Goal: Task Accomplishment & Management: Manage account settings

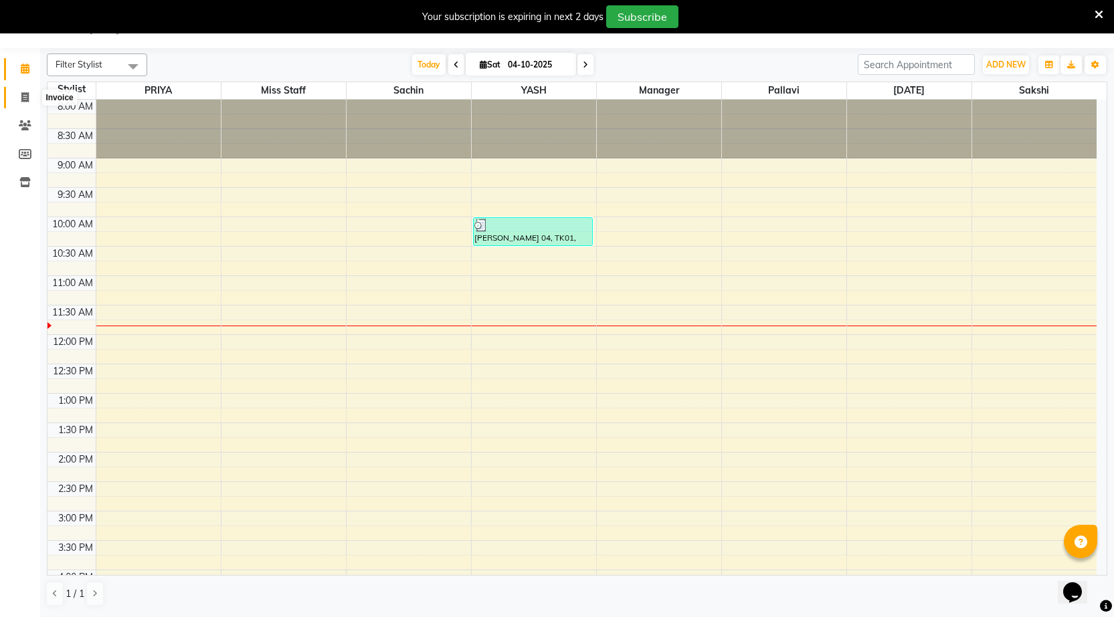
click at [25, 99] on icon at bounding box center [24, 97] width 7 height 10
select select "7062"
select select "service"
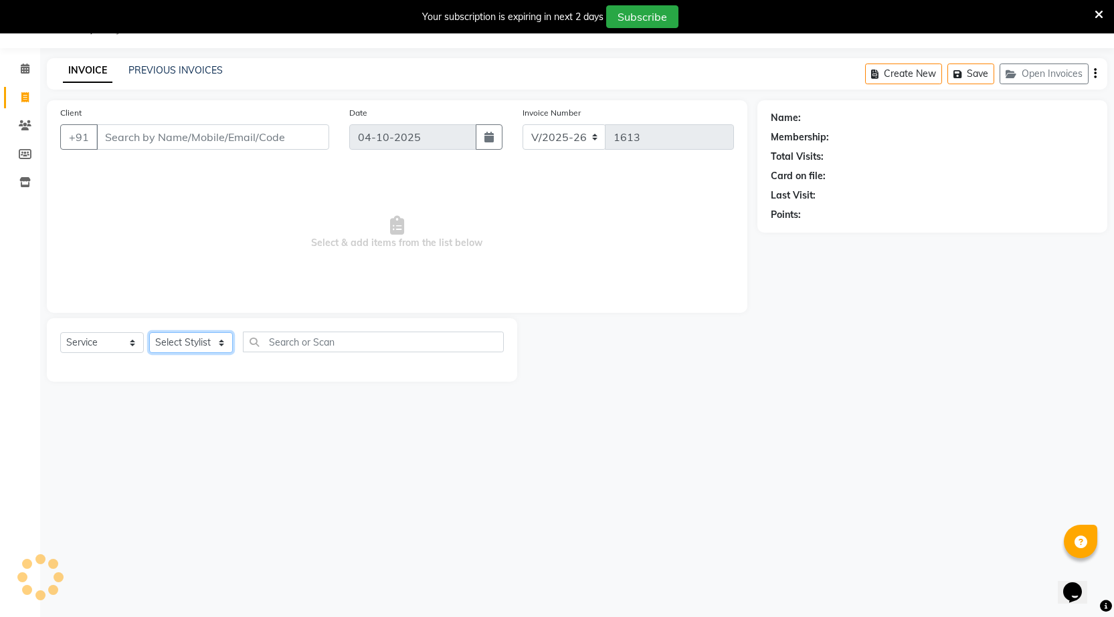
click at [171, 338] on select "Select Stylist" at bounding box center [191, 342] width 84 height 21
select select "90751"
click at [149, 332] on select "Select Stylist [DATE] manager miss staff [PERSON_NAME]" at bounding box center [191, 342] width 84 height 21
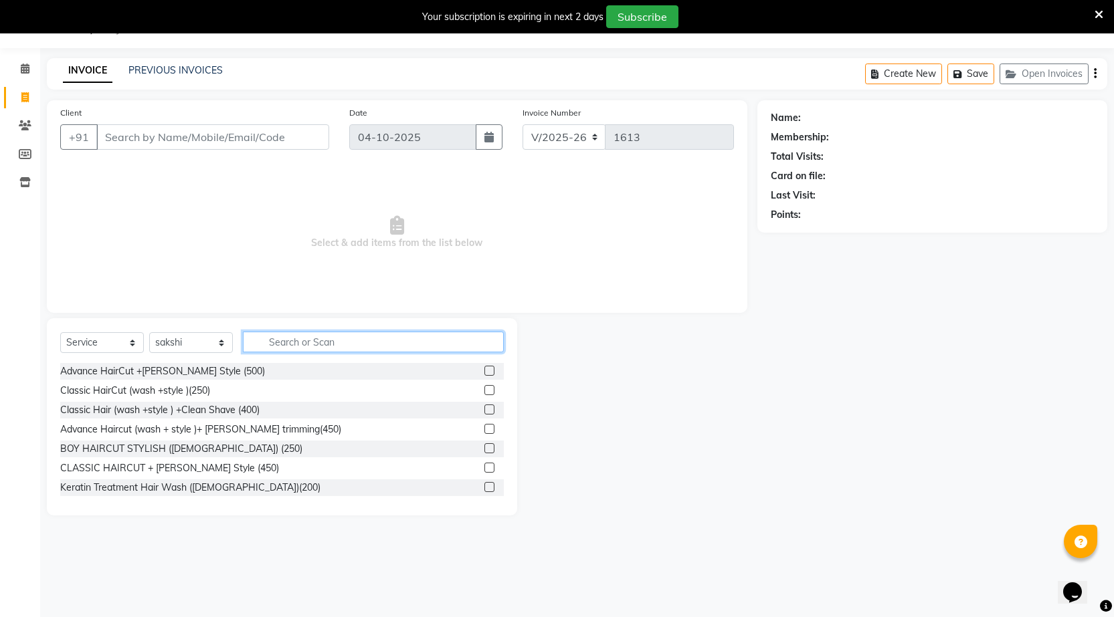
click at [317, 340] on input "text" at bounding box center [373, 342] width 261 height 21
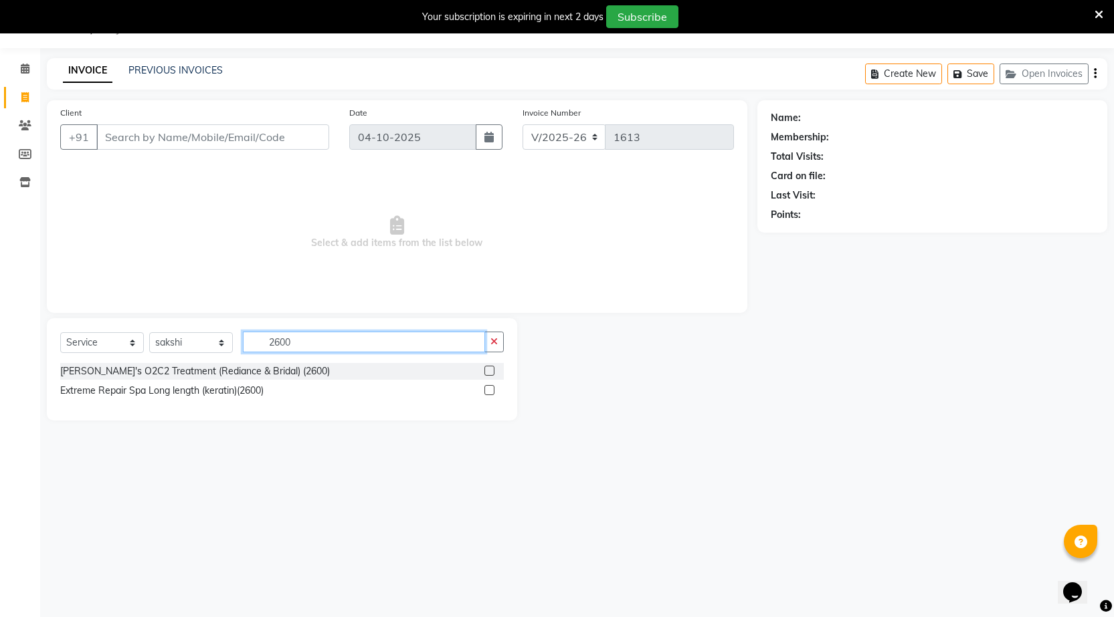
click at [322, 346] on input "2600" at bounding box center [364, 342] width 242 height 21
type input "2"
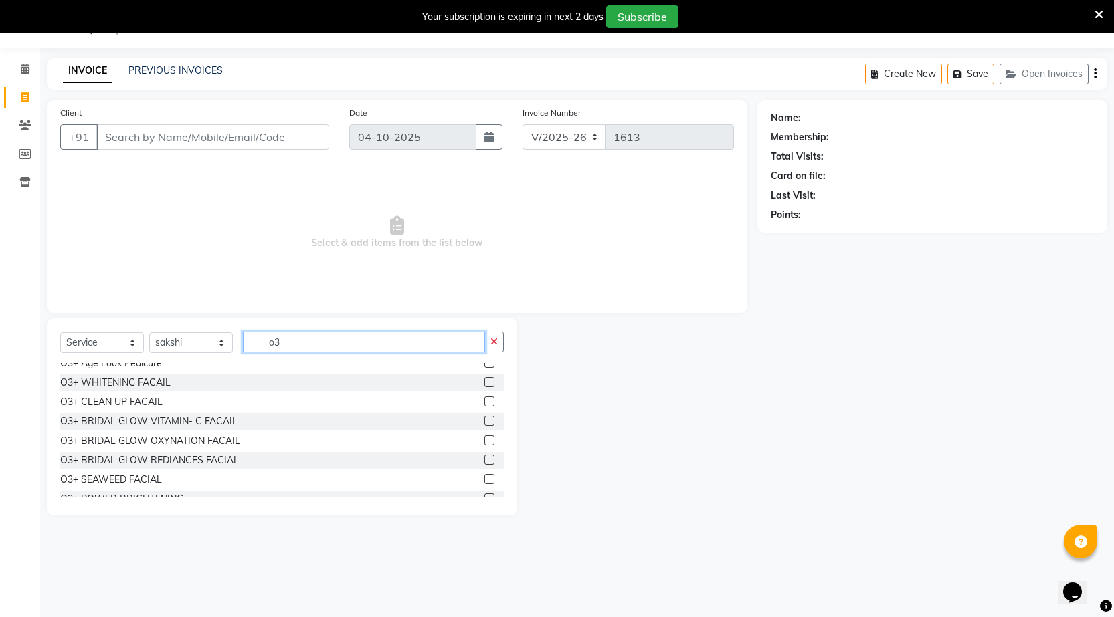
scroll to position [67, 0]
type input "o3"
click at [484, 382] on label at bounding box center [489, 382] width 10 height 10
click at [484, 382] on input "checkbox" at bounding box center [488, 382] width 9 height 9
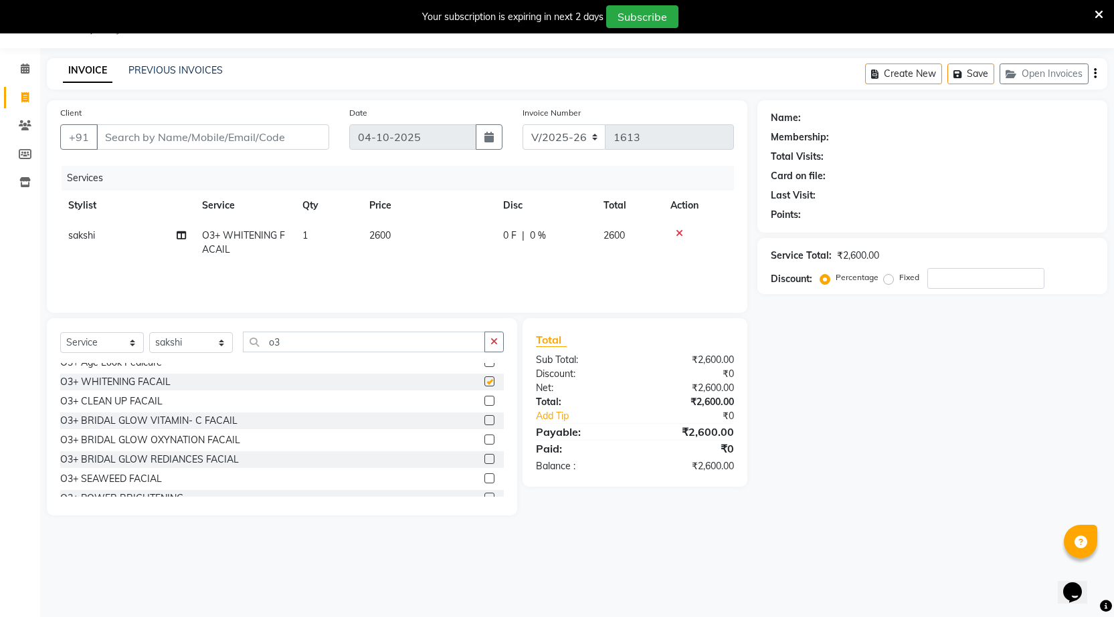
checkbox input "false"
click at [389, 345] on input "o3" at bounding box center [364, 342] width 242 height 21
type input "o"
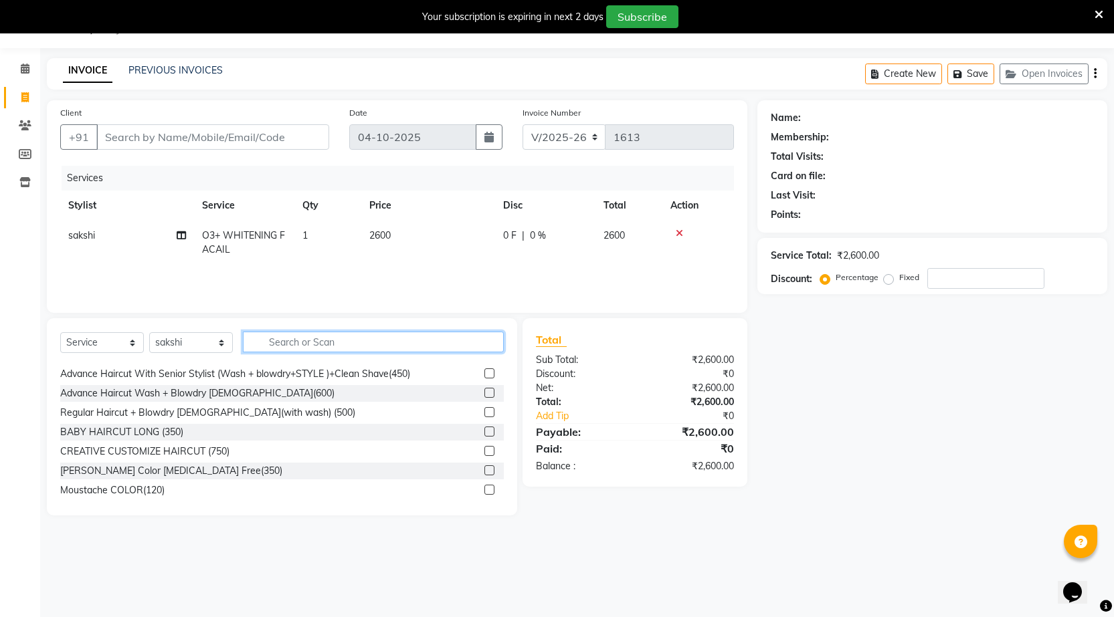
scroll to position [203, 0]
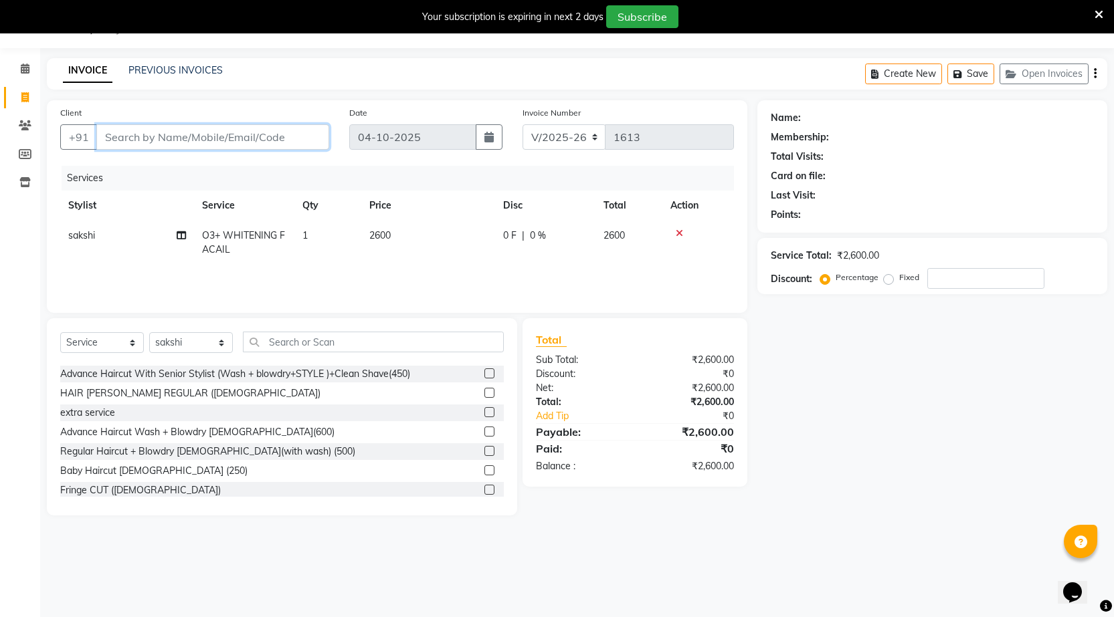
click at [175, 139] on input "Client" at bounding box center [212, 136] width 233 height 25
type input "8"
type input "0"
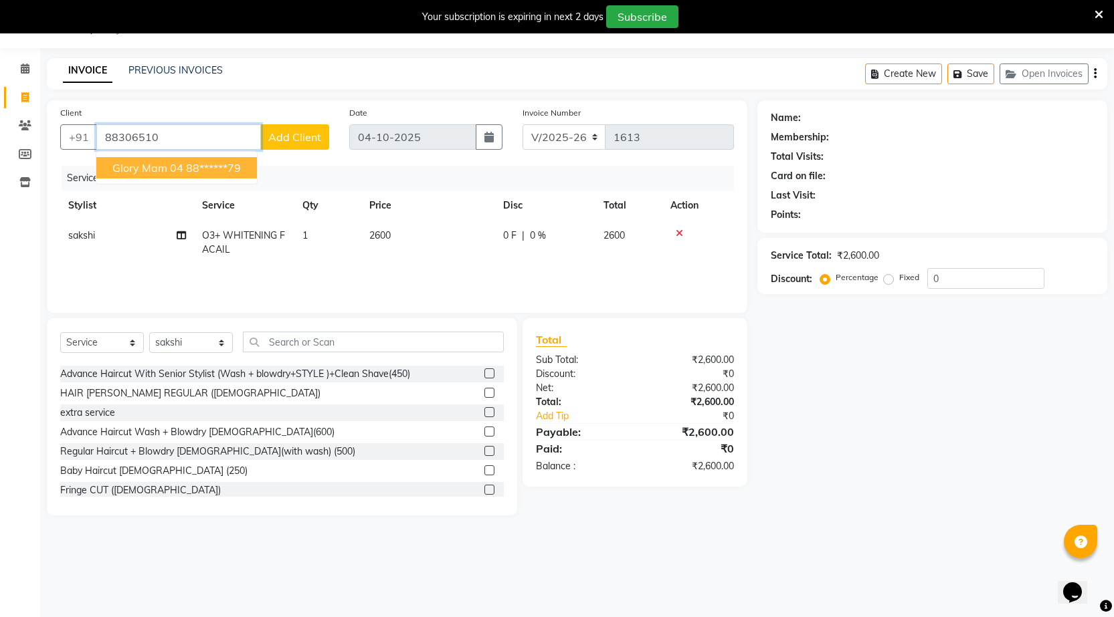
click at [144, 171] on span "glory mam 04" at bounding box center [147, 167] width 71 height 13
type input "88******79"
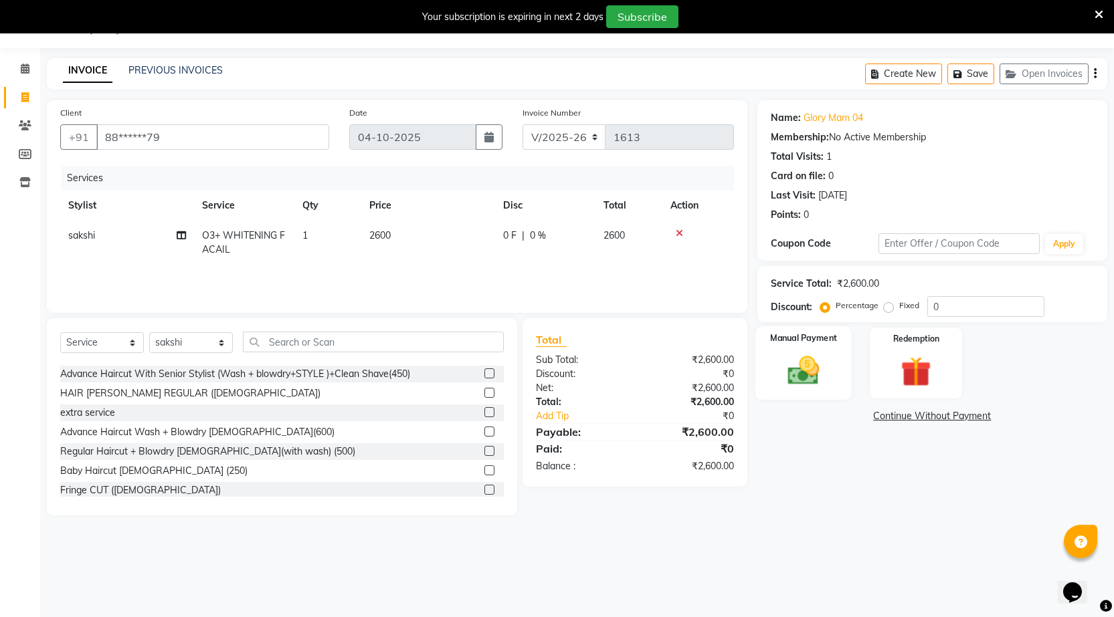
click at [795, 355] on img at bounding box center [803, 371] width 52 height 36
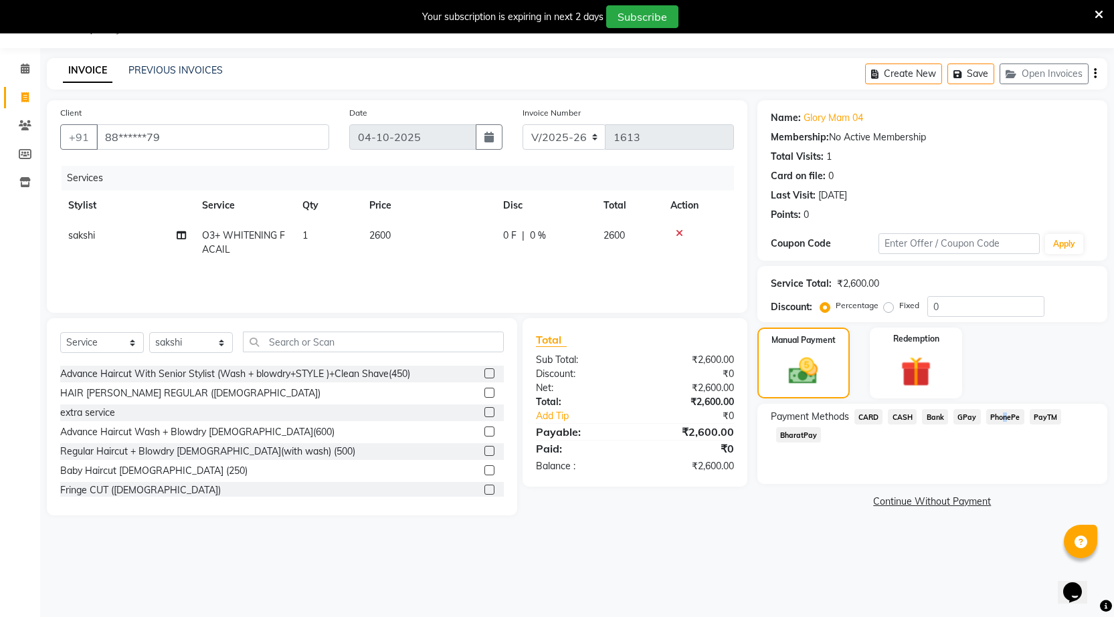
click at [1001, 416] on span "PhonePe" at bounding box center [1005, 416] width 38 height 15
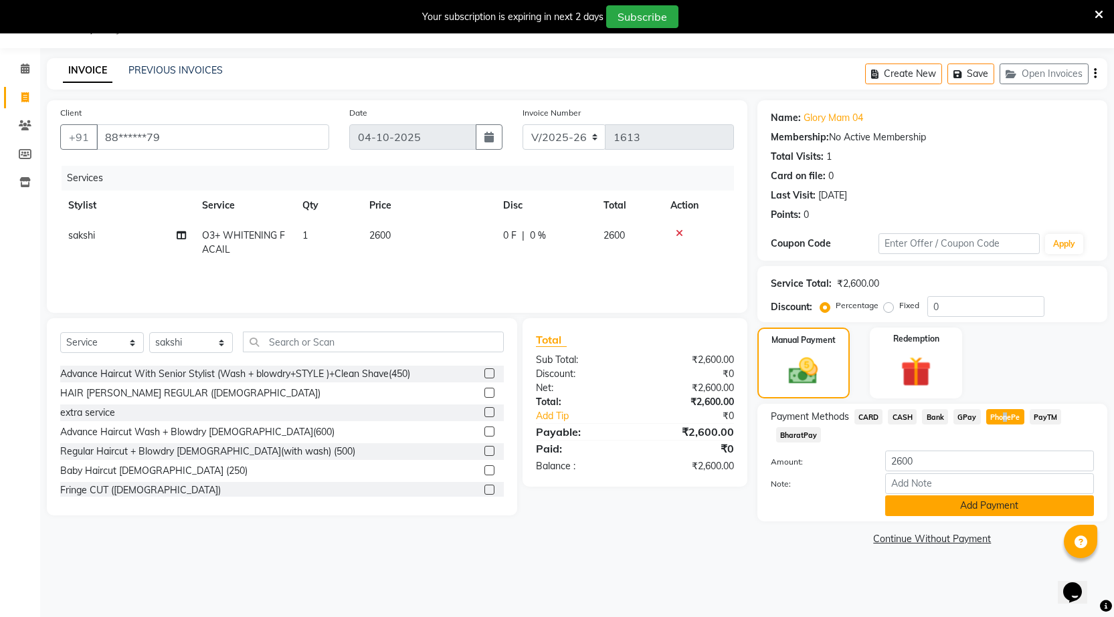
click at [1013, 507] on button "Add Payment" at bounding box center [989, 506] width 209 height 21
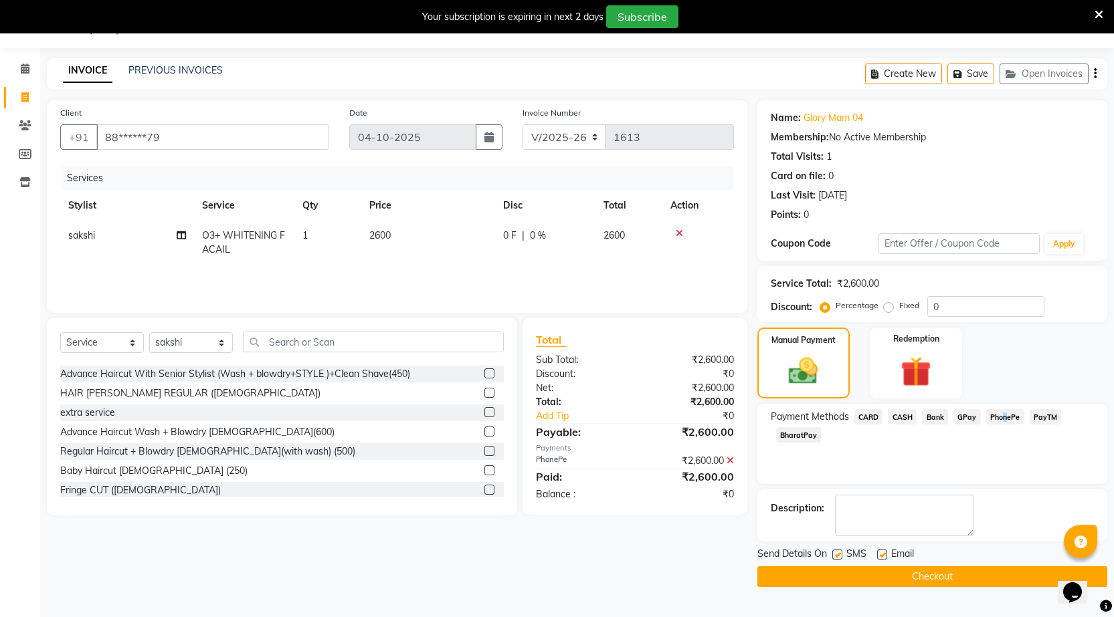
click at [1003, 578] on button "Checkout" at bounding box center [932, 577] width 350 height 21
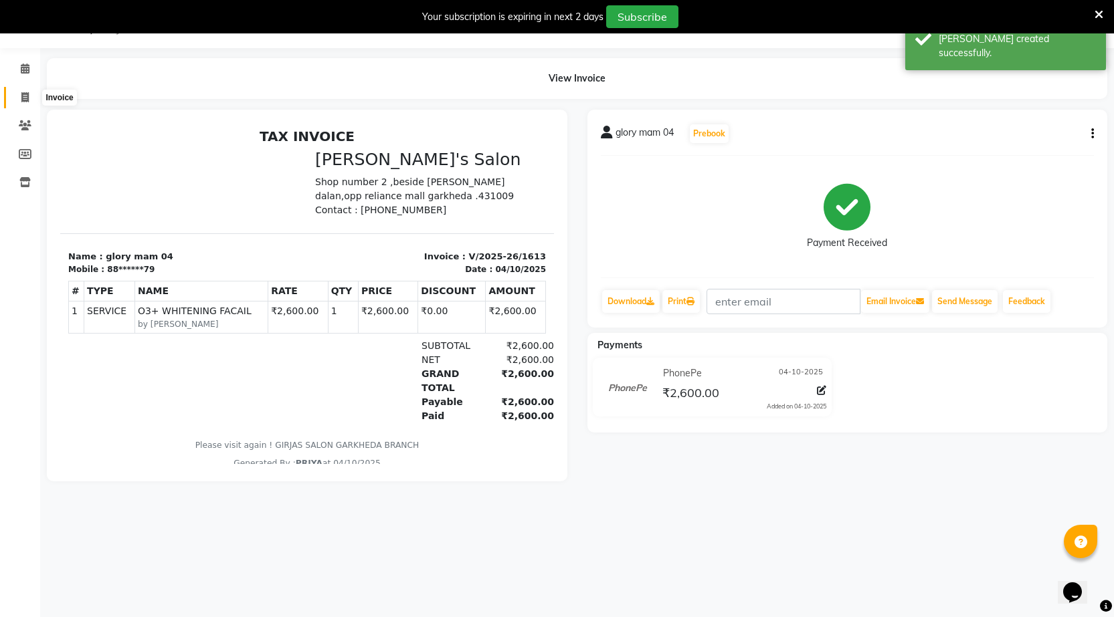
click at [27, 90] on span at bounding box center [24, 97] width 23 height 15
select select "7062"
select select "service"
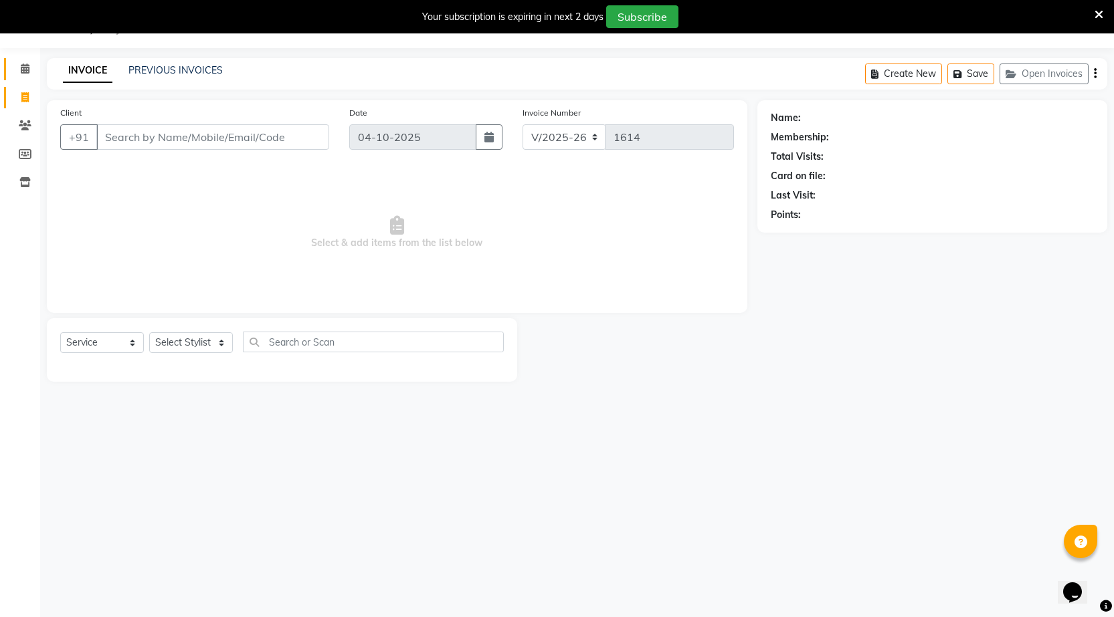
click at [27, 60] on link "Calendar" at bounding box center [20, 69] width 32 height 22
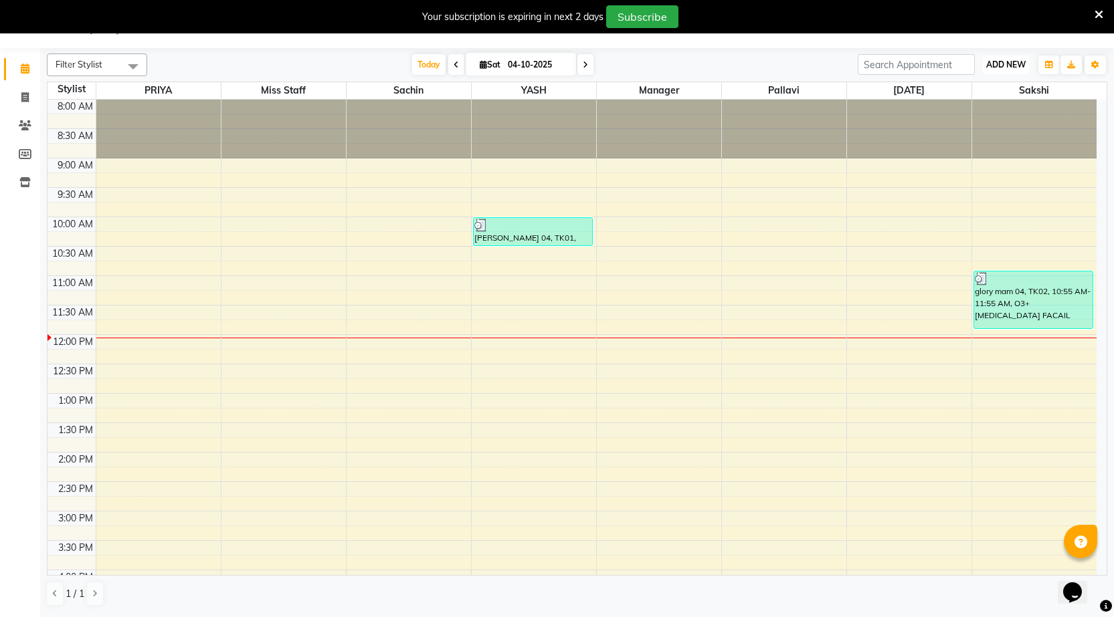
click at [1024, 66] on span "ADD NEW" at bounding box center [1005, 65] width 39 height 10
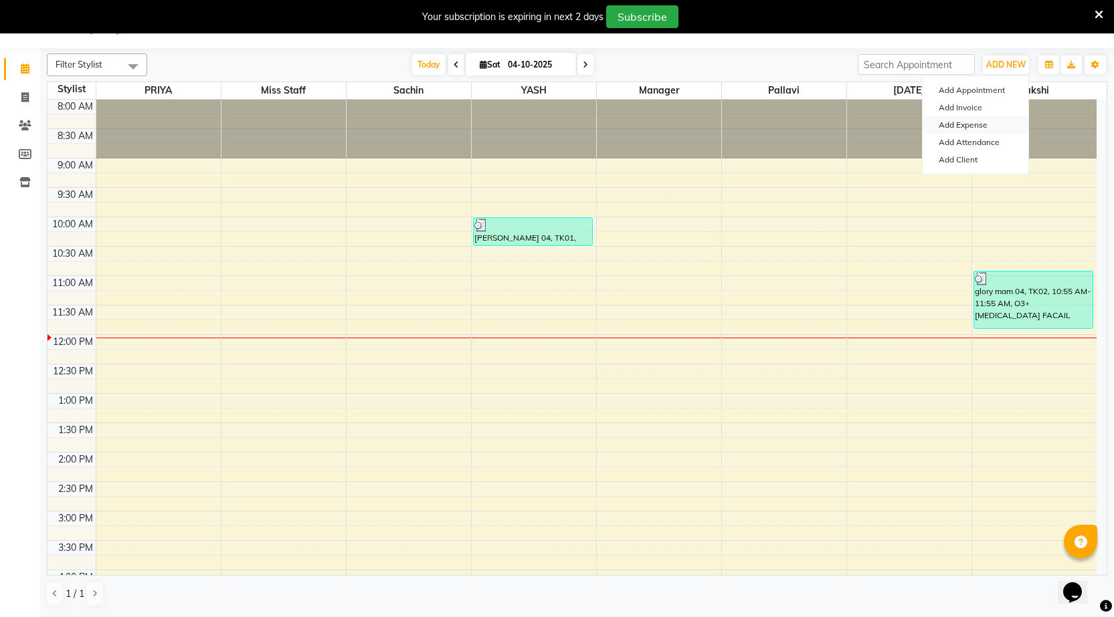
click at [975, 124] on link "Add Expense" at bounding box center [975, 124] width 106 height 17
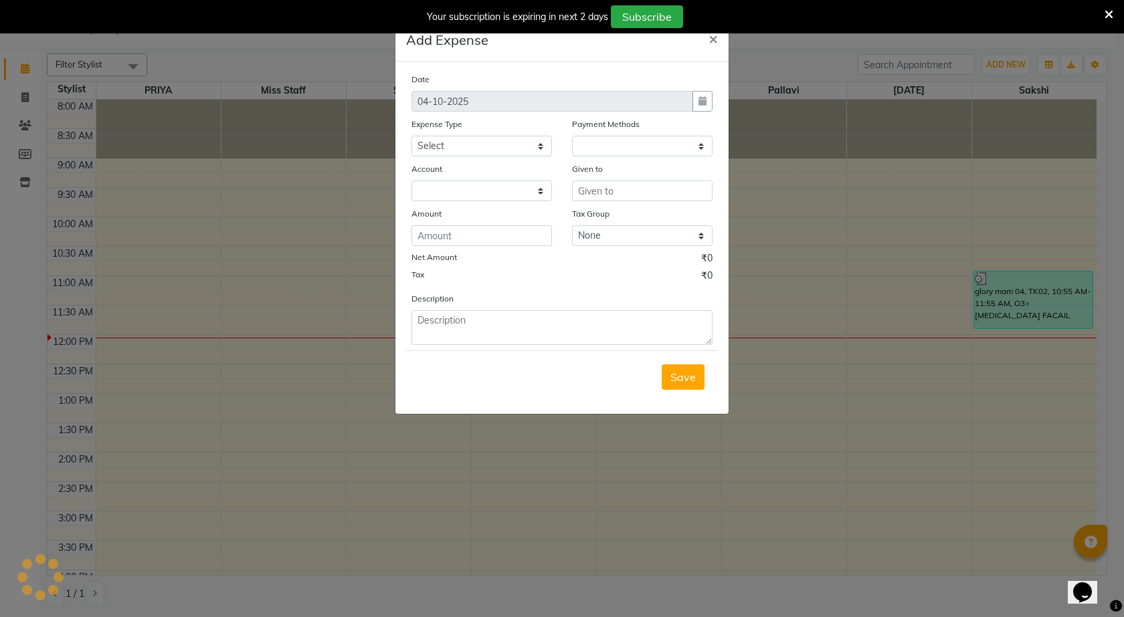
select select "1"
select select "6133"
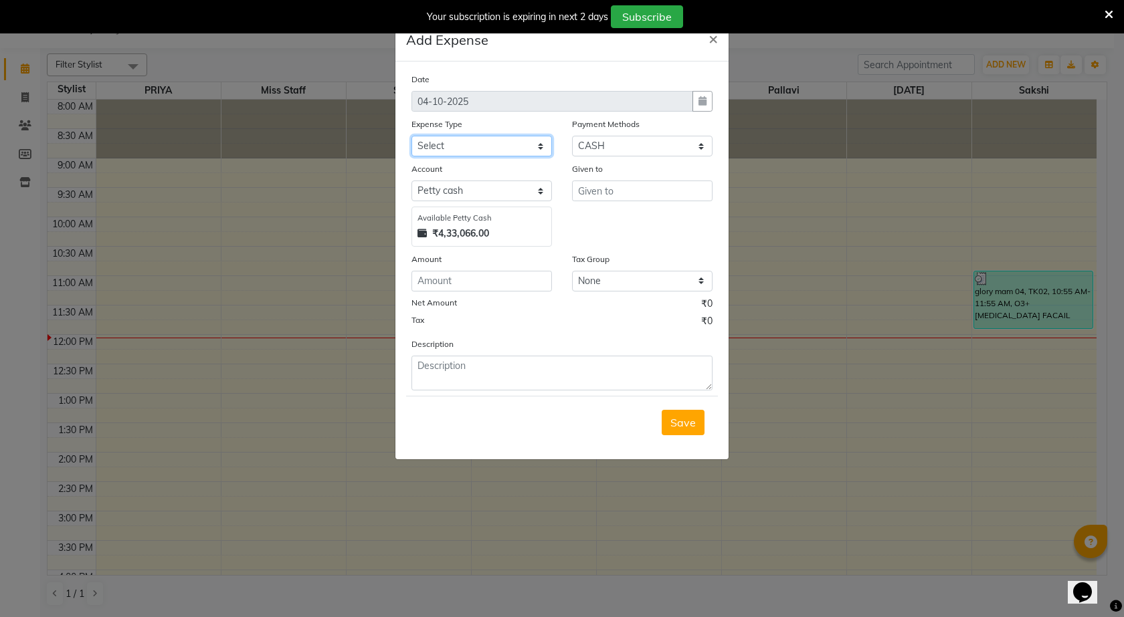
click at [478, 142] on select "Select Advance Salary BANK TRANFAR Cash transfer to hub Client Snacks DISTRIBUT…" at bounding box center [481, 146] width 140 height 21
select select "11137"
click at [411, 136] on select "Select Advance Salary BANK TRANFAR Cash transfer to hub Client Snacks DISTRIBUT…" at bounding box center [481, 146] width 140 height 21
click at [466, 278] on input "number" at bounding box center [481, 281] width 140 height 21
click at [612, 192] on input "text" at bounding box center [642, 191] width 140 height 21
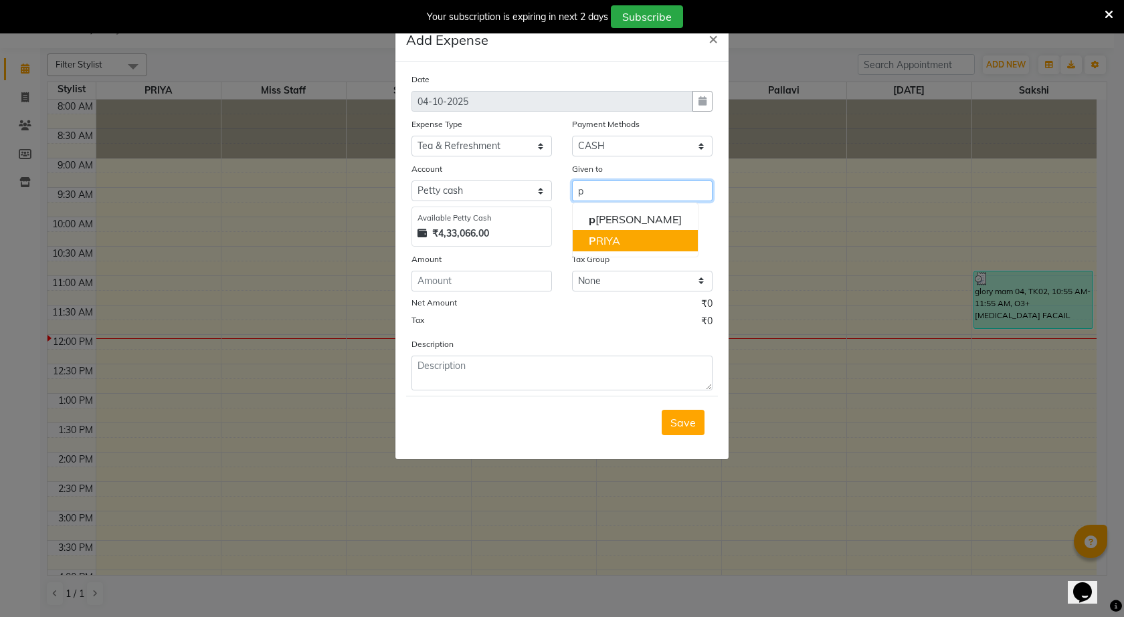
click at [621, 244] on button "P [PERSON_NAME]" at bounding box center [635, 240] width 125 height 21
type input "PRIYA"
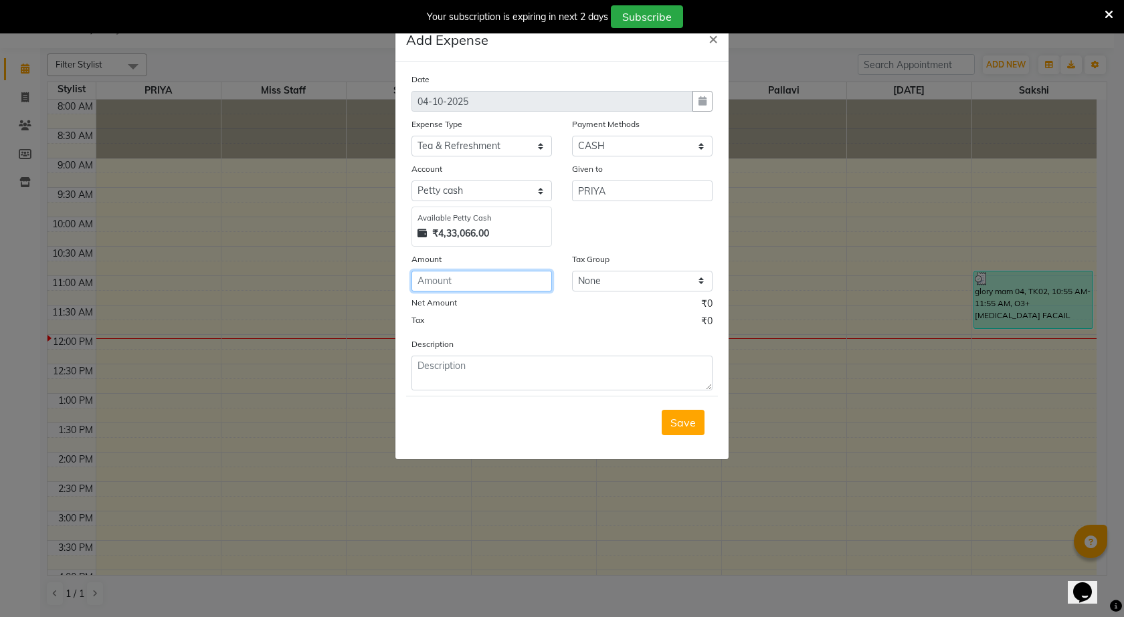
click at [459, 283] on input "number" at bounding box center [481, 281] width 140 height 21
type input "27"
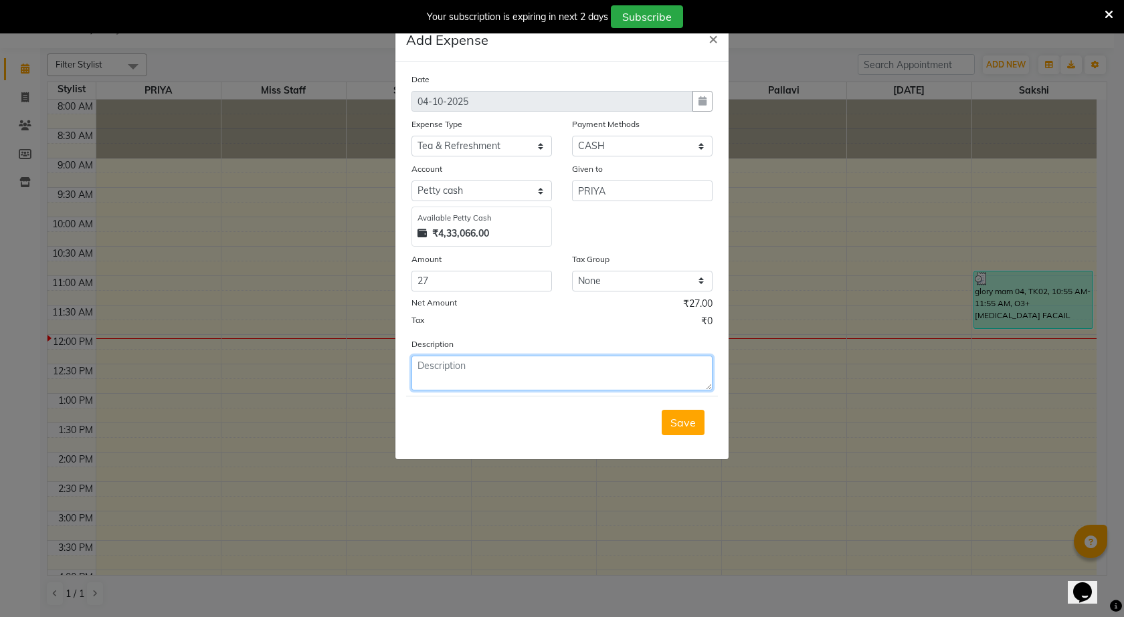
click at [460, 379] on textarea at bounding box center [561, 373] width 301 height 35
type textarea "milk bag"
click at [692, 421] on span "Save" at bounding box center [682, 422] width 25 height 13
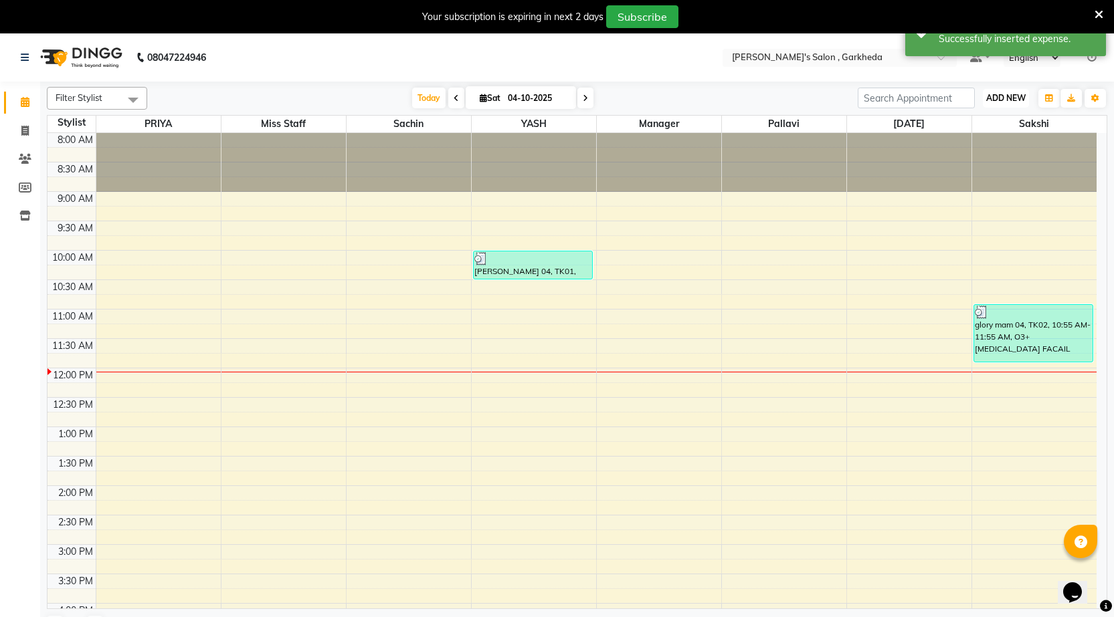
click at [1015, 93] on span "ADD NEW" at bounding box center [1005, 98] width 39 height 10
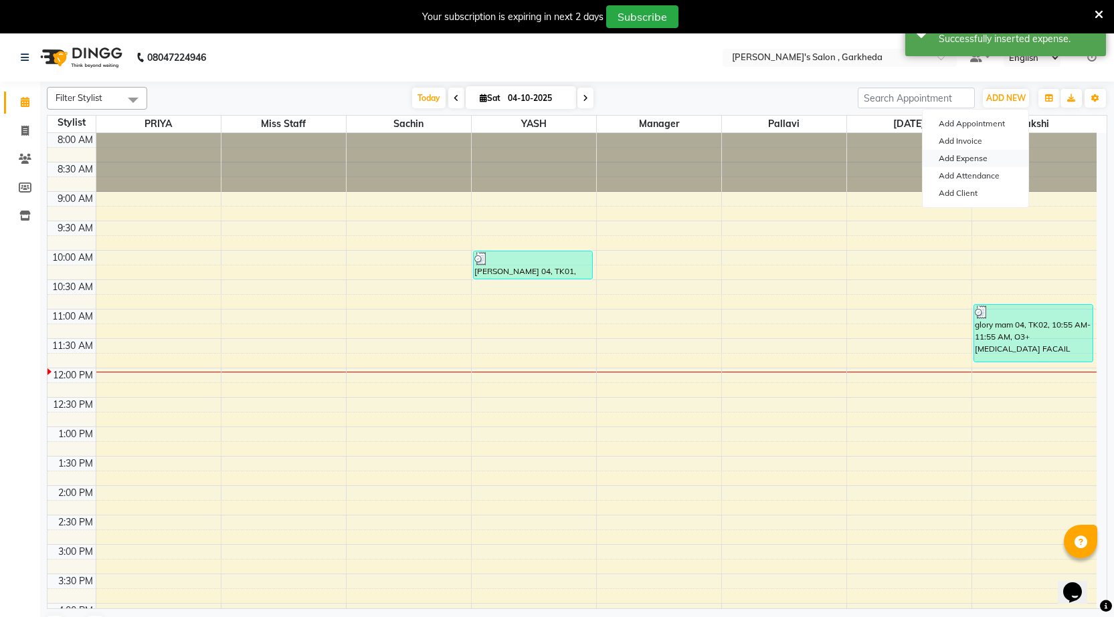
click at [970, 161] on link "Add Expense" at bounding box center [975, 158] width 106 height 17
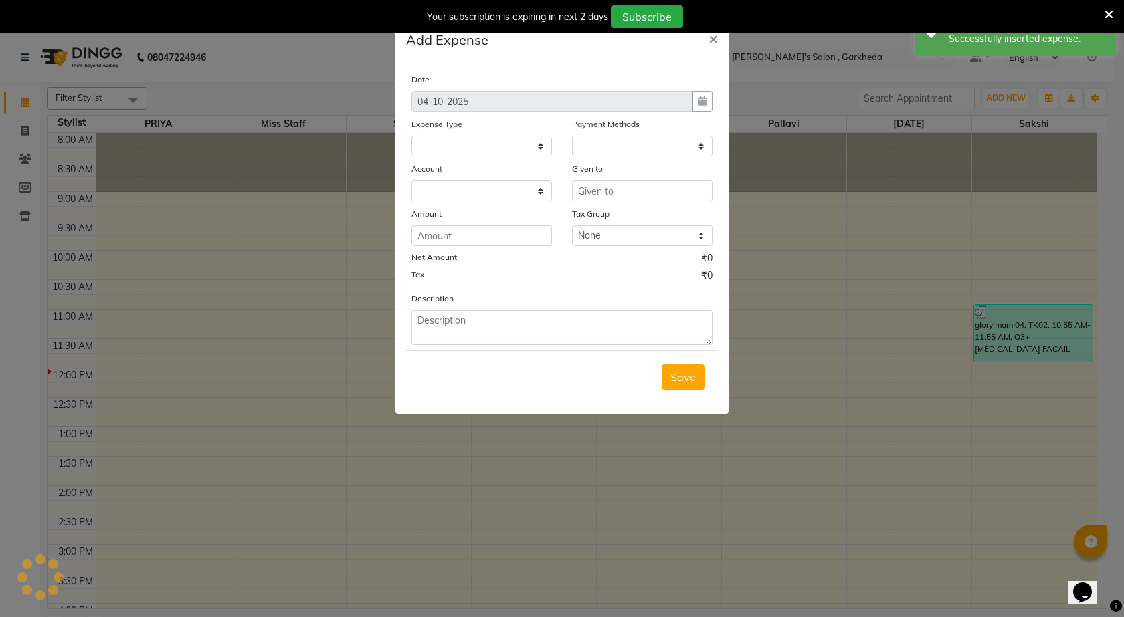
select select "1"
select select "6133"
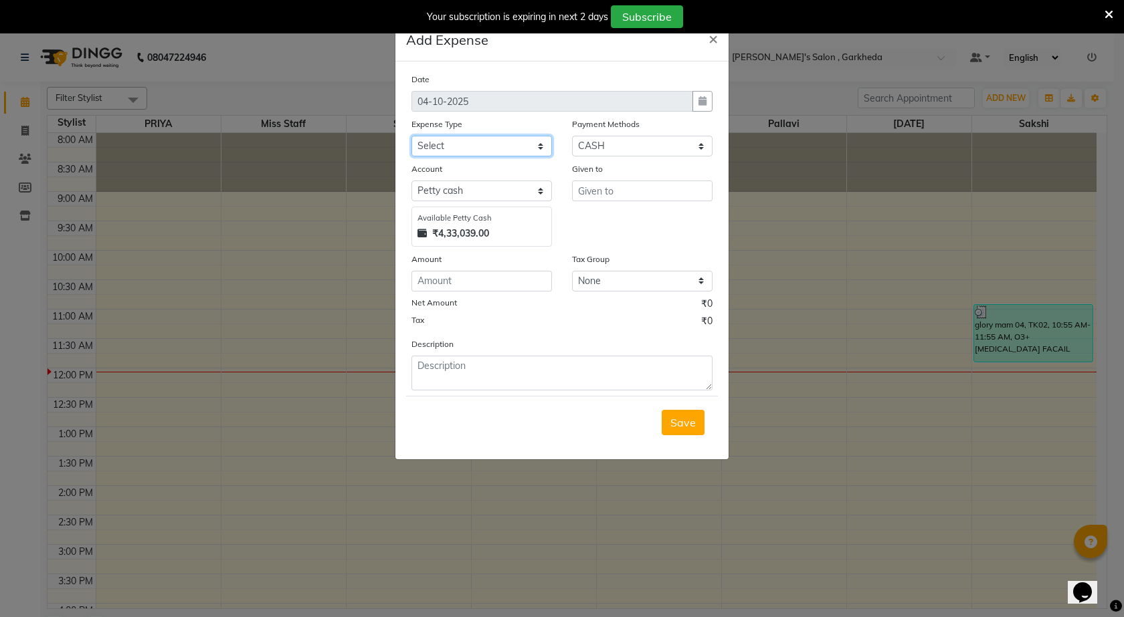
click at [488, 146] on select "Select Advance Salary BANK TRANFAR Cash transfer to hub Client Snacks DISTRIBUT…" at bounding box center [481, 146] width 140 height 21
select select "11138"
click at [411, 136] on select "Select Advance Salary BANK TRANFAR Cash transfer to hub Client Snacks DISTRIBUT…" at bounding box center [481, 146] width 140 height 21
click at [484, 283] on input "number" at bounding box center [481, 281] width 140 height 21
click at [719, 33] on div "Your subscription is expiring in next 2 days Subscribe" at bounding box center [562, 16] width 1124 height 33
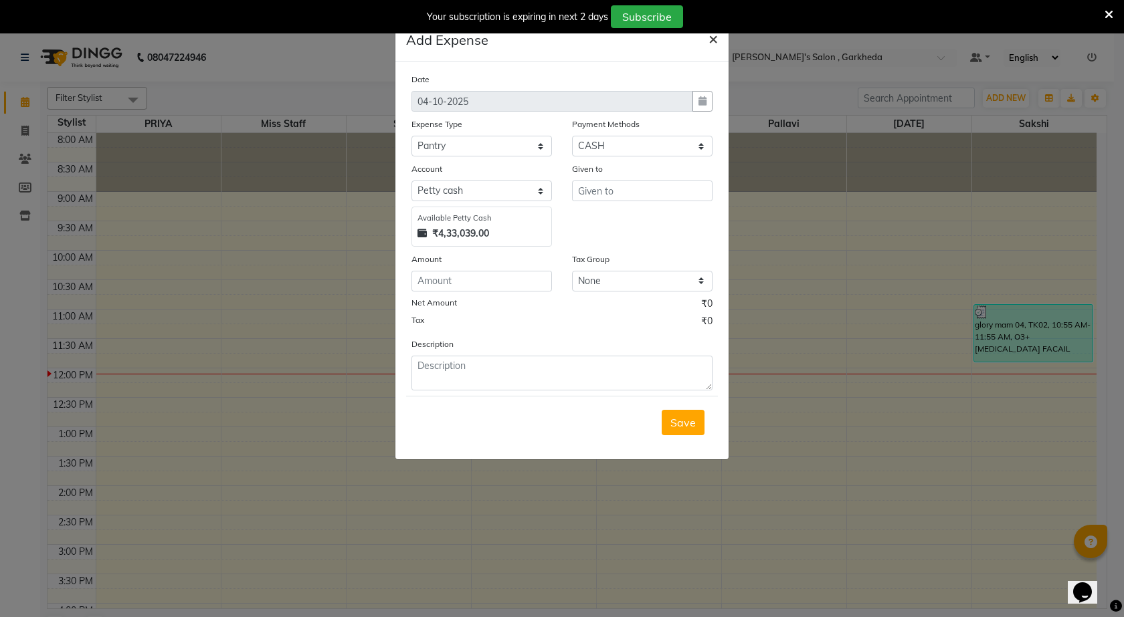
click at [715, 39] on span "×" at bounding box center [712, 38] width 9 height 20
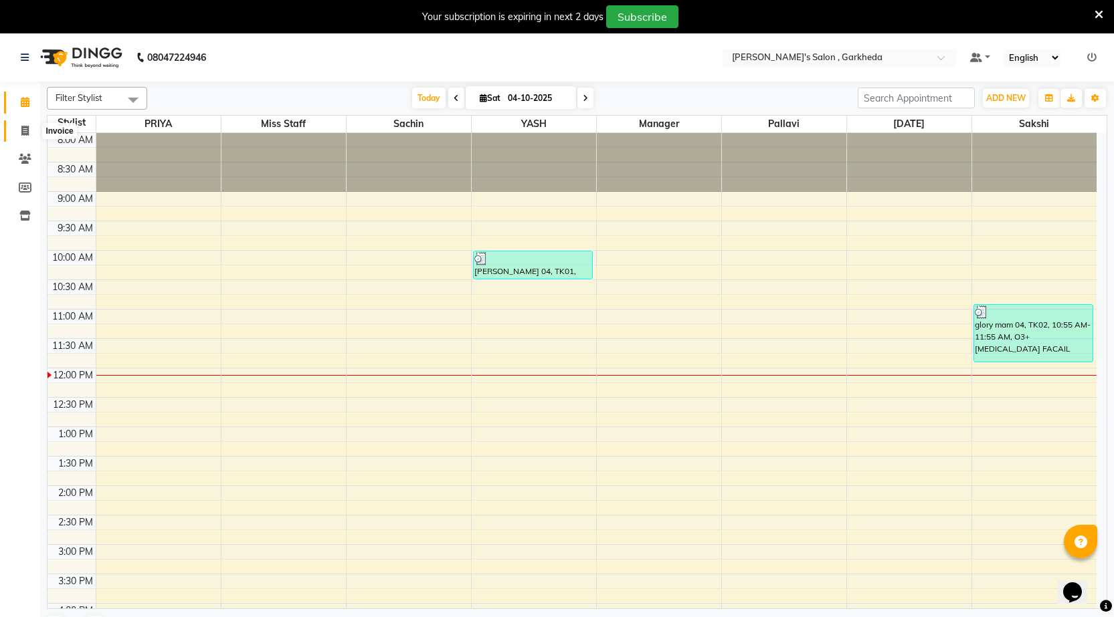
click at [23, 134] on icon at bounding box center [24, 131] width 7 height 10
select select "7062"
select select "service"
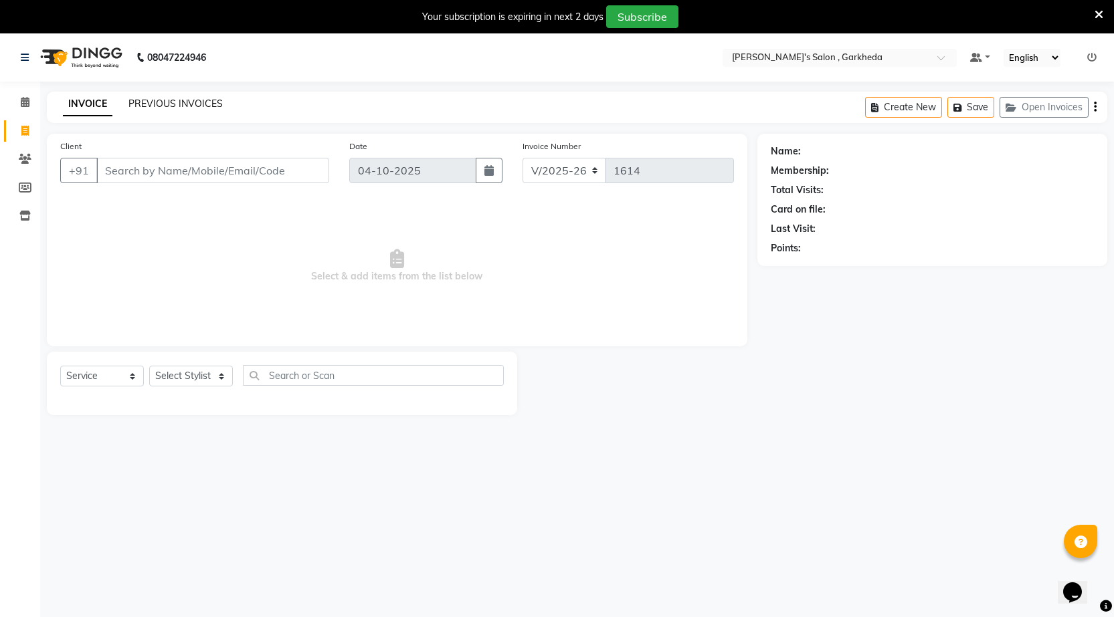
click at [209, 105] on link "PREVIOUS INVOICES" at bounding box center [175, 104] width 94 height 12
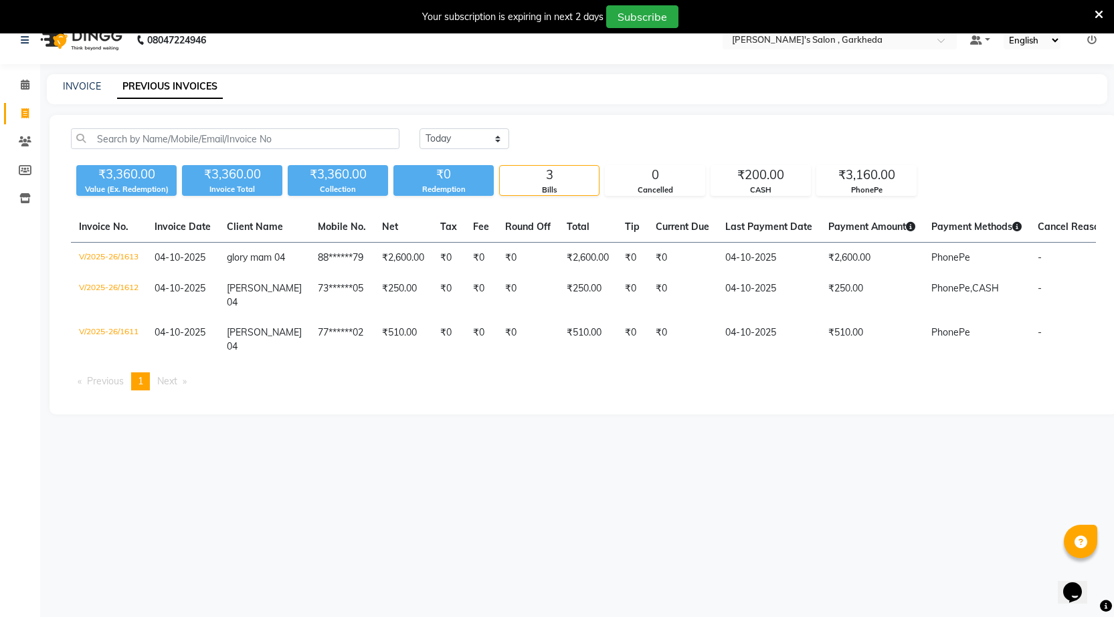
scroll to position [33, 0]
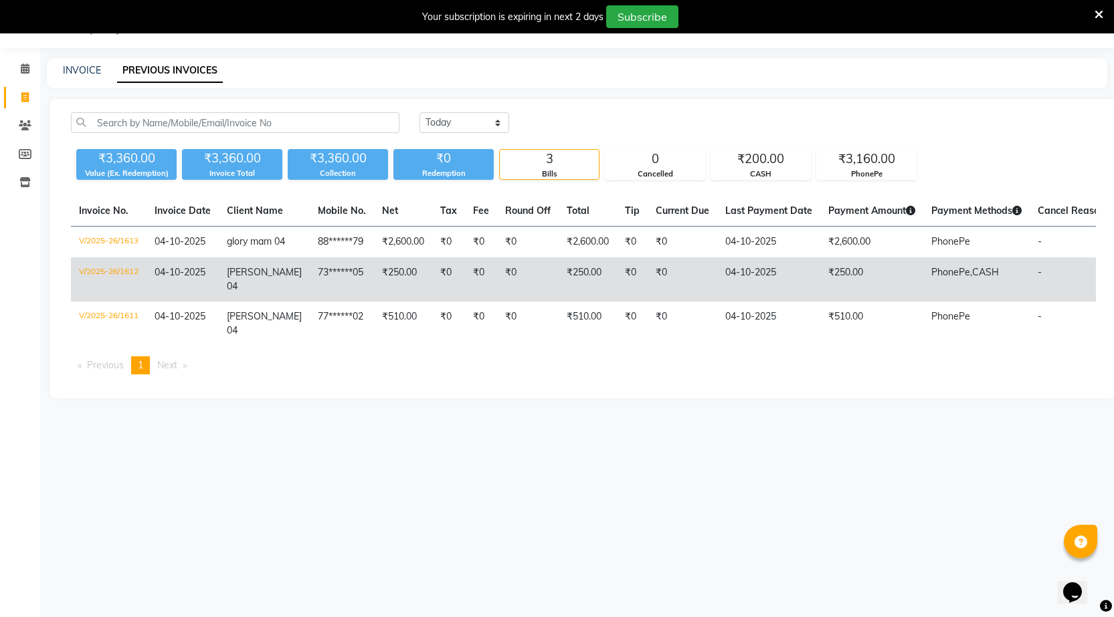
click at [230, 282] on span "[PERSON_NAME] 04" at bounding box center [264, 279] width 75 height 26
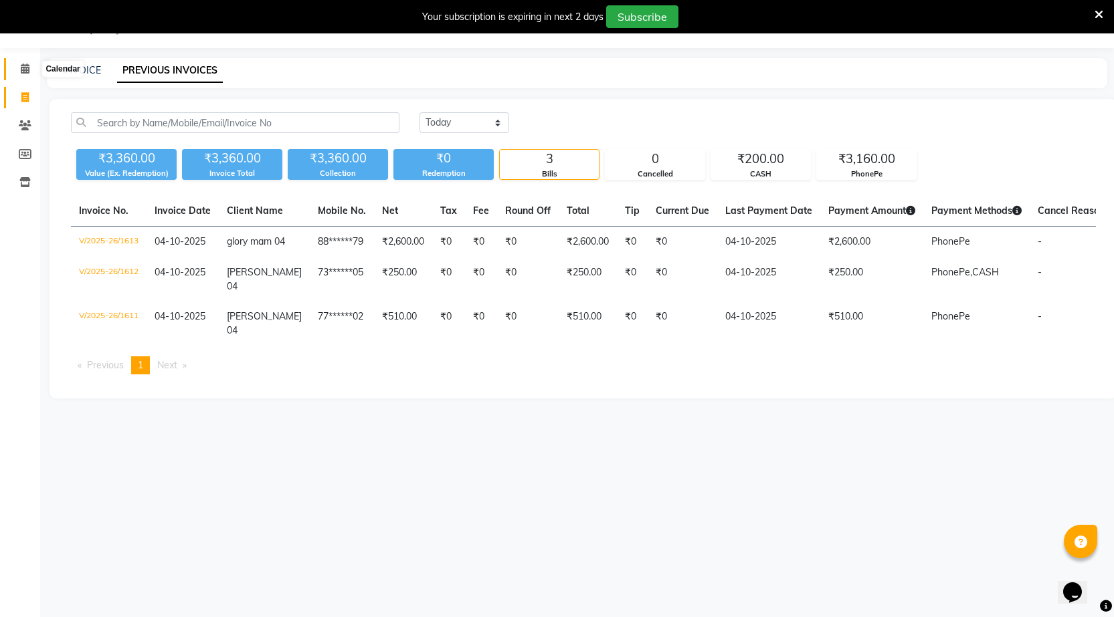
click at [25, 65] on icon at bounding box center [25, 69] width 9 height 10
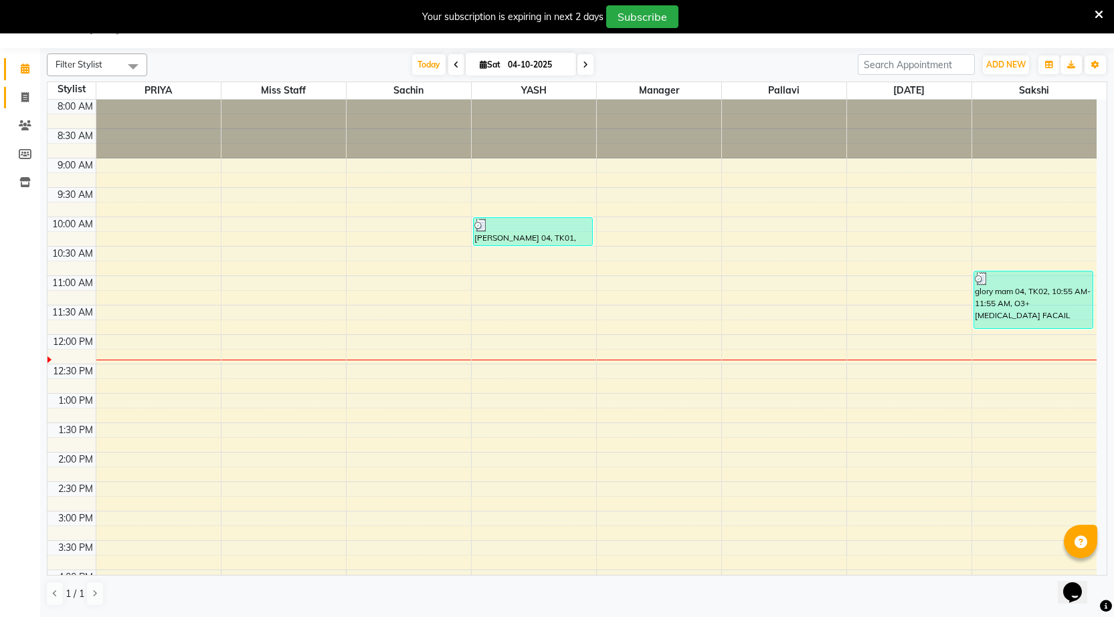
click at [22, 96] on icon at bounding box center [24, 97] width 7 height 10
select select "service"
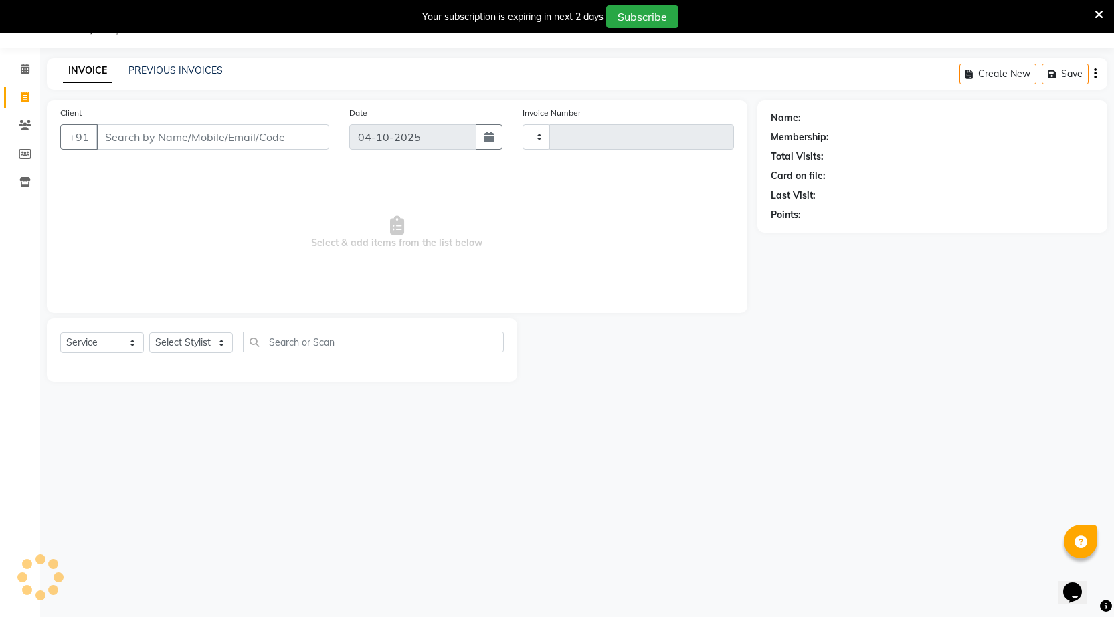
type input "1614"
select select "7062"
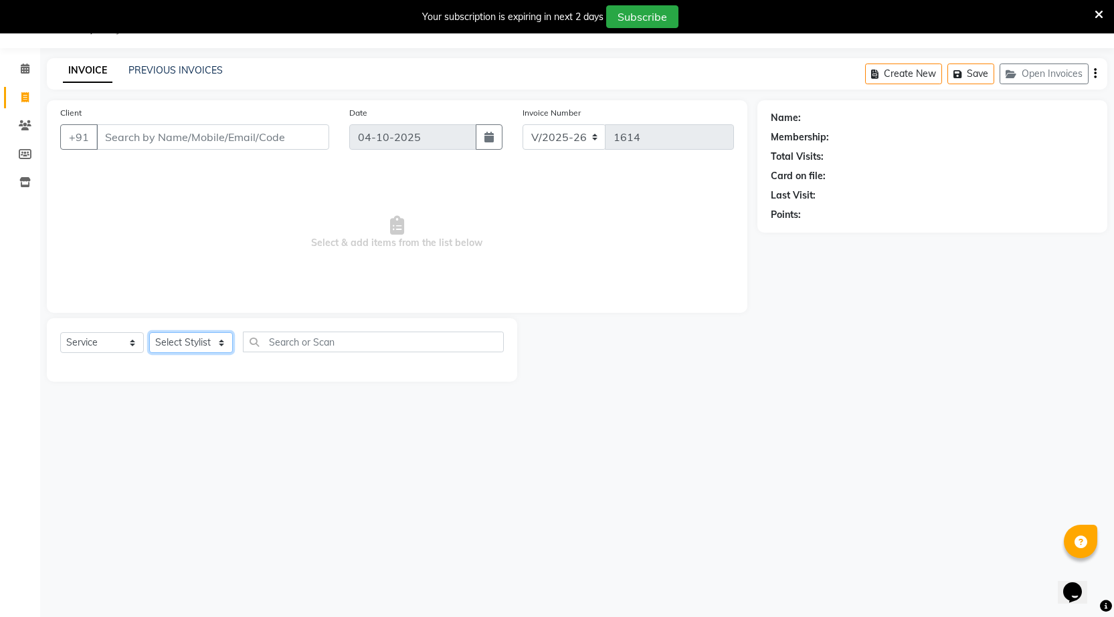
click at [207, 344] on select "Select Stylist [DATE] manager miss staff [PERSON_NAME]" at bounding box center [191, 342] width 84 height 21
select select "64119"
click at [149, 332] on select "Select Stylist [DATE] manager miss staff [PERSON_NAME]" at bounding box center [191, 342] width 84 height 21
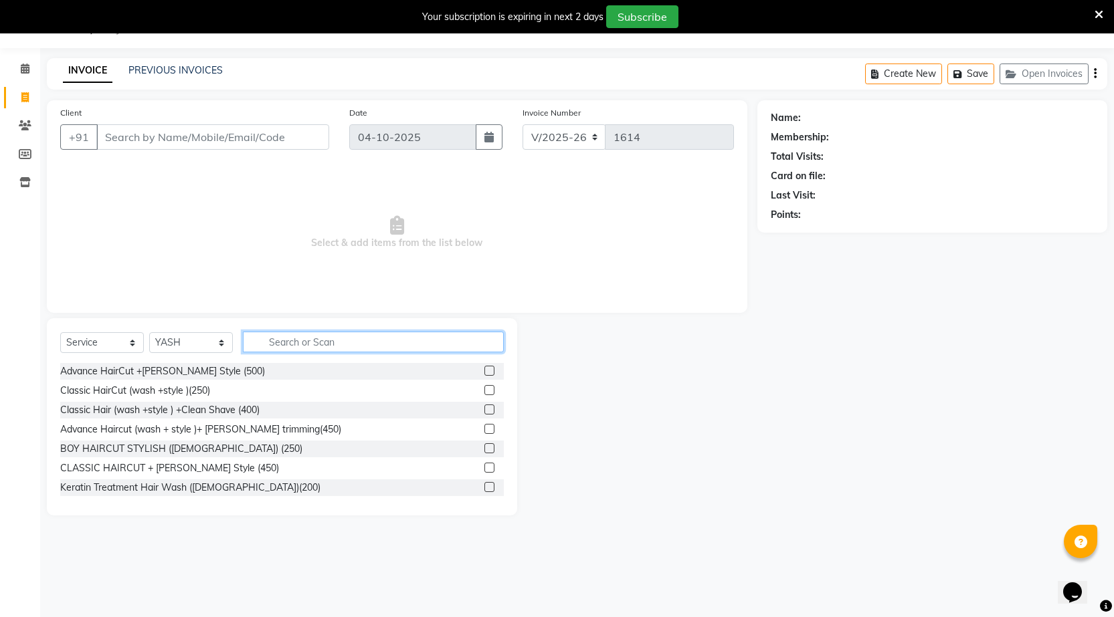
click at [283, 345] on input "text" at bounding box center [373, 342] width 261 height 21
click at [431, 338] on input "TREATMENT" at bounding box center [364, 342] width 242 height 21
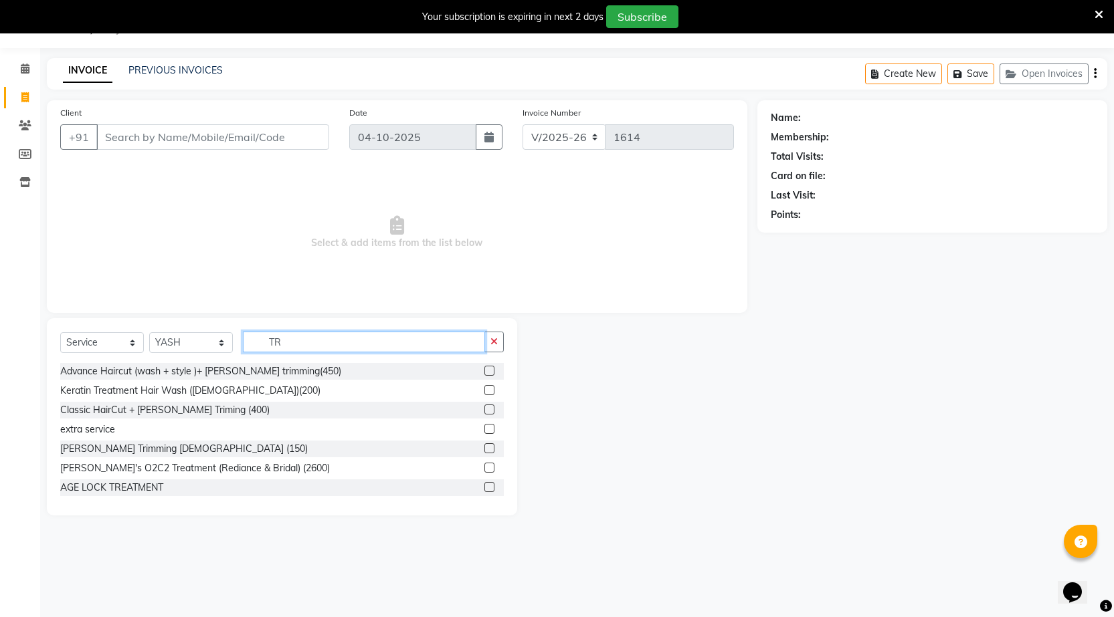
type input "T"
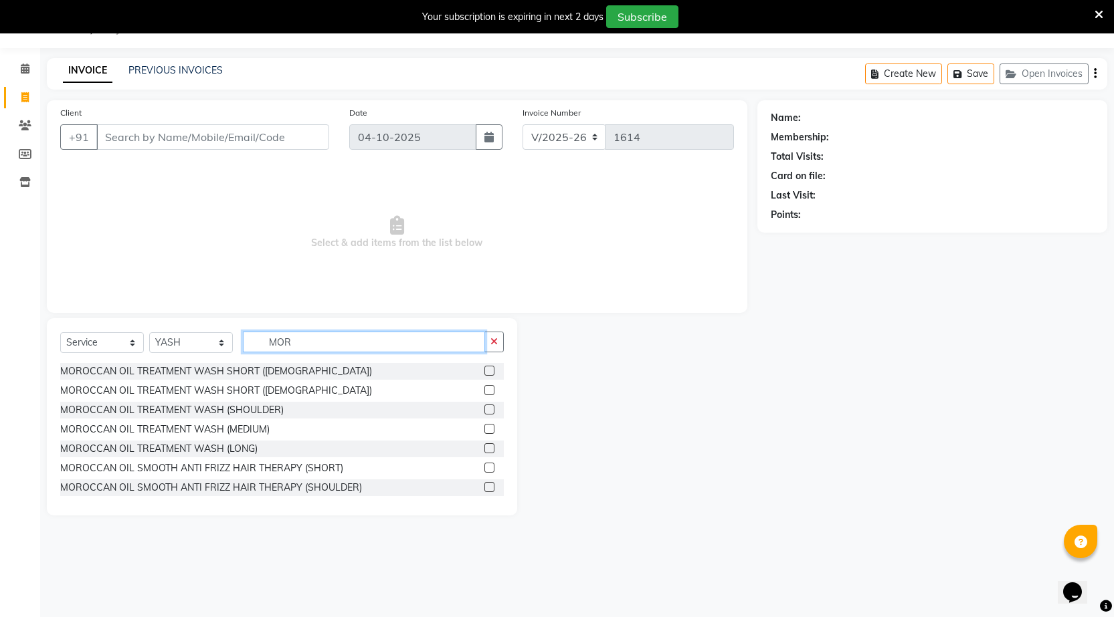
type input "MOR"
click at [484, 374] on label at bounding box center [489, 371] width 10 height 10
click at [484, 374] on input "checkbox" at bounding box center [488, 371] width 9 height 9
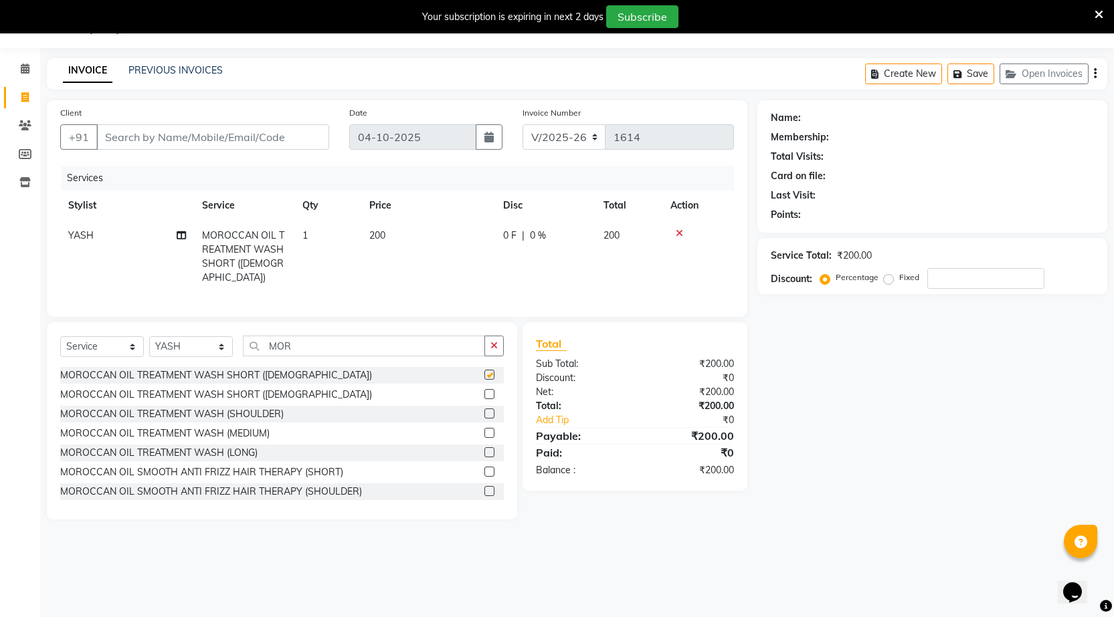
checkbox input "false"
click at [373, 346] on input "MOR" at bounding box center [364, 346] width 242 height 21
type input "M"
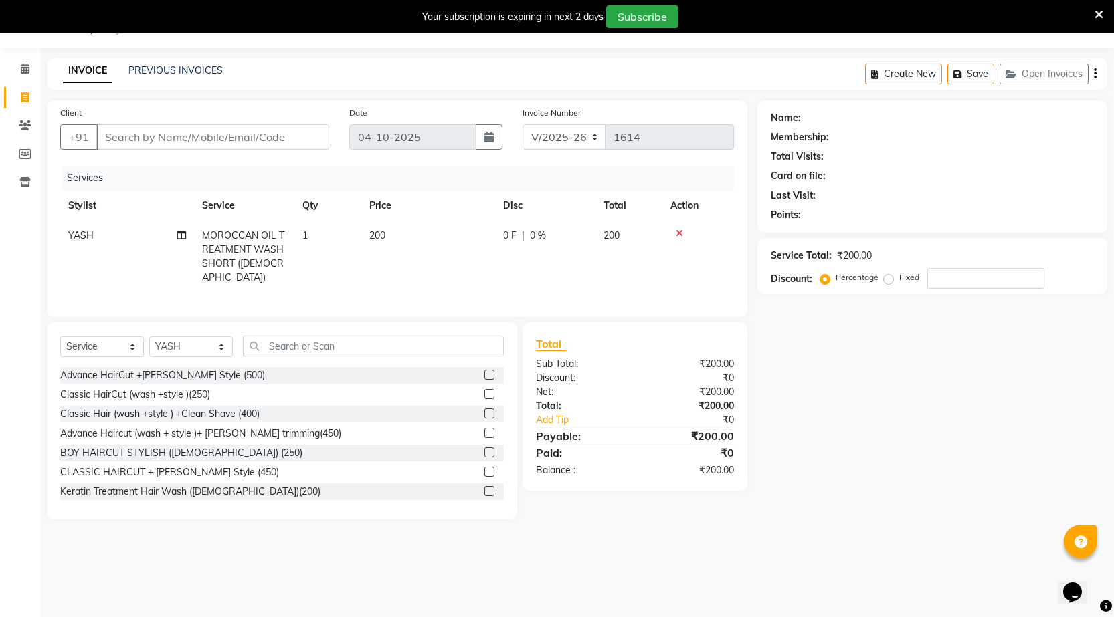
click at [396, 227] on td "200" at bounding box center [428, 257] width 134 height 72
select select "64119"
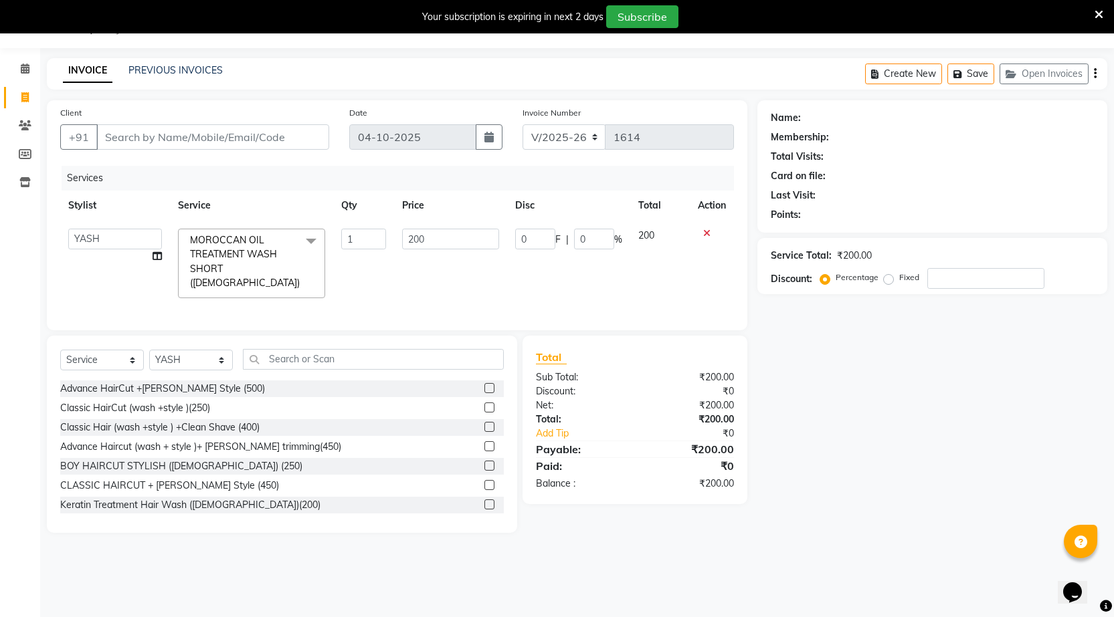
click at [708, 235] on icon at bounding box center [706, 233] width 7 height 9
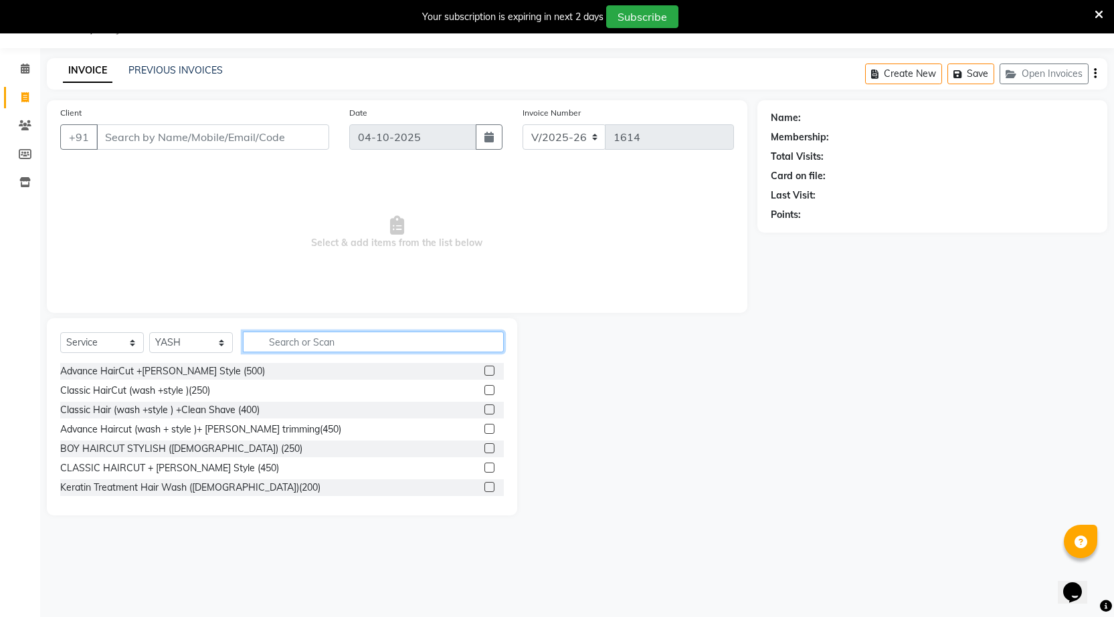
click at [374, 346] on input "text" at bounding box center [373, 342] width 261 height 21
type input "TREATMENT"
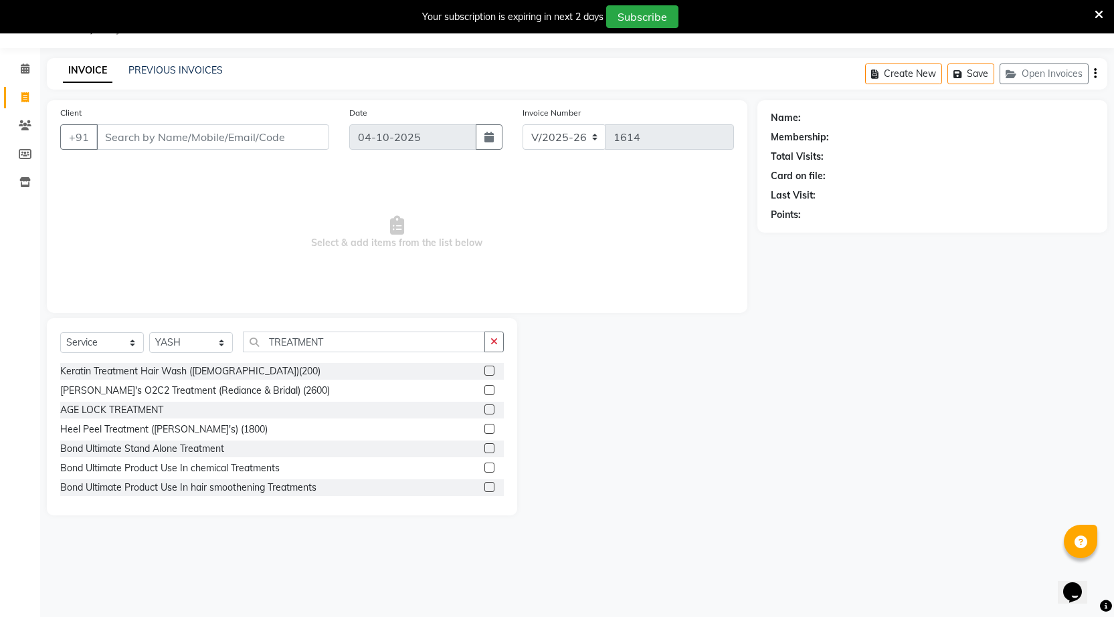
click at [484, 369] on label at bounding box center [489, 371] width 10 height 10
click at [484, 369] on input "checkbox" at bounding box center [488, 371] width 9 height 9
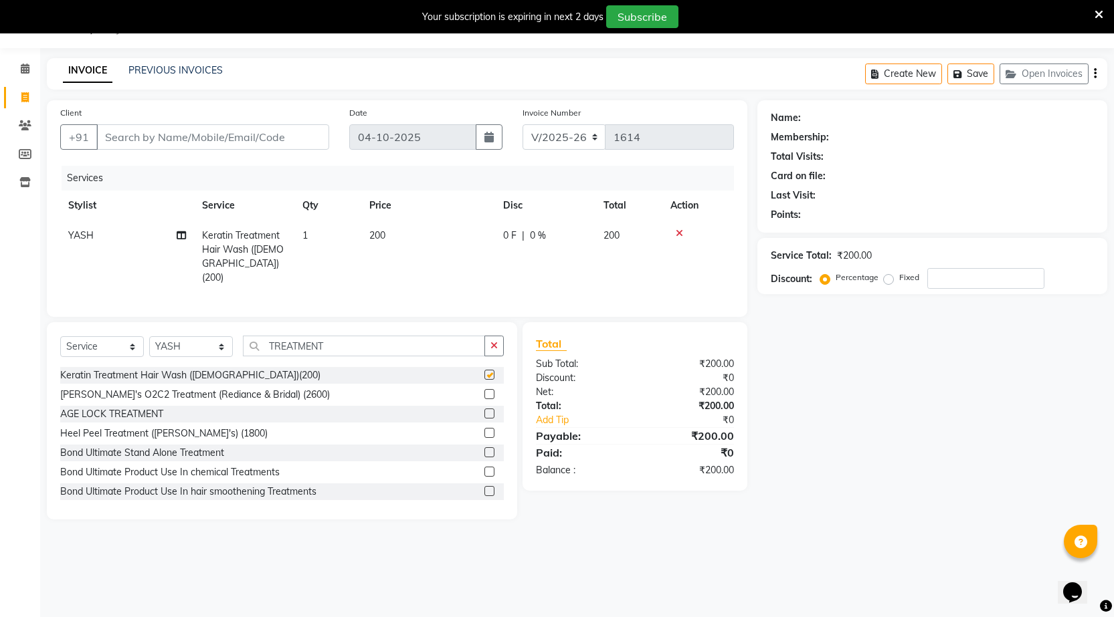
checkbox input "false"
click at [262, 136] on input "Client" at bounding box center [212, 136] width 233 height 25
type input "9"
type input "0"
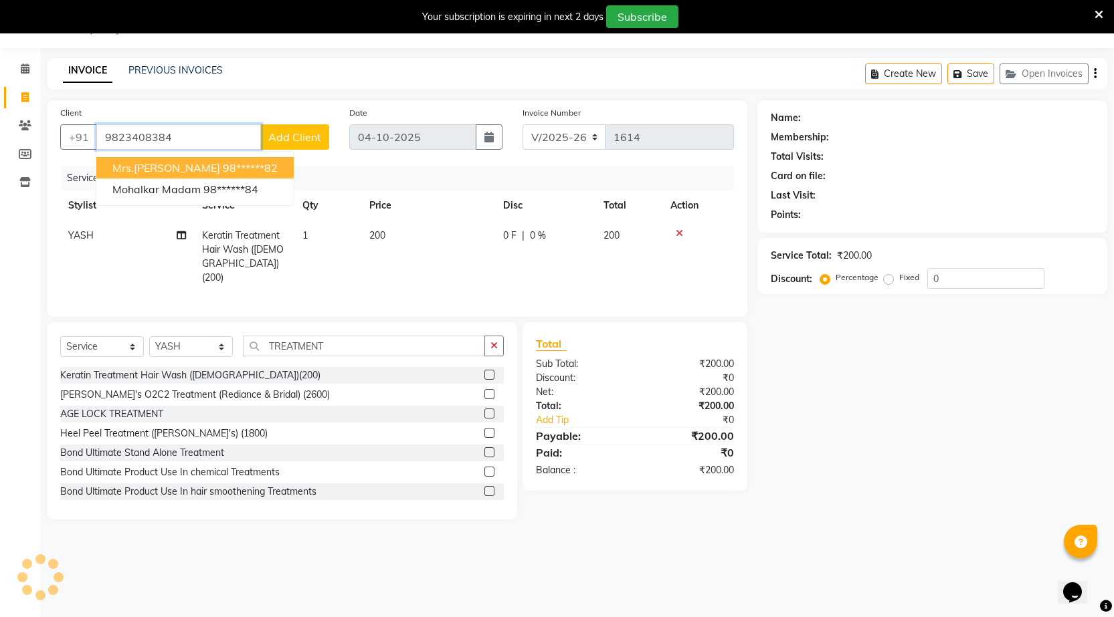
type input "9823408384"
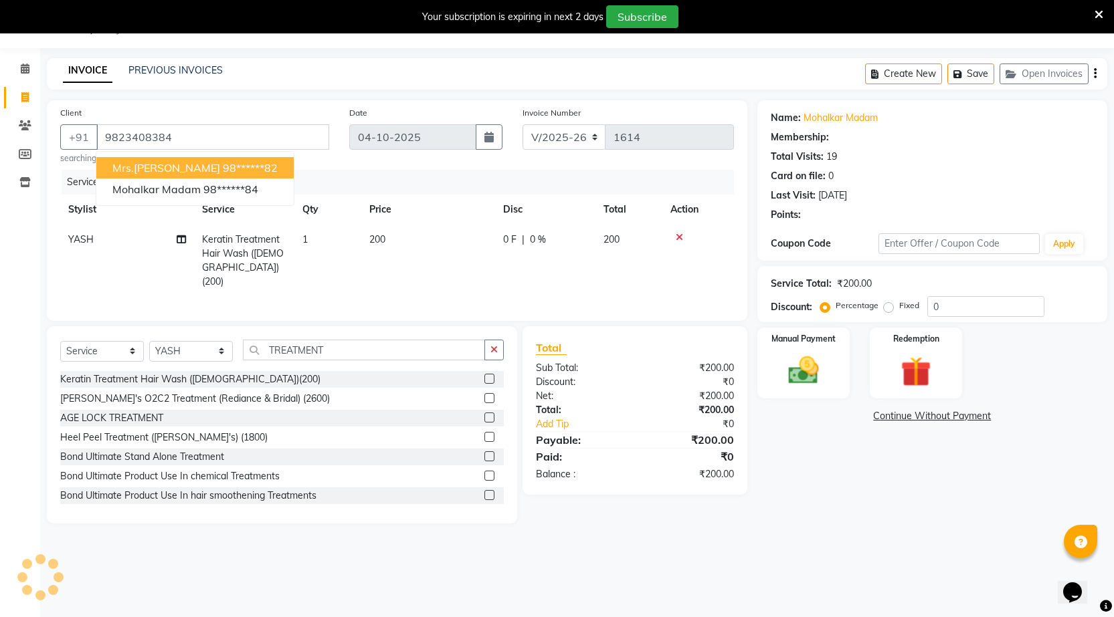
type input "15"
select select "1: Object"
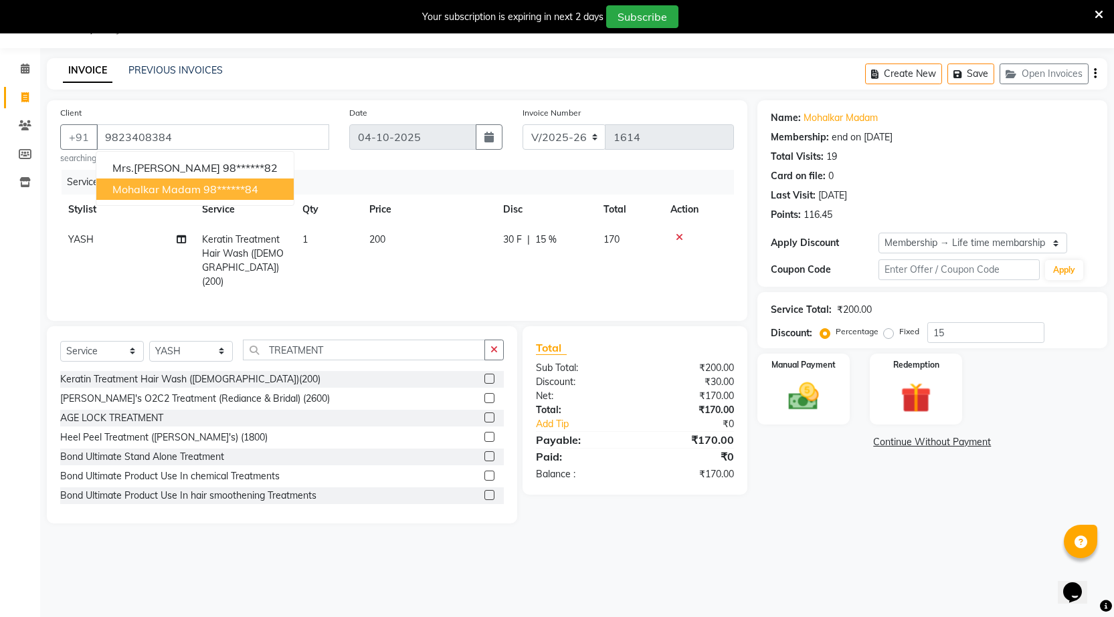
click at [135, 188] on span "mohalkar madam" at bounding box center [156, 189] width 88 height 13
type input "98******84"
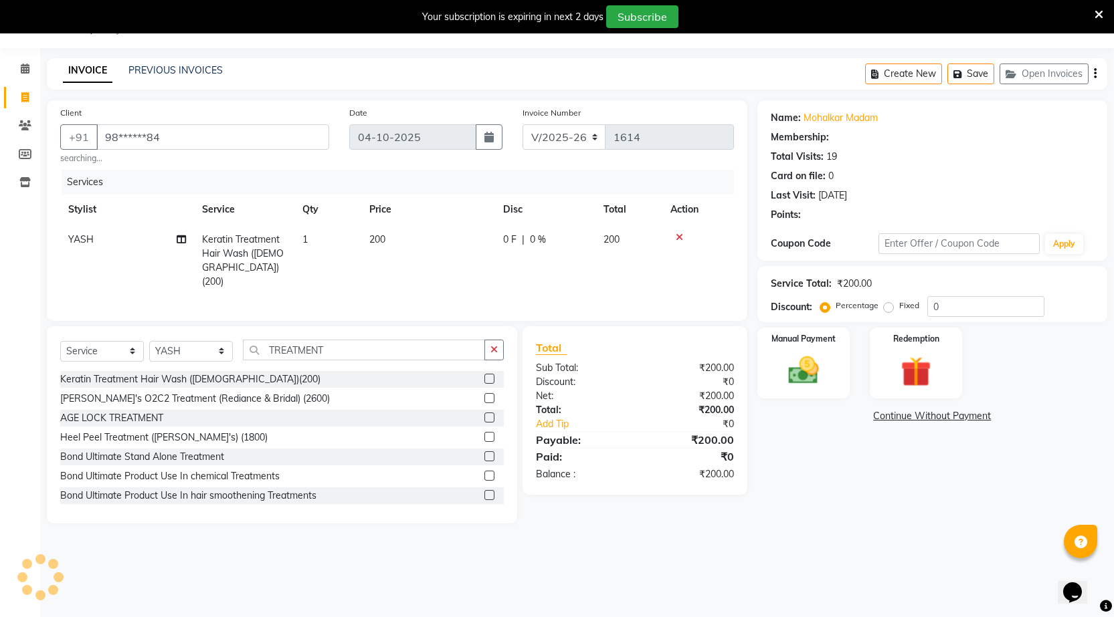
type input "15"
select select "1: Object"
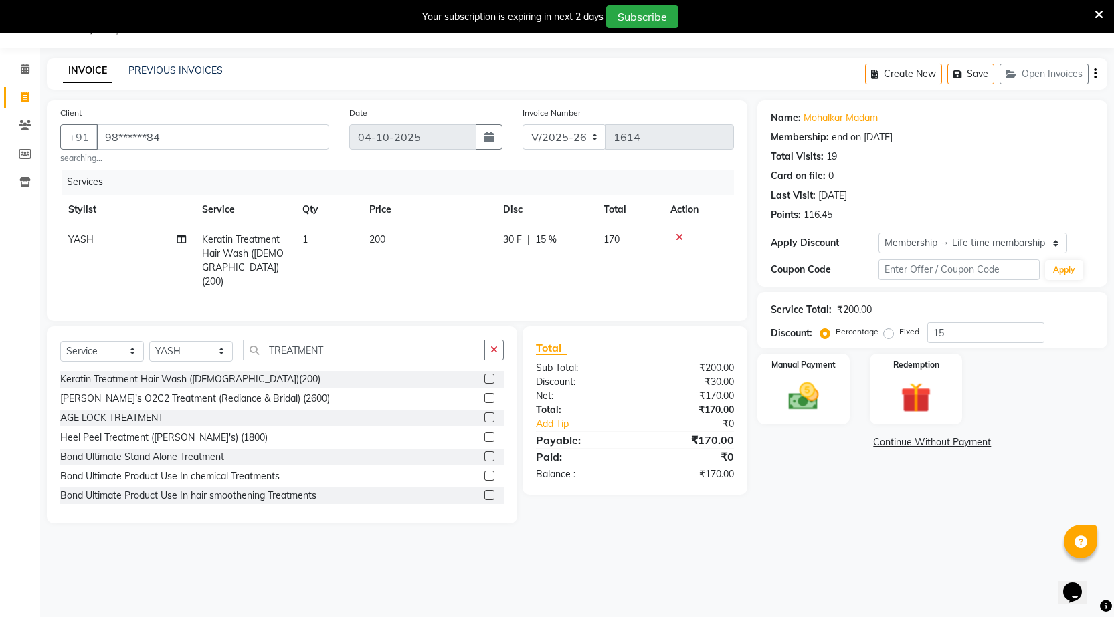
click at [404, 231] on td "200" at bounding box center [428, 261] width 134 height 72
select select "64119"
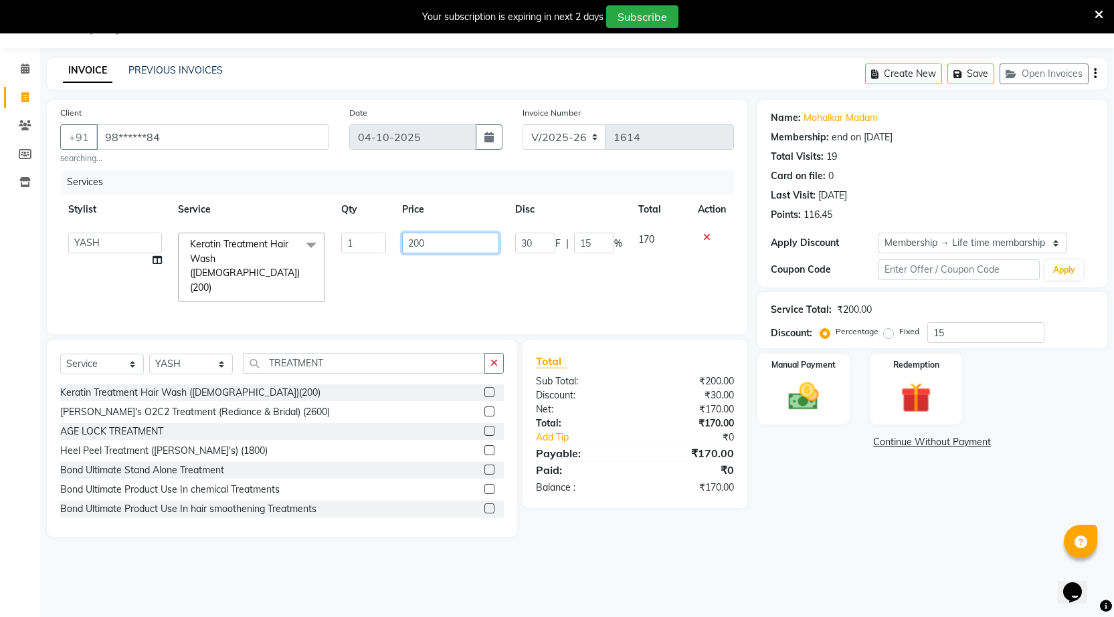
click at [438, 241] on input "200" at bounding box center [450, 243] width 97 height 21
type input "2"
type input "150"
click at [439, 286] on div "Services Stylist Service Qty Price Disc Total Action [DATE] manager miss staff …" at bounding box center [397, 245] width 674 height 151
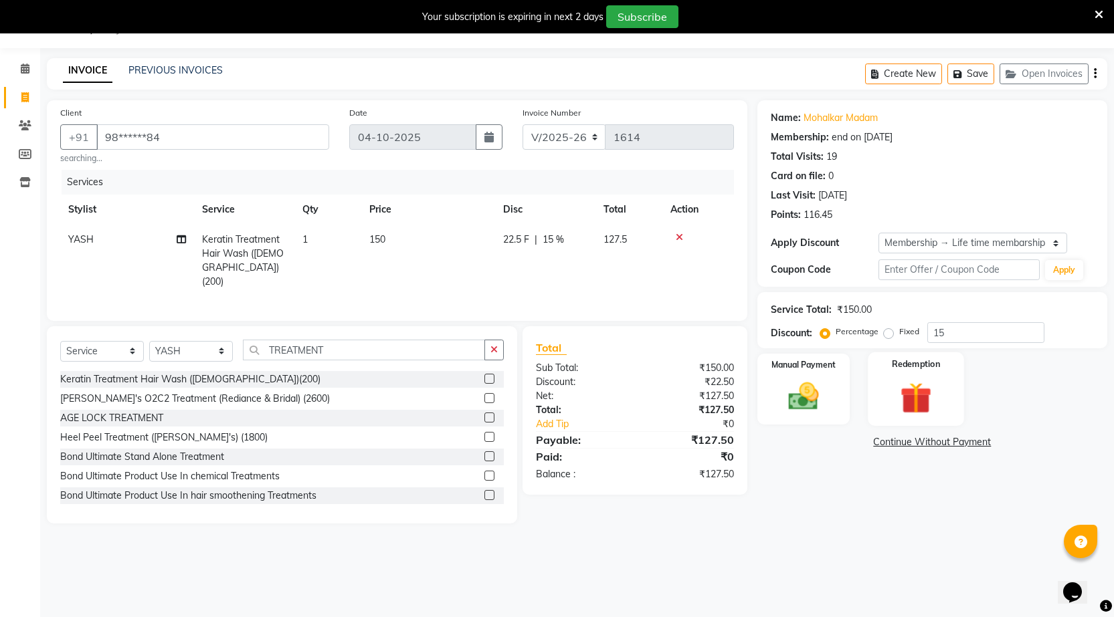
click at [894, 383] on img at bounding box center [916, 398] width 52 height 39
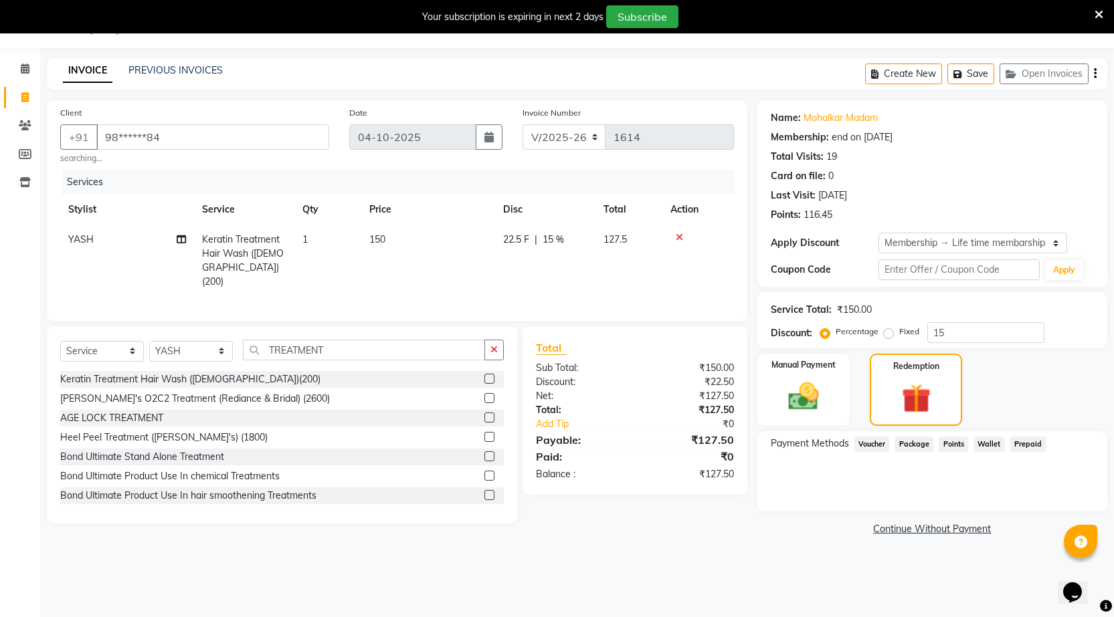
click at [947, 446] on span "Points" at bounding box center [953, 444] width 29 height 15
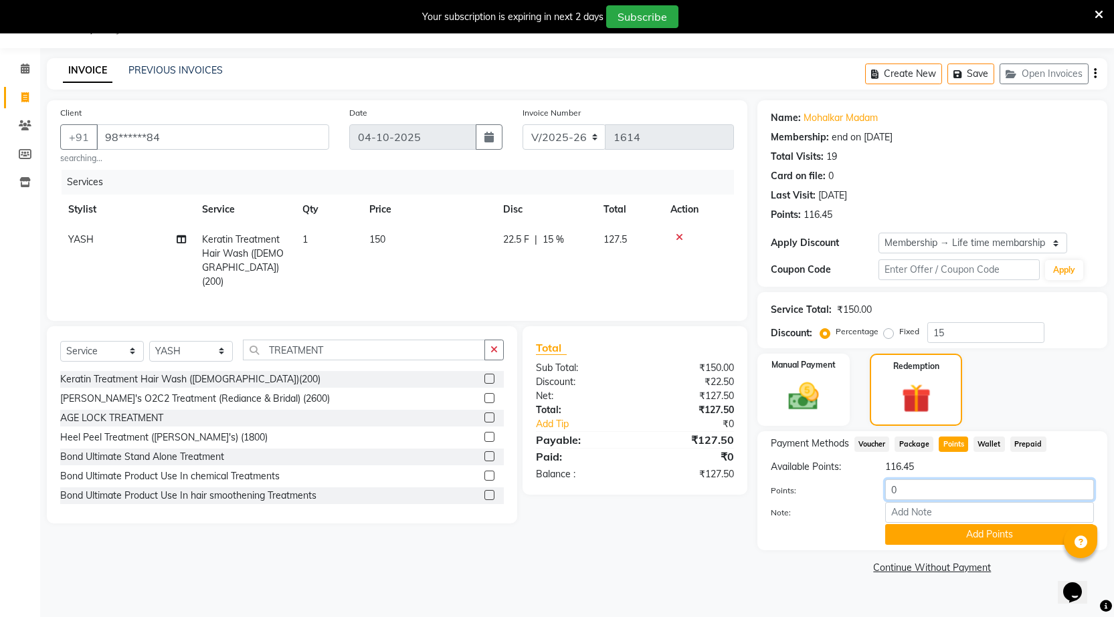
click at [922, 485] on input "0" at bounding box center [989, 490] width 209 height 21
type input "1"
click at [811, 409] on img at bounding box center [803, 397] width 52 height 36
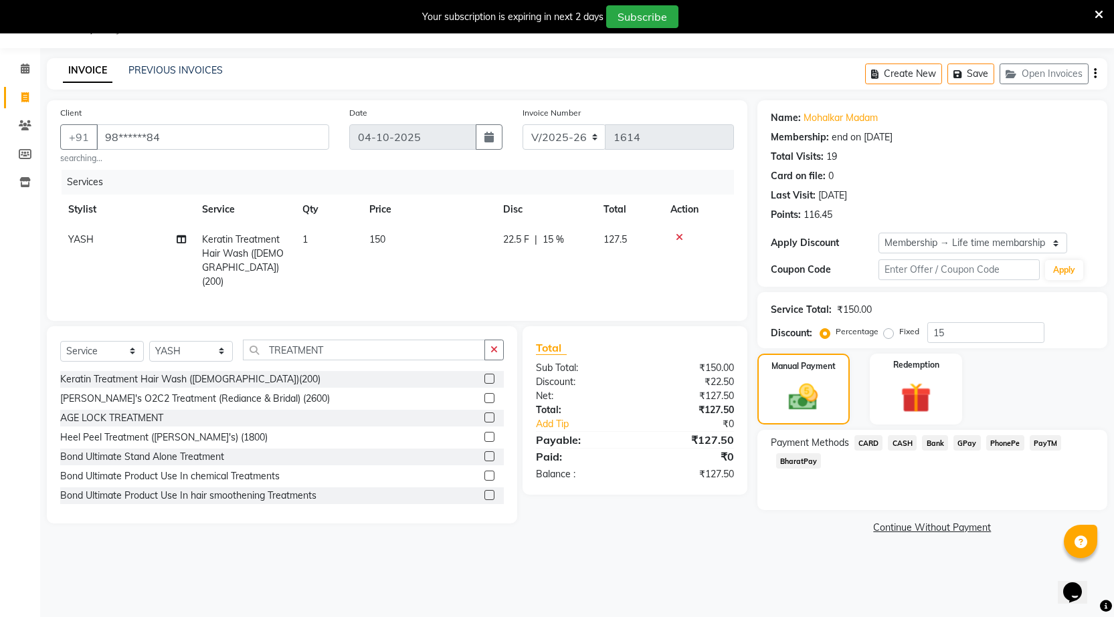
click at [1008, 446] on span "PhonePe" at bounding box center [1005, 442] width 38 height 15
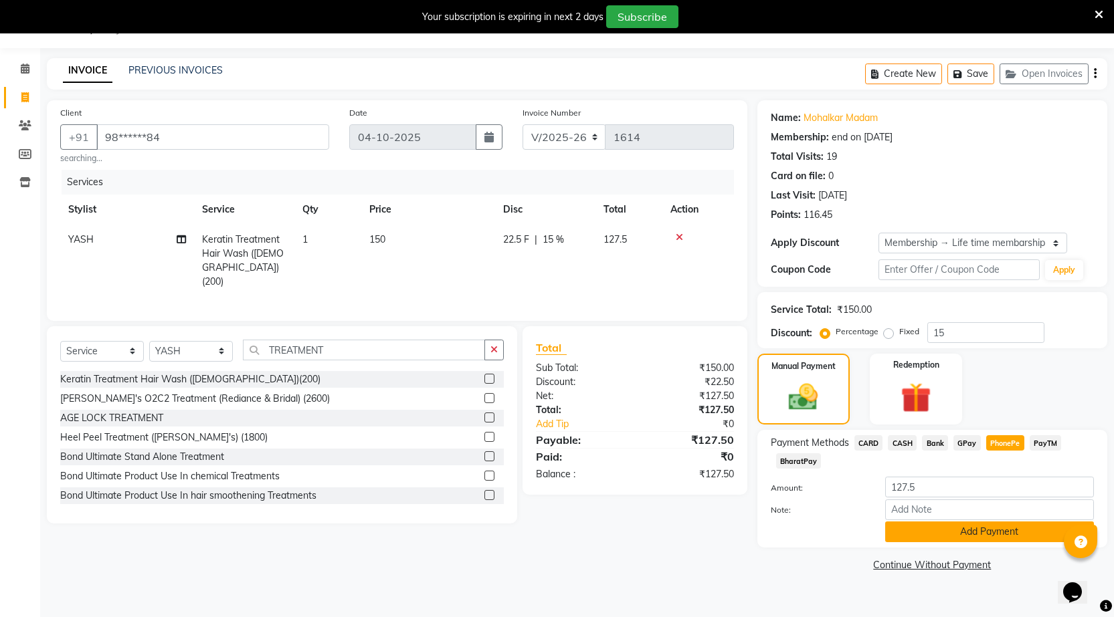
click at [993, 537] on button "Add Payment" at bounding box center [989, 532] width 209 height 21
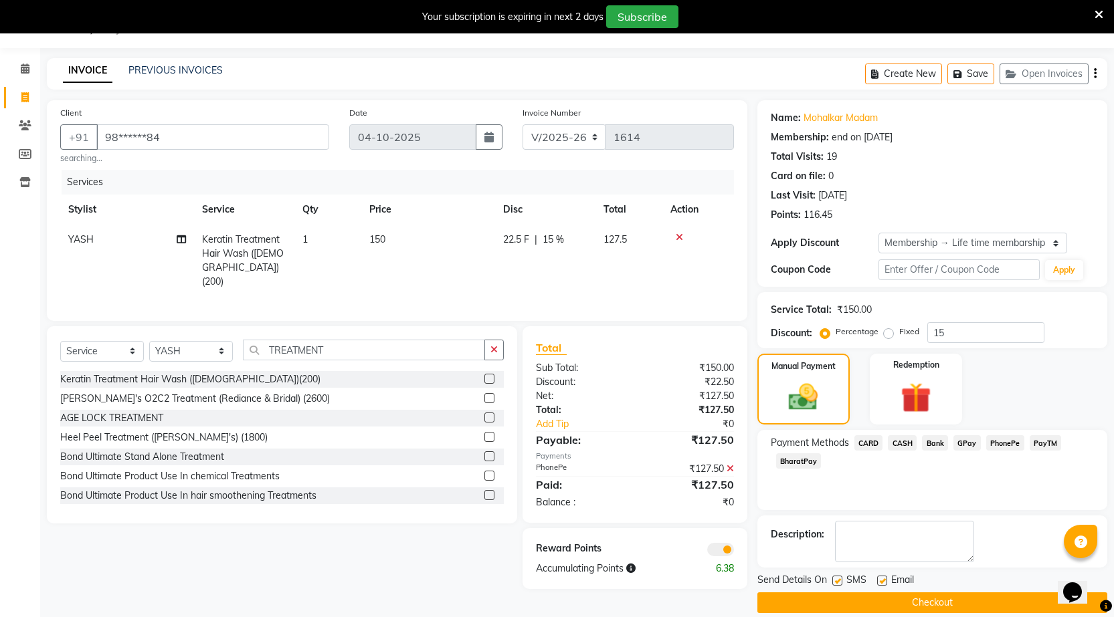
click at [773, 601] on button "Checkout" at bounding box center [932, 603] width 350 height 21
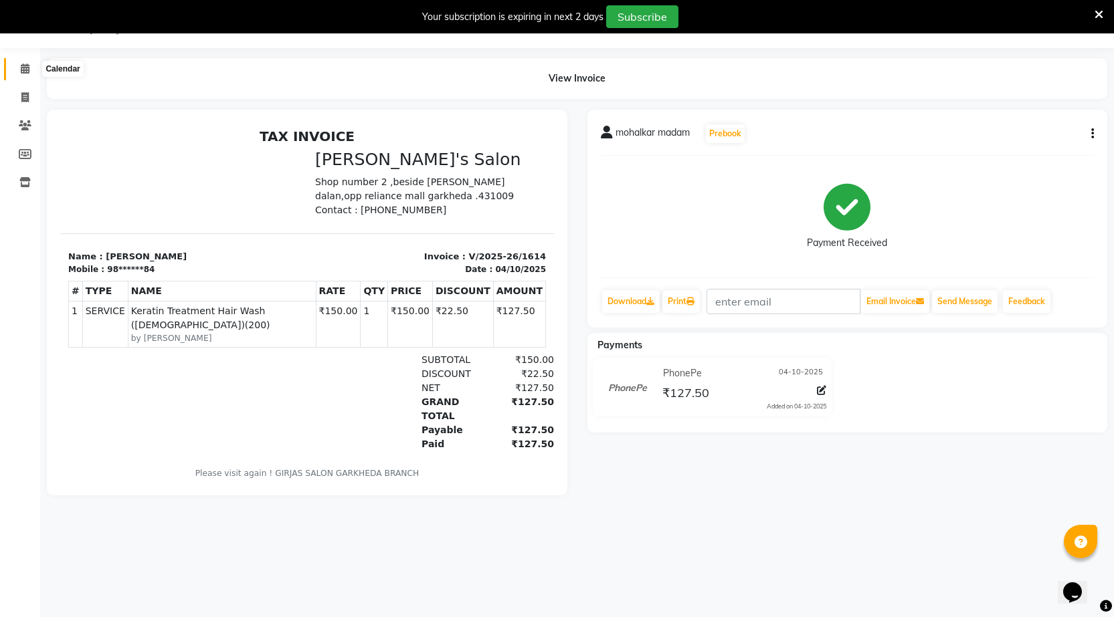
click at [27, 72] on icon at bounding box center [25, 69] width 9 height 10
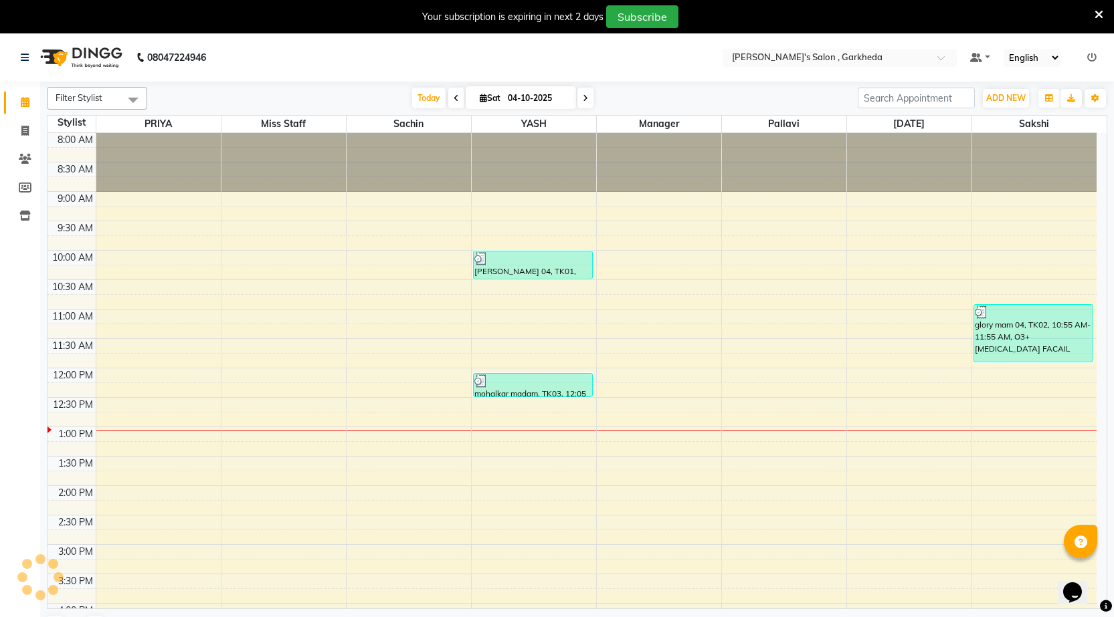
scroll to position [33, 0]
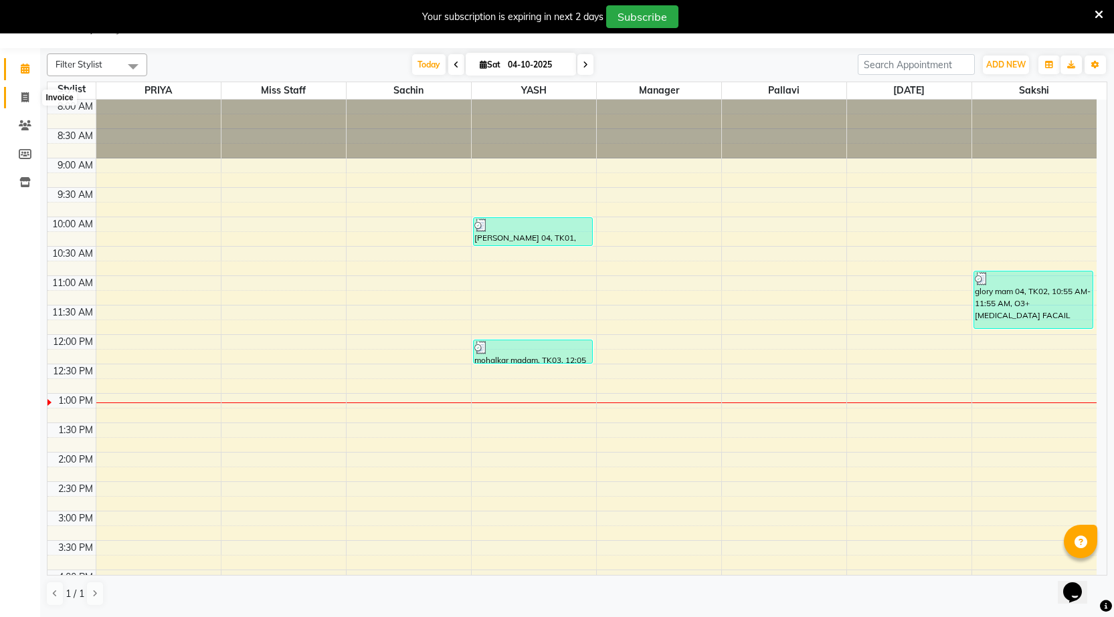
drag, startPoint x: 23, startPoint y: 96, endPoint x: 40, endPoint y: 102, distance: 18.0
click at [23, 96] on icon at bounding box center [24, 97] width 7 height 10
select select "7062"
select select "service"
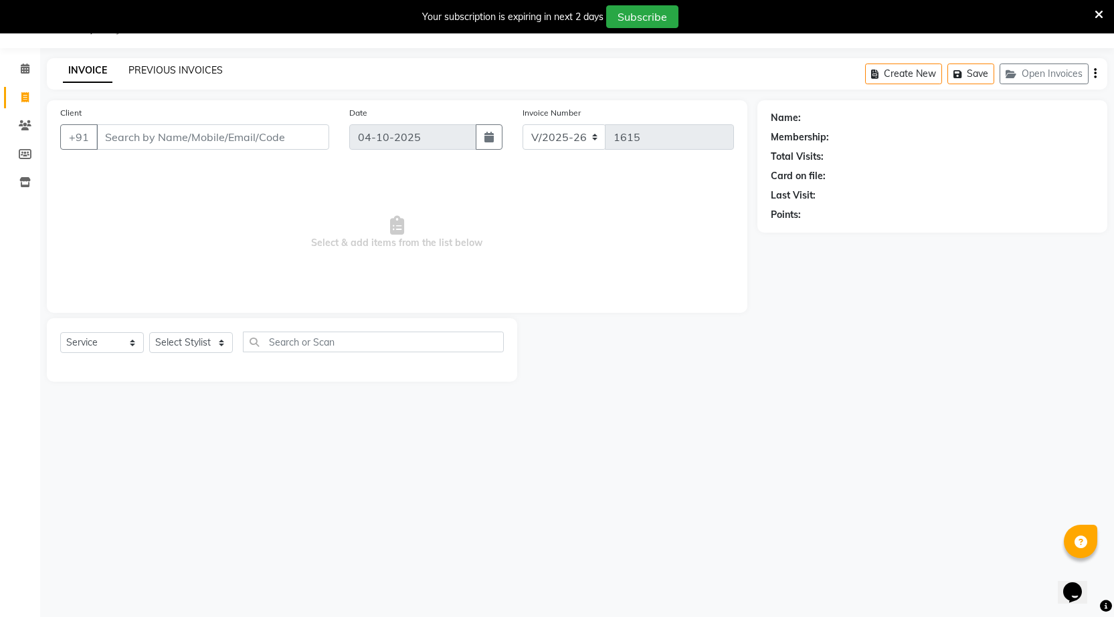
click at [219, 68] on link "PREVIOUS INVOICES" at bounding box center [175, 70] width 94 height 12
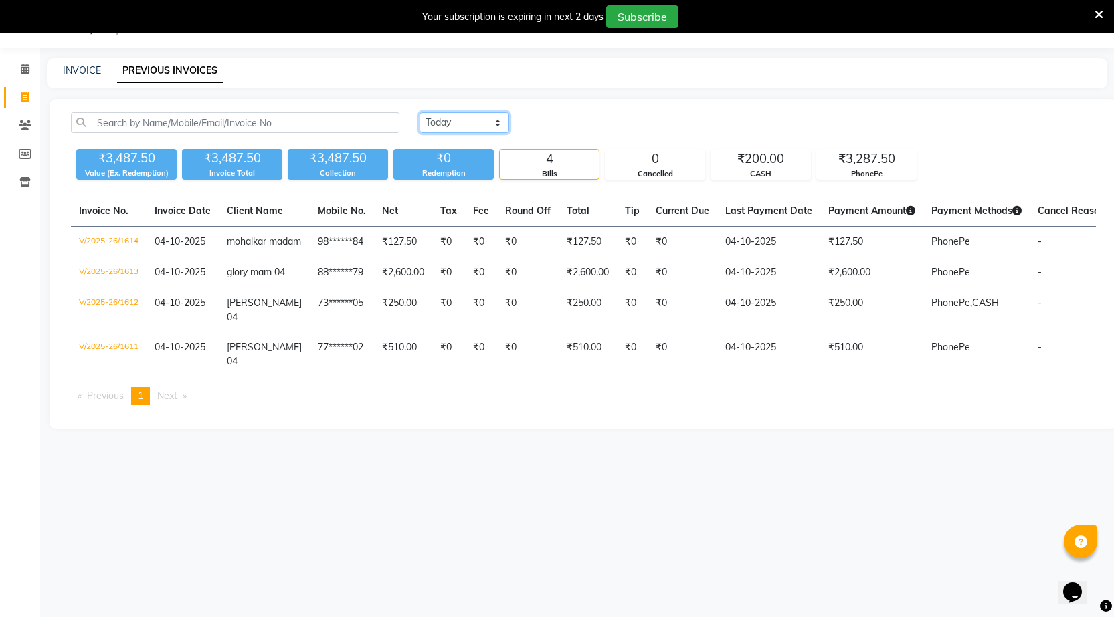
click at [458, 116] on select "[DATE] [DATE] Custom Range" at bounding box center [464, 122] width 90 height 21
select select "range"
click at [419, 112] on select "[DATE] [DATE] Custom Range" at bounding box center [464, 122] width 90 height 21
click at [563, 126] on input "04-10-2025" at bounding box center [573, 123] width 94 height 19
select select "10"
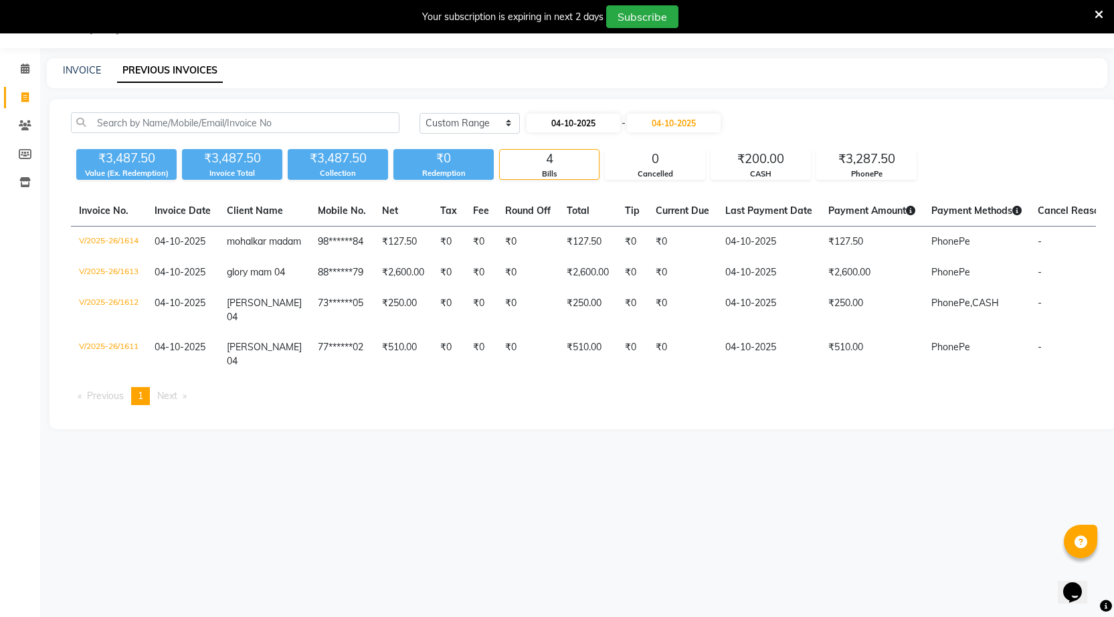
select select "2025"
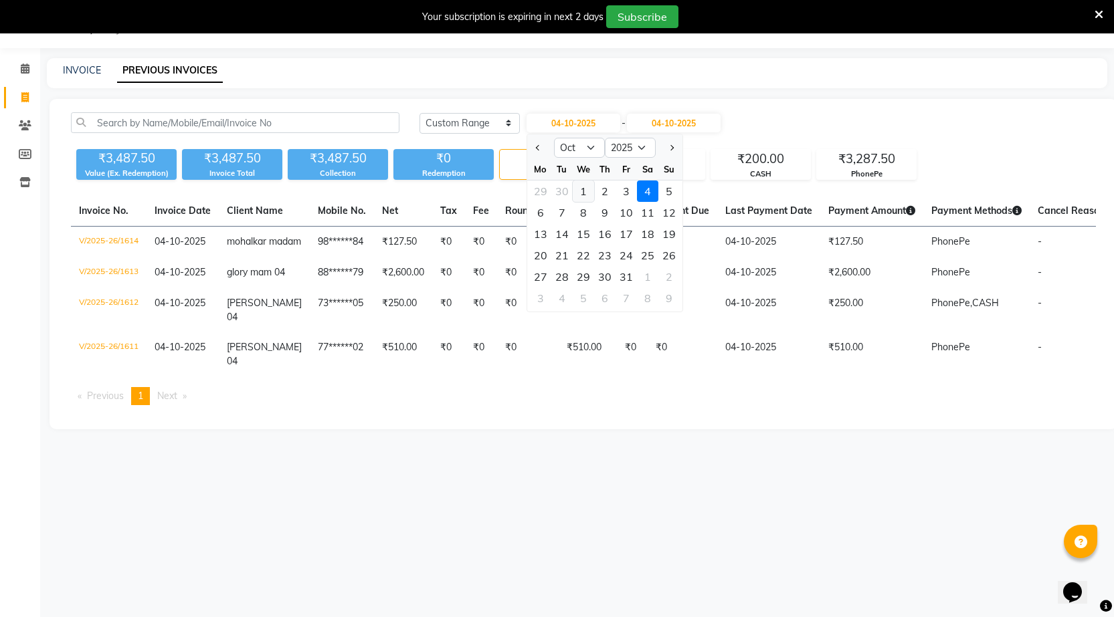
drag, startPoint x: 592, startPoint y: 201, endPoint x: 575, endPoint y: 190, distance: 20.2
click at [592, 203] on ngb-datepicker-month "Mo Tu We Th Fr Sa Su 29 30 1 2 3 4 5 6 7 8 9 10 11 12 13 14 15 16 17 18 19 20 2…" at bounding box center [604, 235] width 155 height 153
click at [584, 187] on div "1" at bounding box center [583, 191] width 21 height 21
type input "01-10-2025"
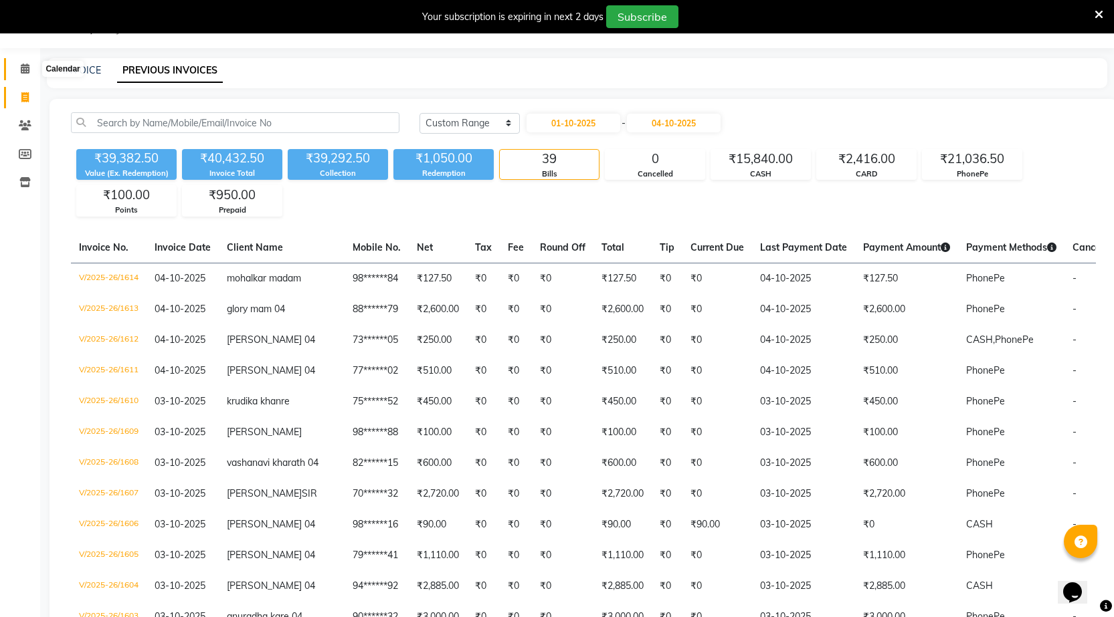
click at [23, 62] on span at bounding box center [24, 69] width 23 height 15
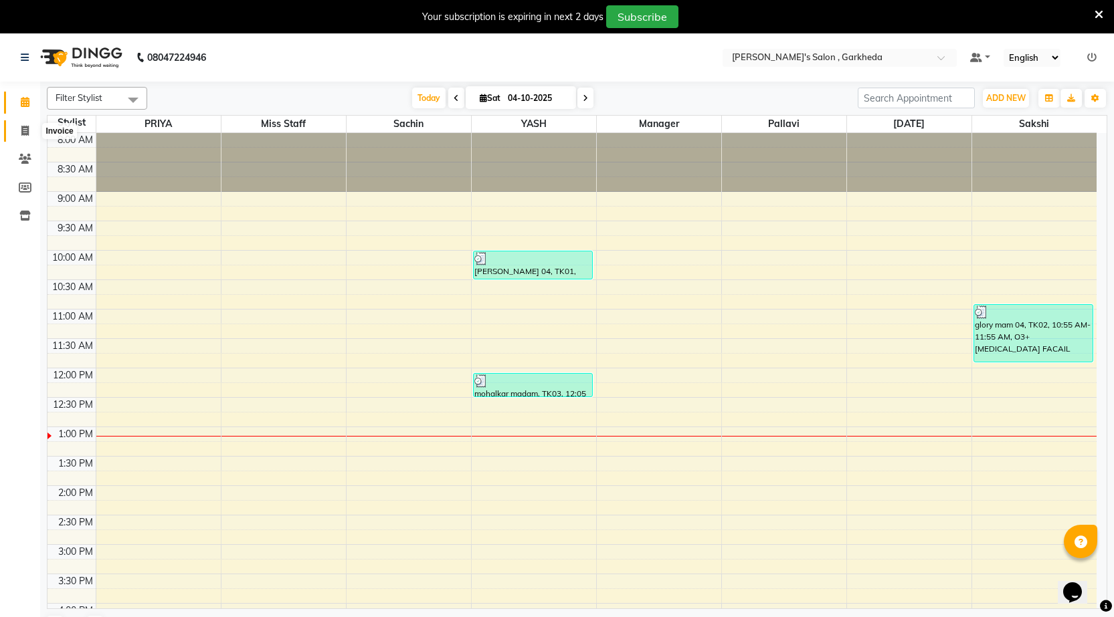
click at [22, 127] on icon at bounding box center [24, 131] width 7 height 10
select select "7062"
select select "service"
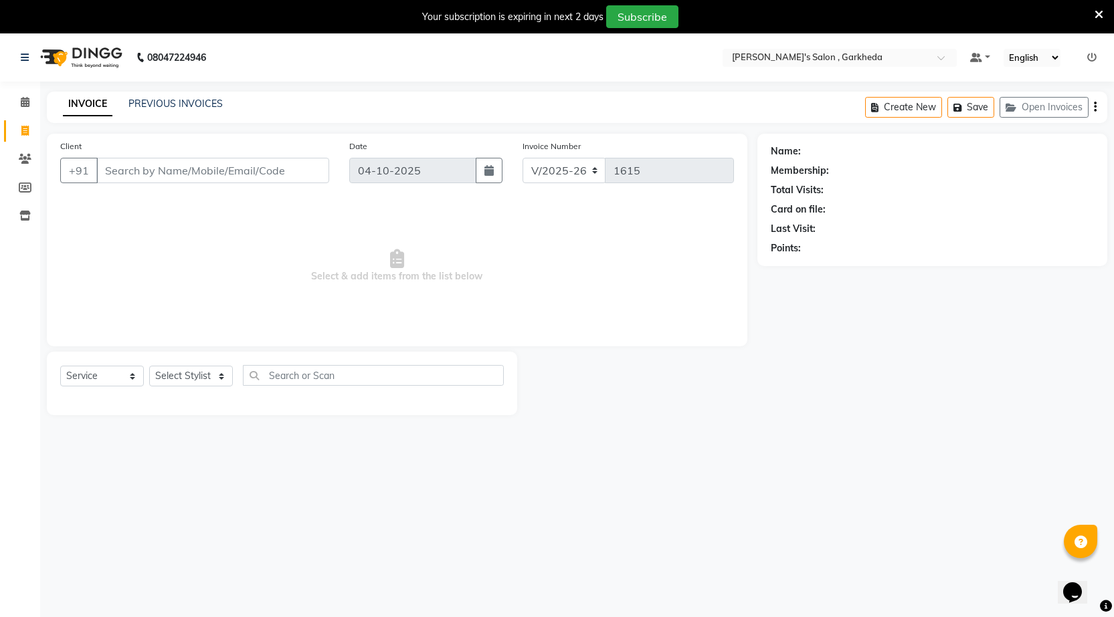
click at [197, 171] on input "Client" at bounding box center [212, 170] width 233 height 25
type input "s"
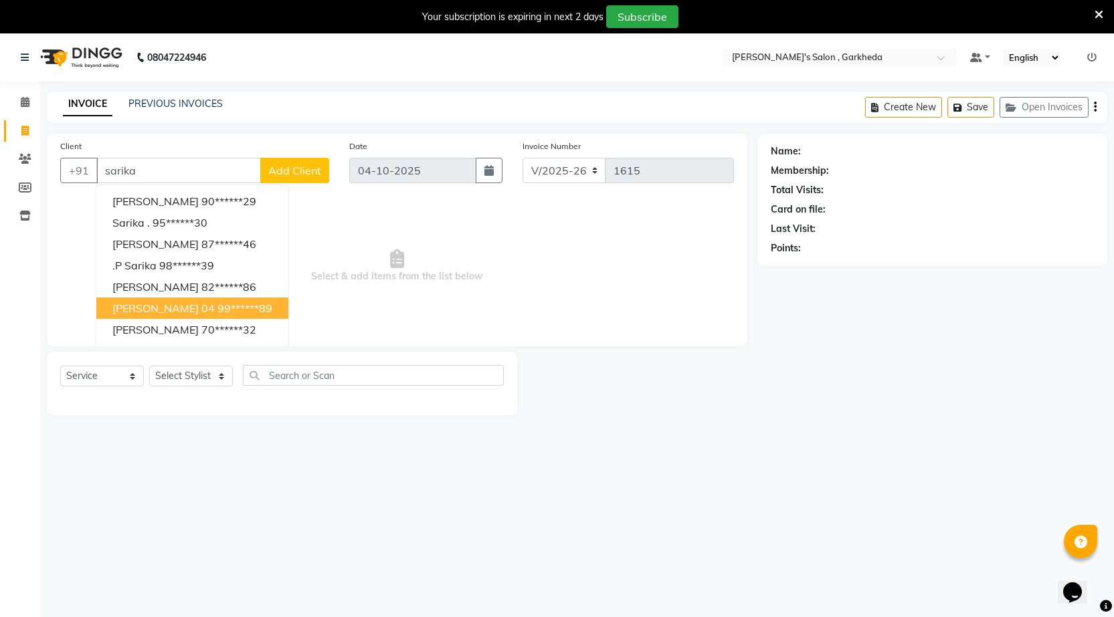
click at [191, 304] on span "[PERSON_NAME] 04" at bounding box center [163, 308] width 102 height 13
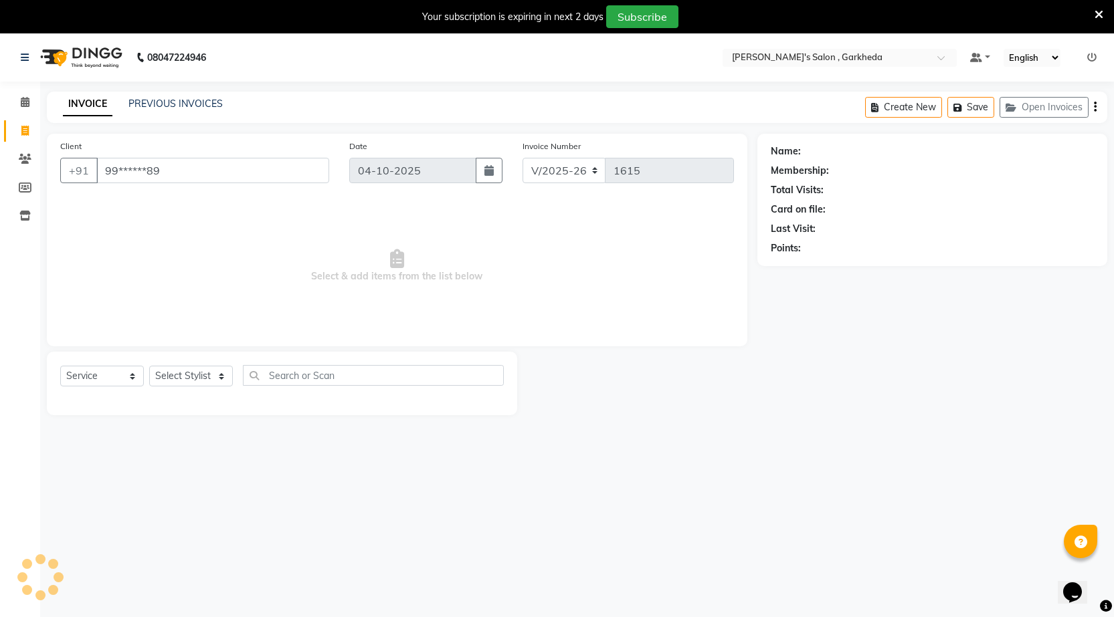
type input "99******89"
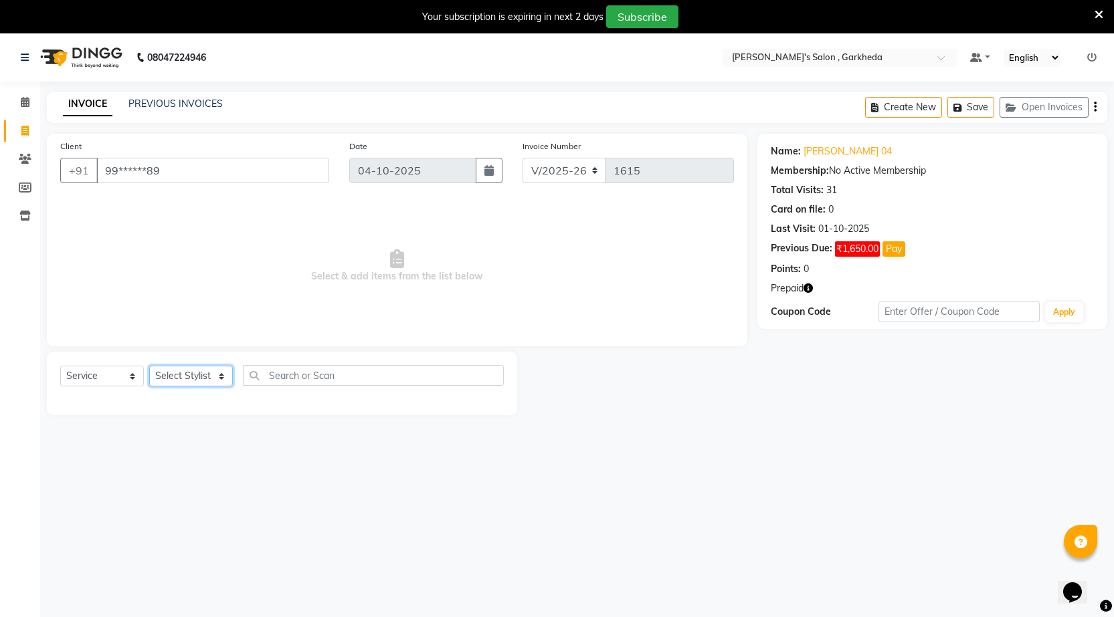
click at [195, 373] on select "Select Stylist [DATE] manager miss staff [PERSON_NAME]" at bounding box center [191, 376] width 84 height 21
select select "72802"
click at [149, 366] on select "Select Stylist [DATE] manager miss staff [PERSON_NAME]" at bounding box center [191, 376] width 84 height 21
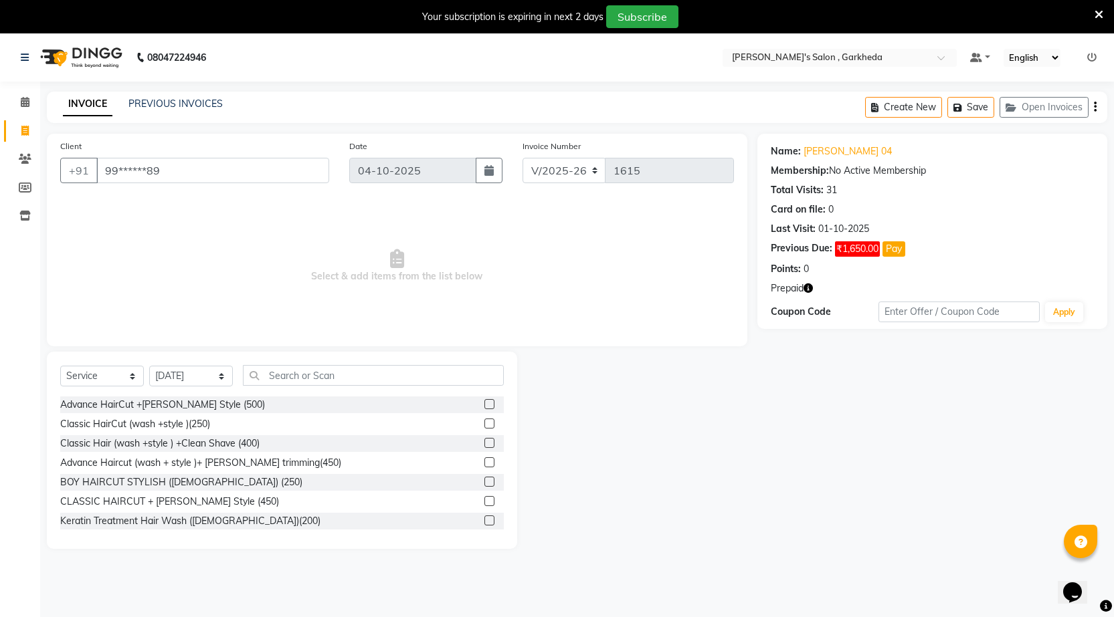
click at [484, 402] on label at bounding box center [489, 404] width 10 height 10
click at [484, 402] on input "checkbox" at bounding box center [488, 405] width 9 height 9
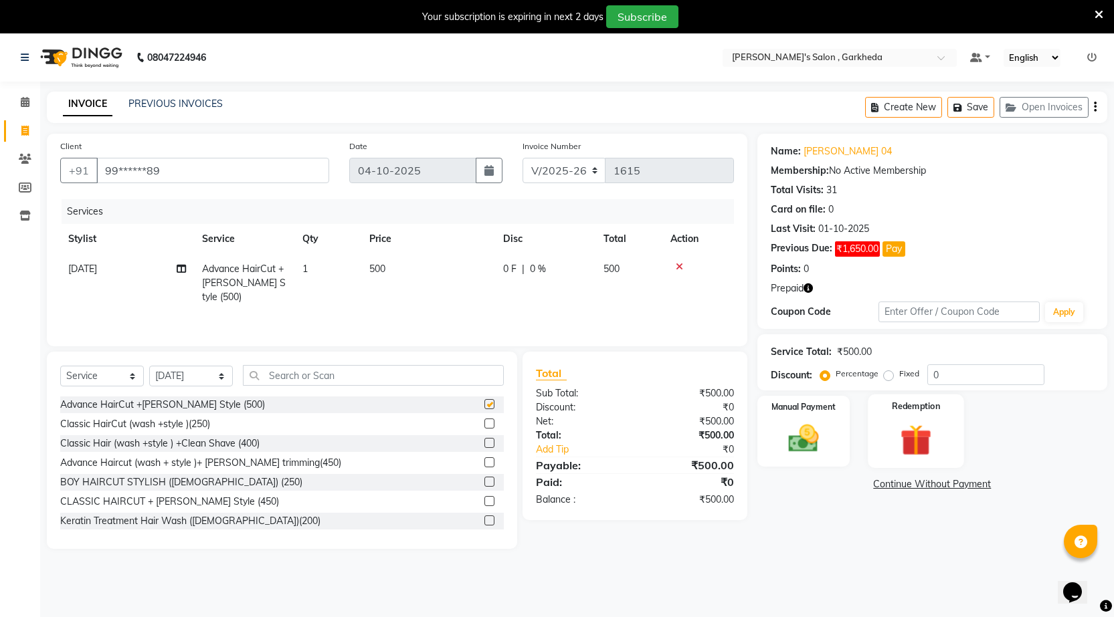
checkbox input "false"
click at [903, 452] on img at bounding box center [916, 440] width 52 height 39
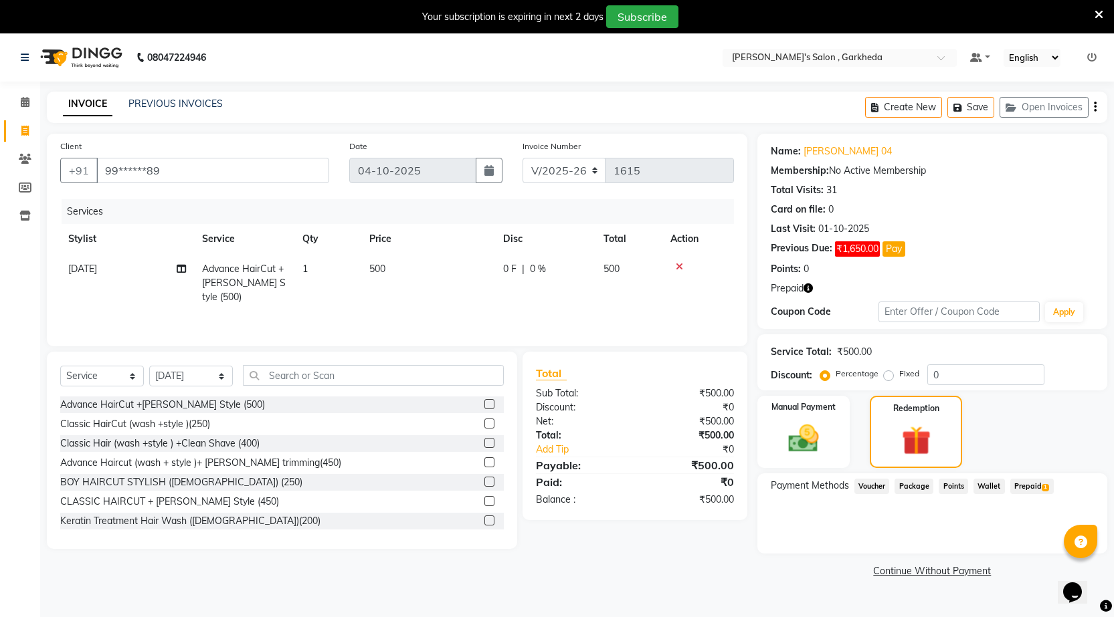
click at [1022, 492] on span "Prepaid 1" at bounding box center [1031, 486] width 43 height 15
click at [678, 268] on icon at bounding box center [679, 266] width 7 height 9
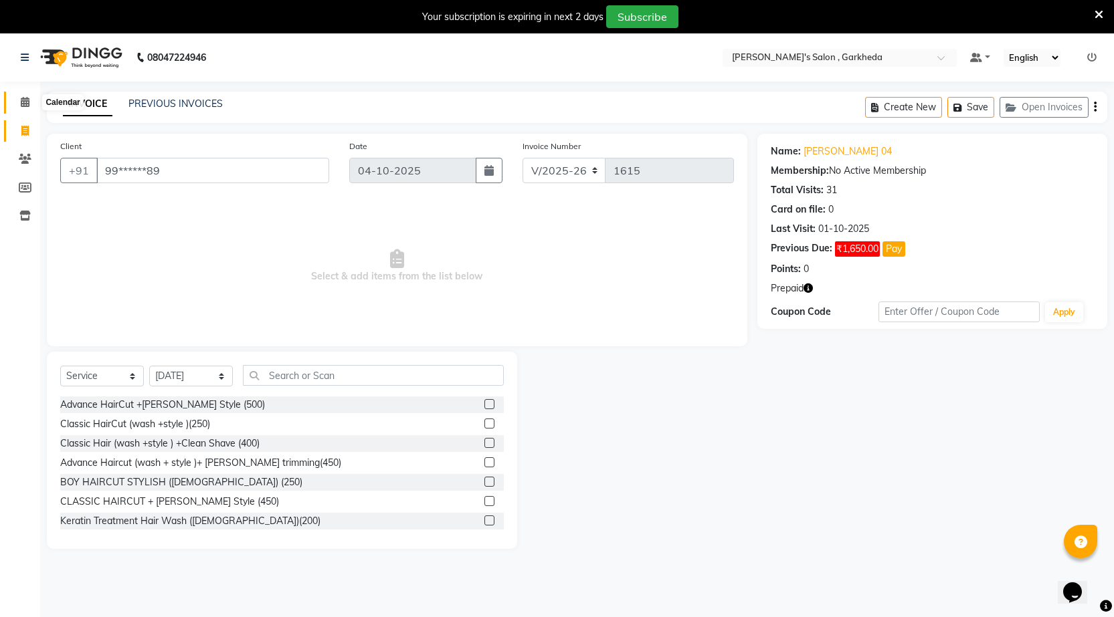
click at [23, 106] on icon at bounding box center [25, 102] width 9 height 10
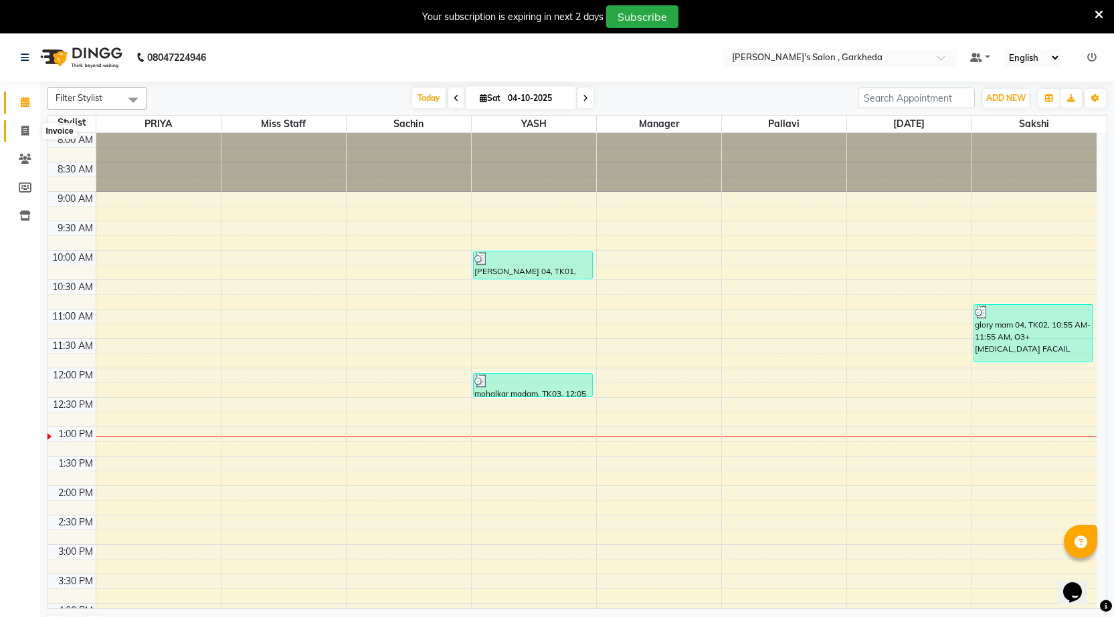
click at [27, 135] on span at bounding box center [24, 131] width 23 height 15
select select "7062"
select select "service"
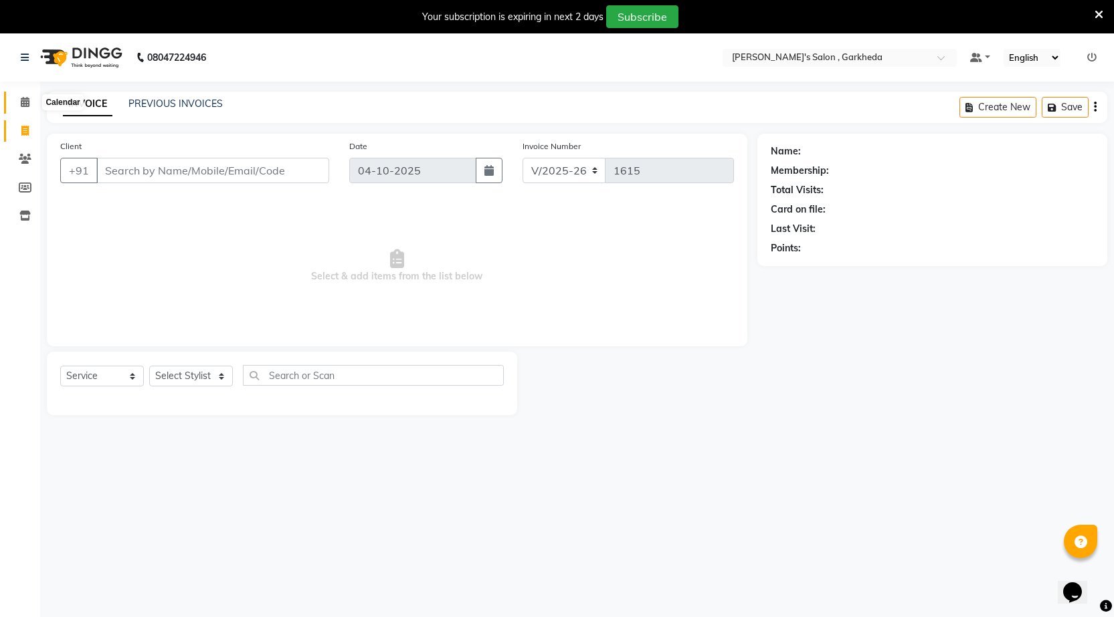
click at [21, 100] on icon at bounding box center [25, 102] width 9 height 10
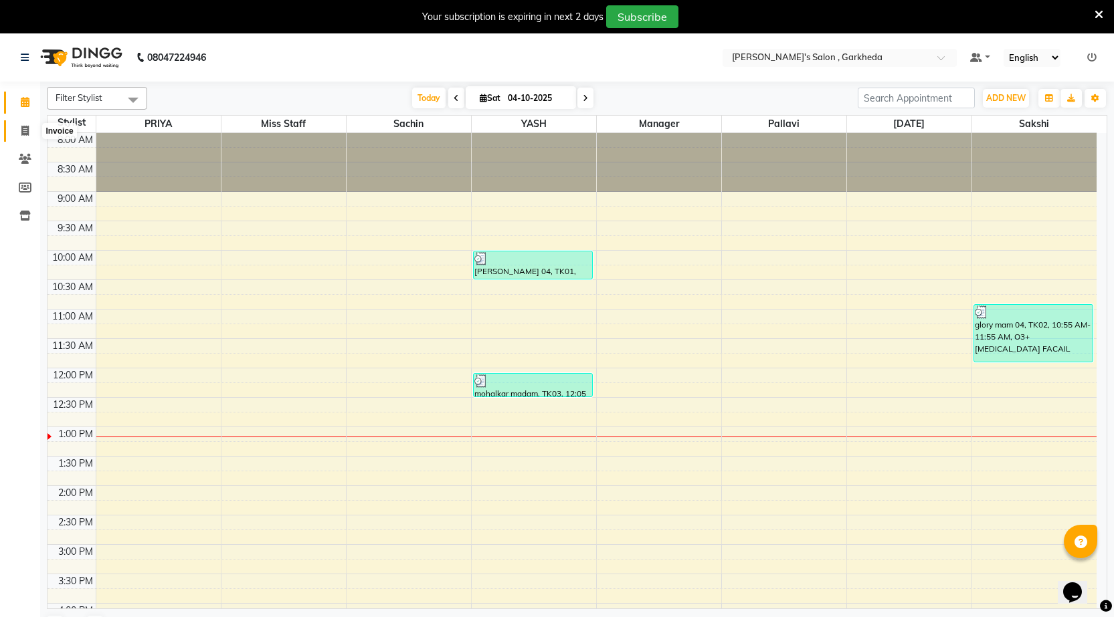
click at [23, 129] on icon at bounding box center [24, 131] width 7 height 10
select select "7062"
select select "service"
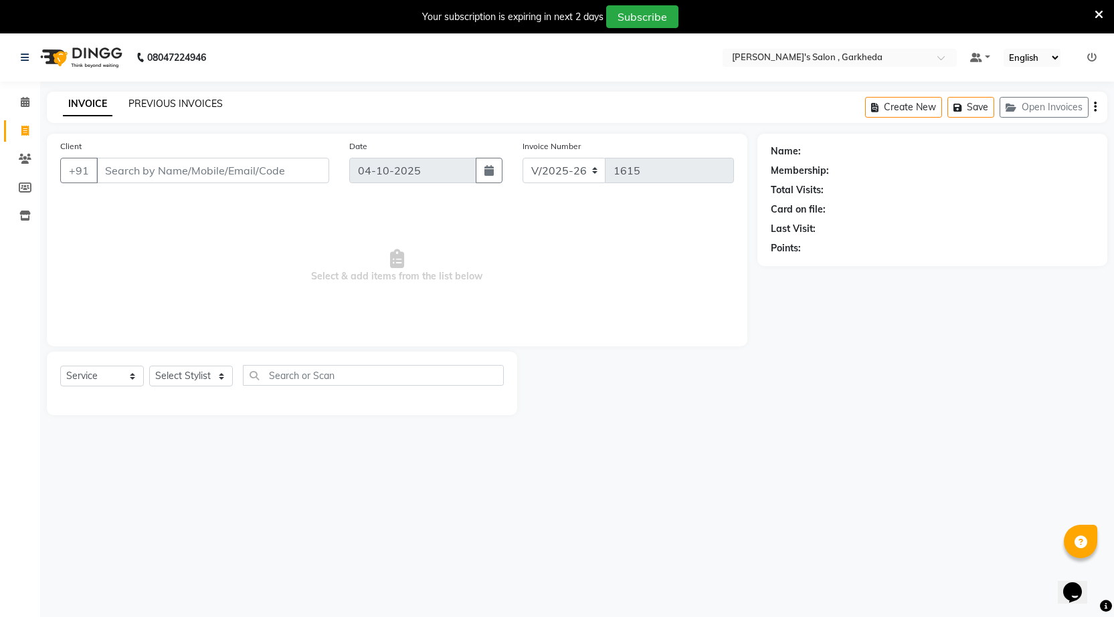
click at [177, 105] on link "PREVIOUS INVOICES" at bounding box center [175, 104] width 94 height 12
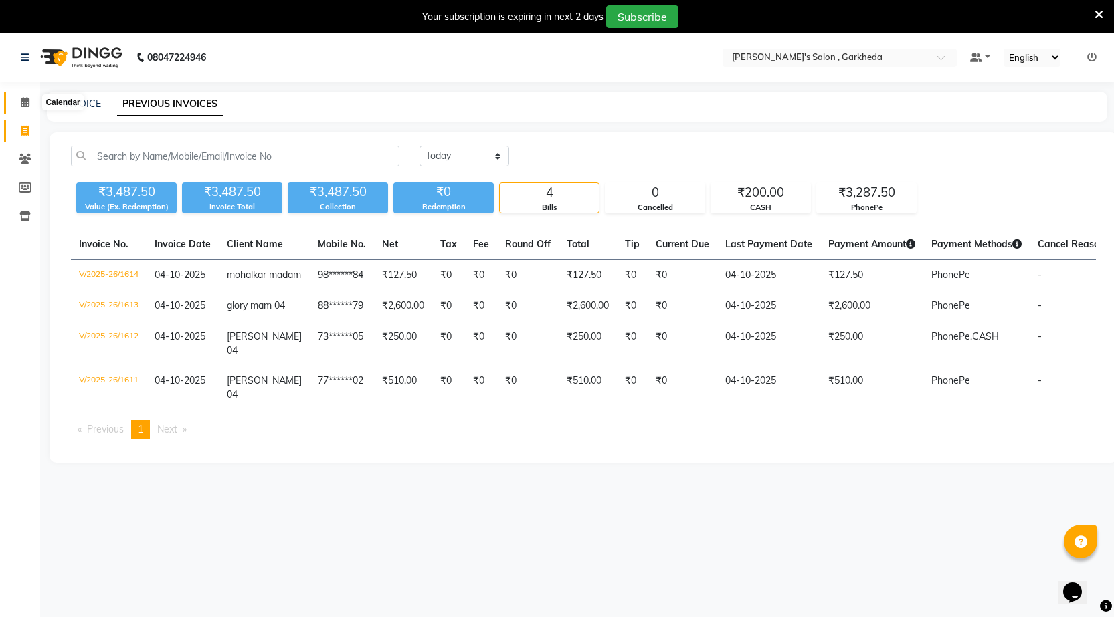
click at [27, 104] on icon at bounding box center [25, 102] width 9 height 10
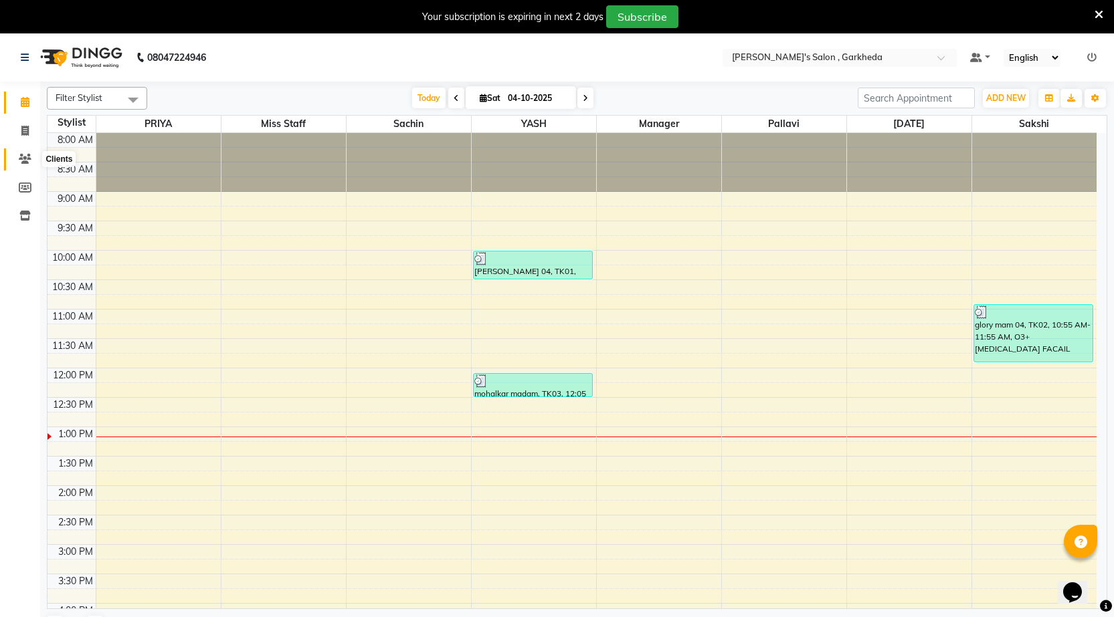
click at [22, 160] on icon at bounding box center [25, 159] width 13 height 10
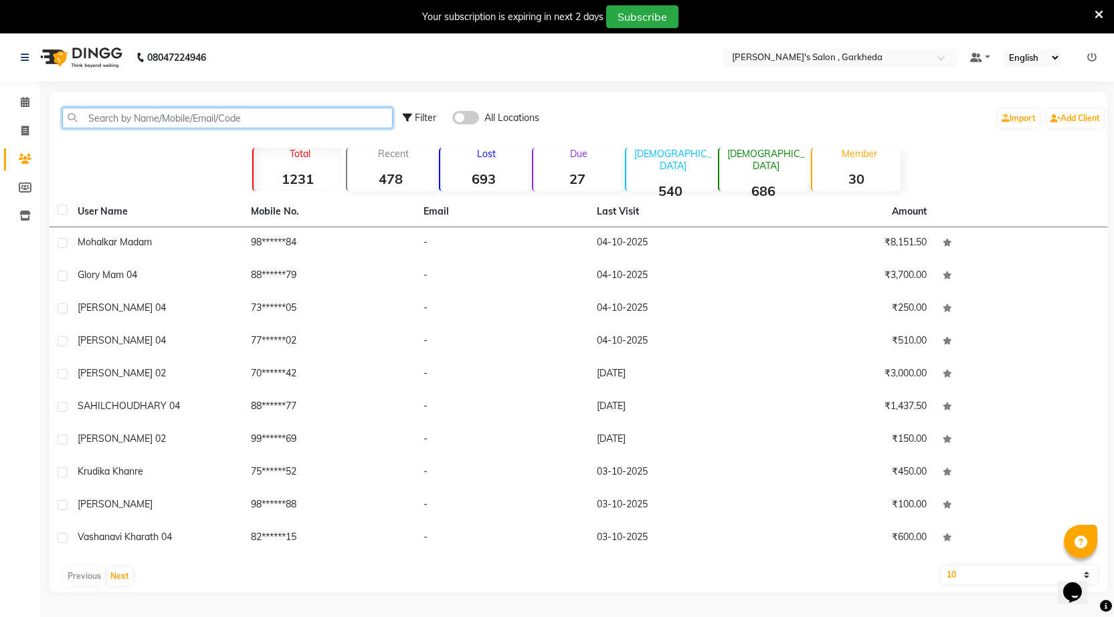
click at [171, 112] on input "text" at bounding box center [227, 118] width 330 height 21
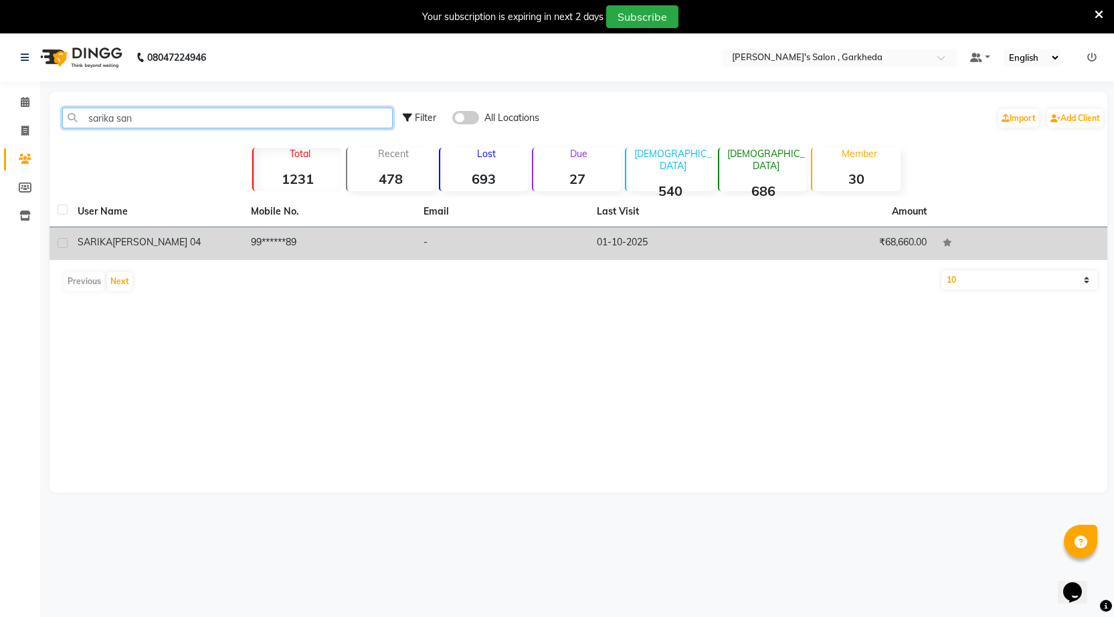
type input "sarika san"
click at [171, 234] on td "[PERSON_NAME] 04" at bounding box center [156, 243] width 173 height 33
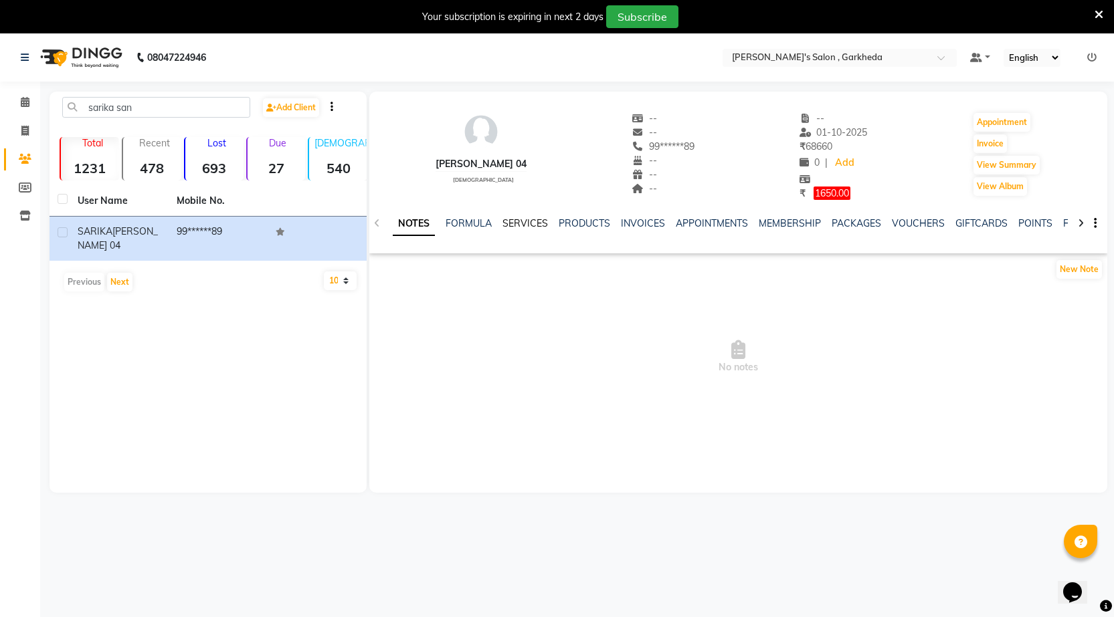
click at [527, 221] on link "SERVICES" at bounding box center [524, 223] width 45 height 12
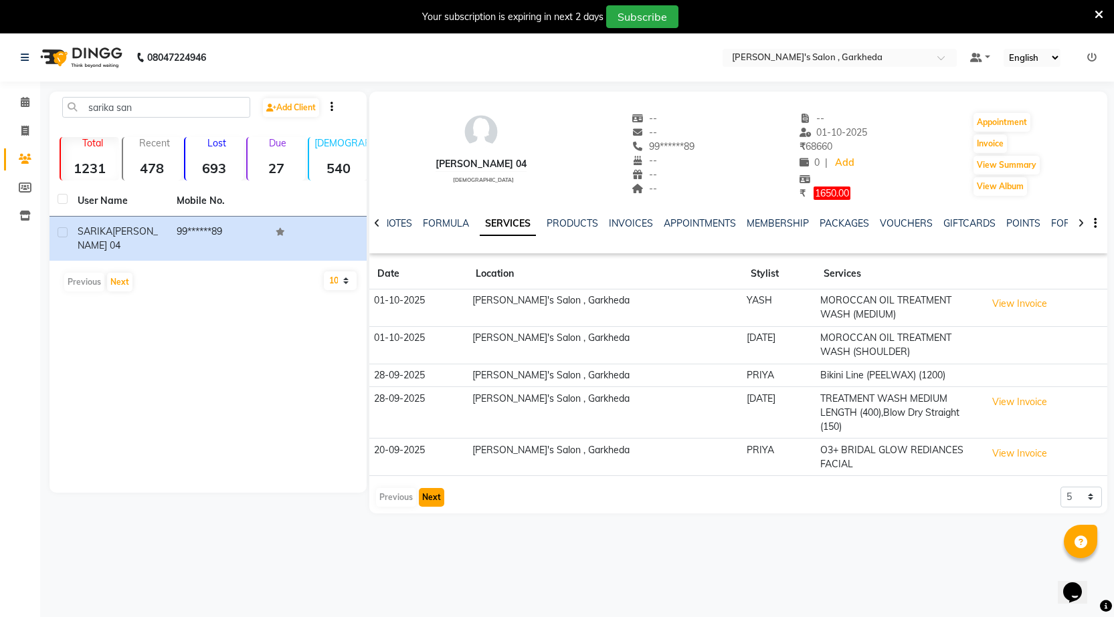
click at [434, 488] on button "Next" at bounding box center [431, 497] width 25 height 19
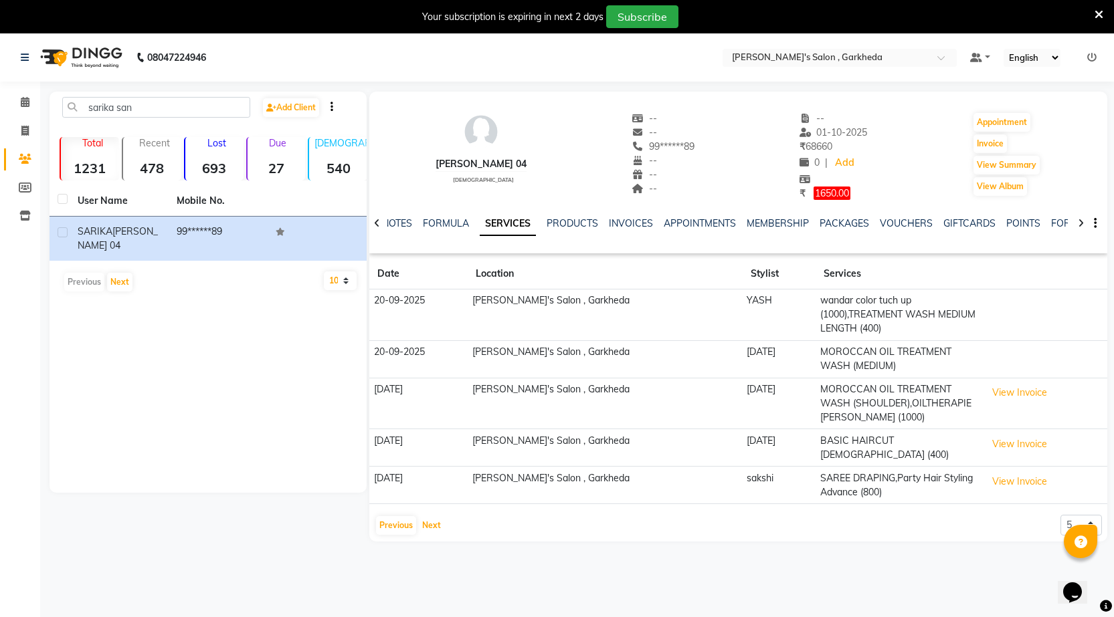
click at [419, 516] on button "Next" at bounding box center [431, 525] width 25 height 19
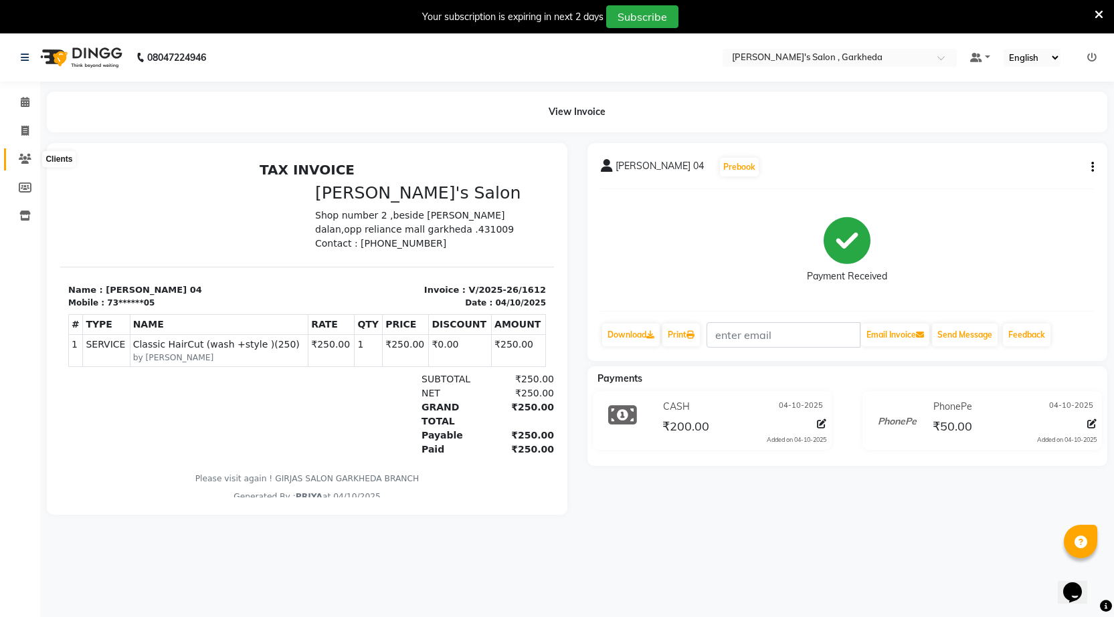
click at [23, 157] on icon at bounding box center [25, 159] width 13 height 10
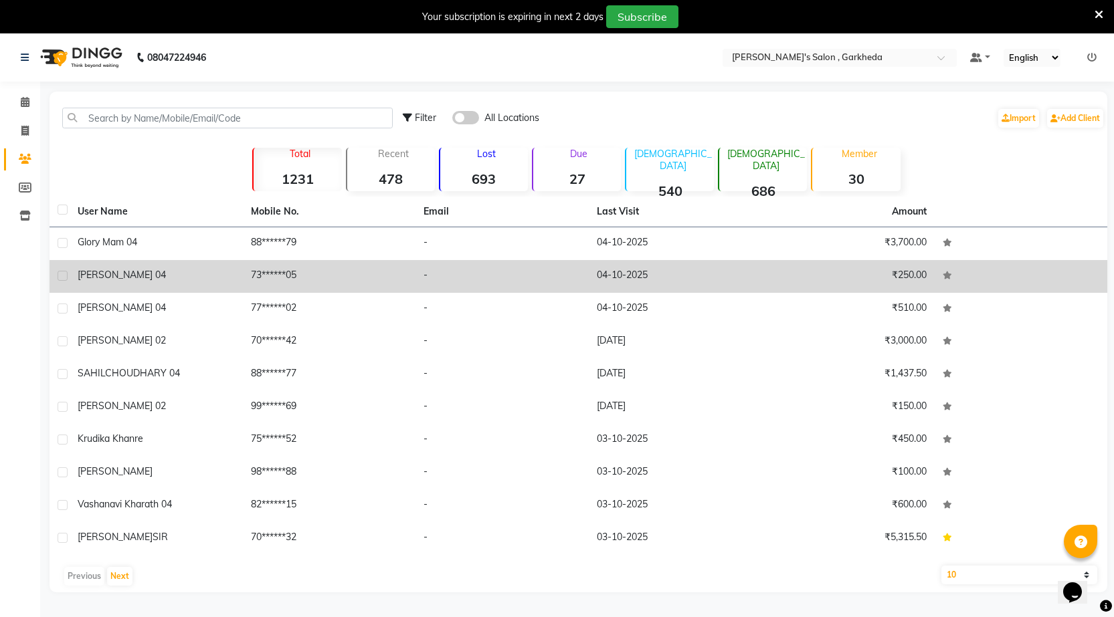
click at [128, 279] on span "[PERSON_NAME] 04" at bounding box center [122, 275] width 88 height 12
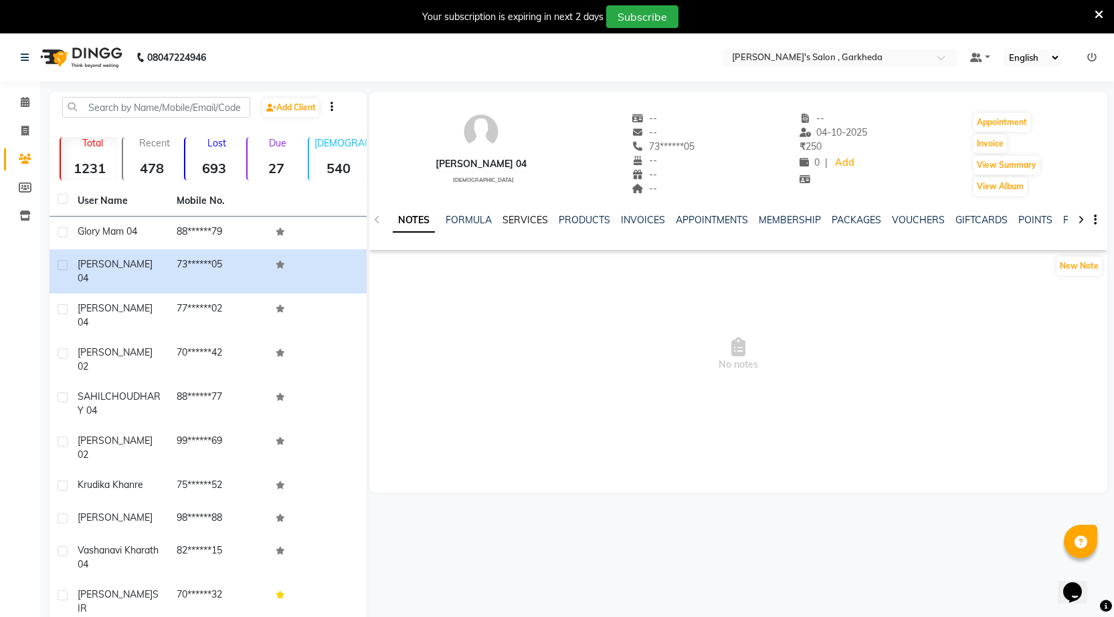
click at [503, 218] on link "SERVICES" at bounding box center [524, 220] width 45 height 12
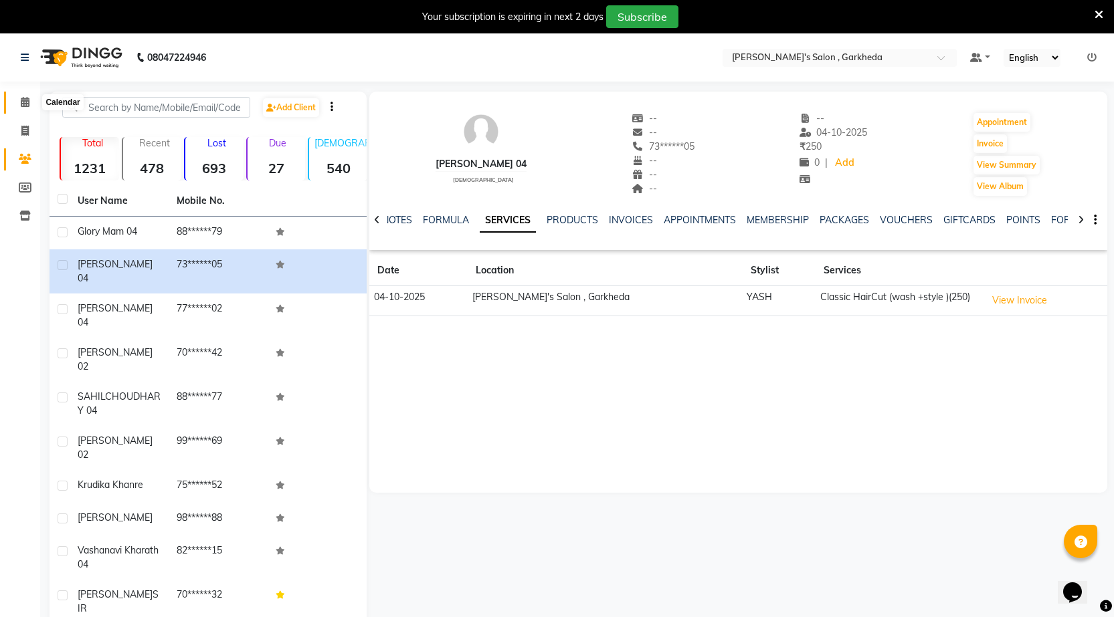
click at [28, 101] on icon at bounding box center [25, 102] width 9 height 10
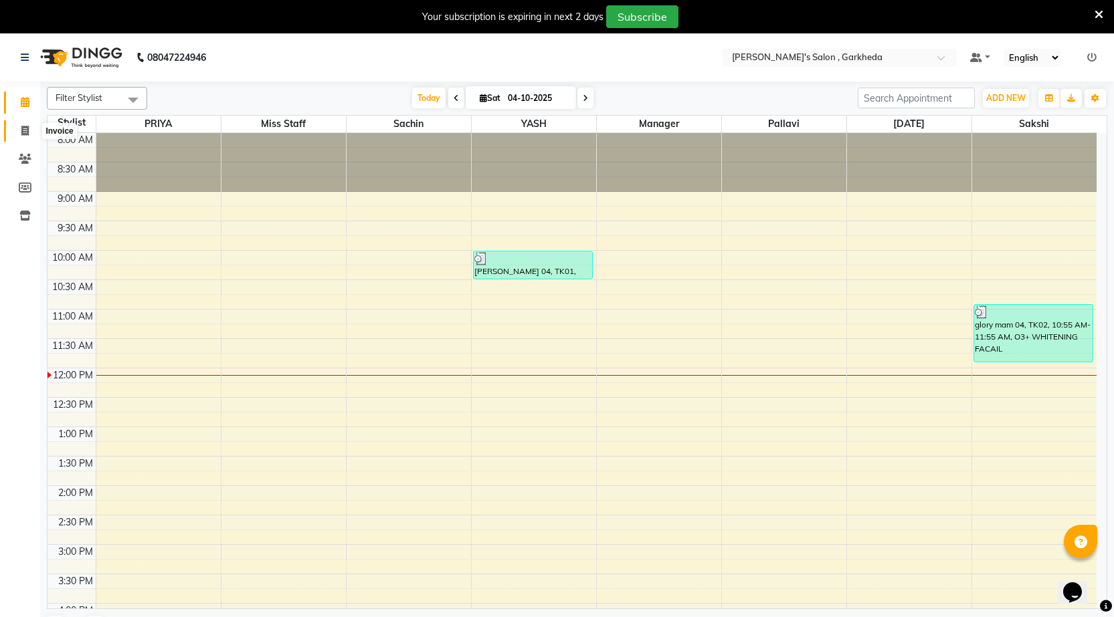
click at [19, 132] on span at bounding box center [24, 131] width 23 height 15
select select "7062"
select select "service"
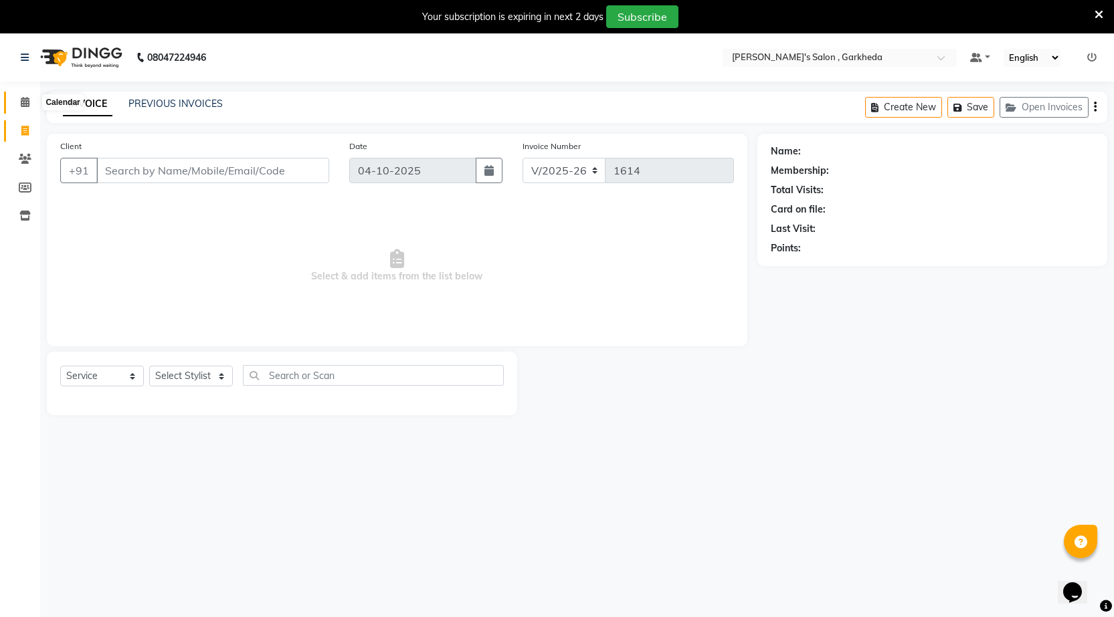
click at [28, 100] on icon at bounding box center [25, 102] width 9 height 10
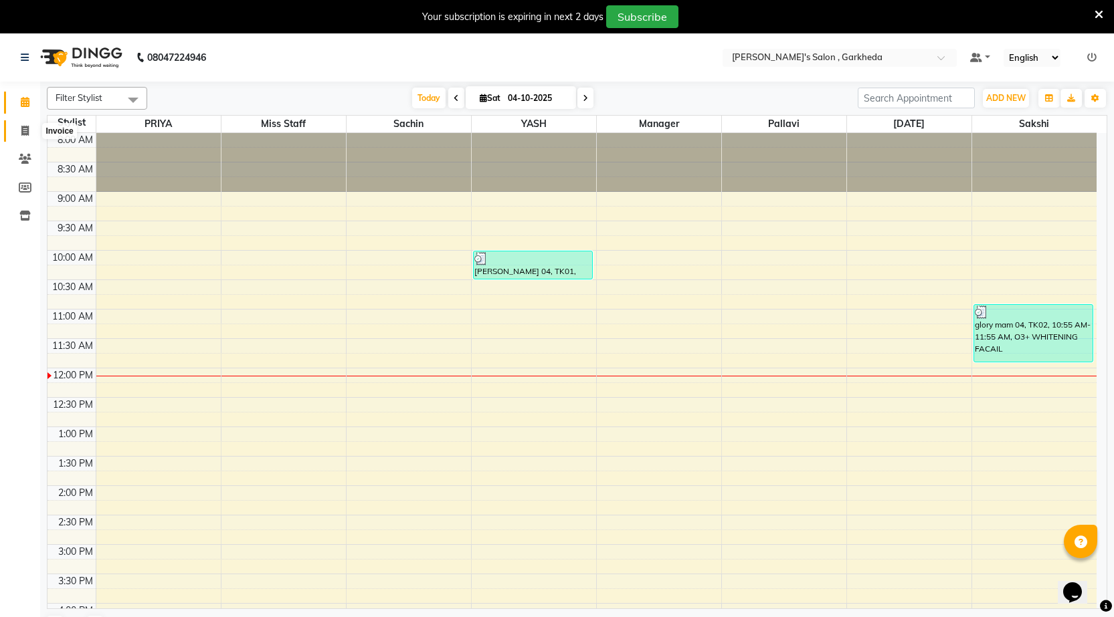
click at [25, 128] on icon at bounding box center [24, 131] width 7 height 10
select select "7062"
select select "service"
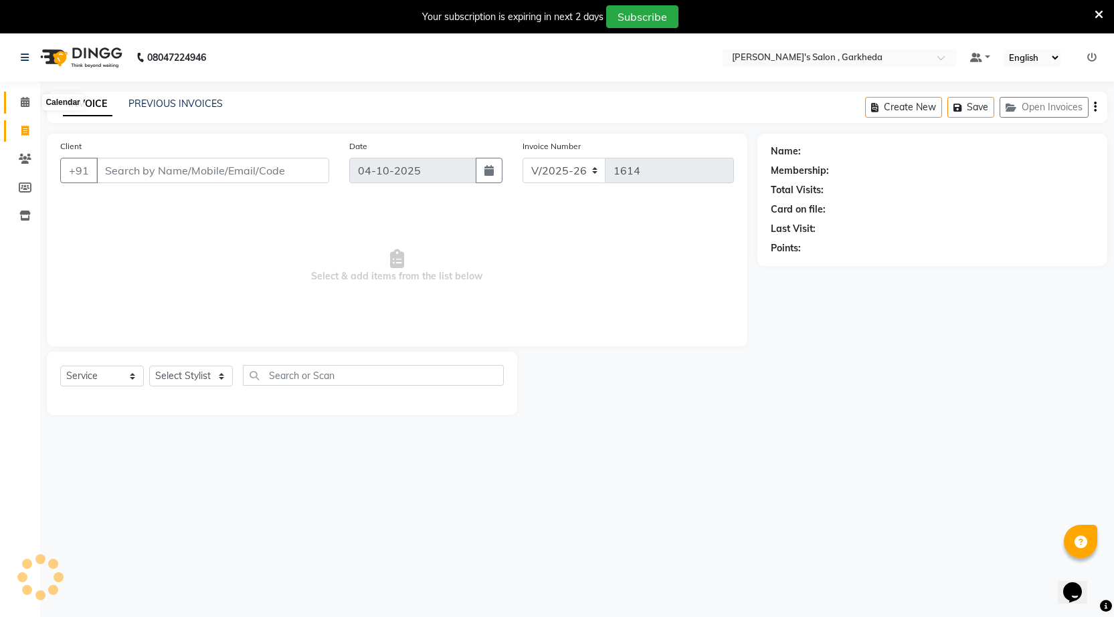
click at [22, 98] on icon at bounding box center [25, 102] width 9 height 10
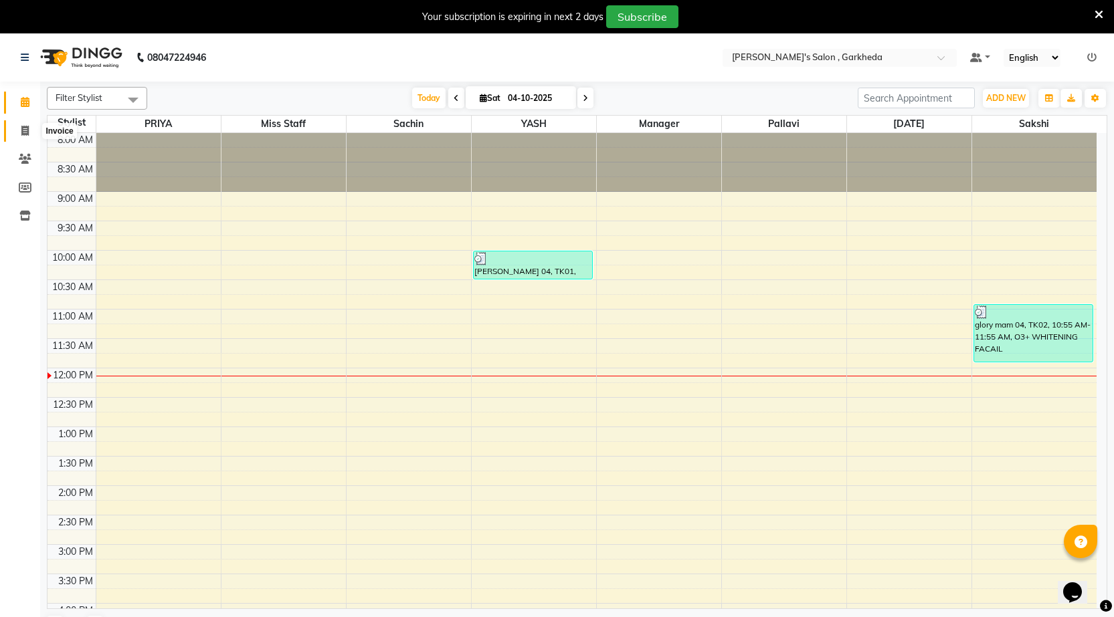
click at [22, 130] on icon at bounding box center [24, 131] width 7 height 10
select select "7062"
select select "service"
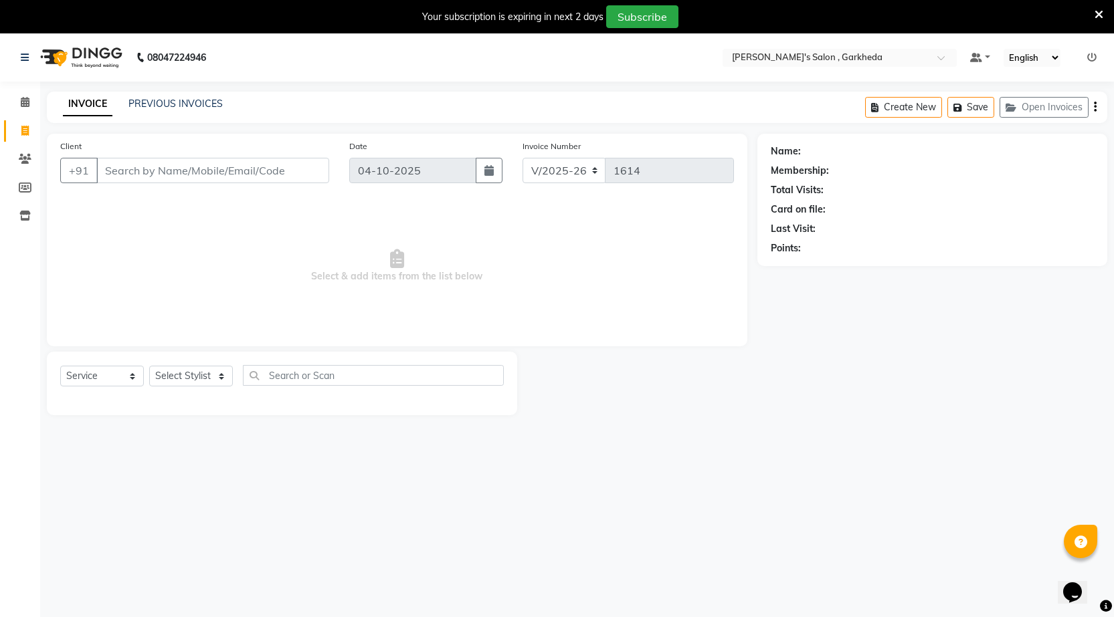
click at [164, 96] on div "INVOICE PREVIOUS INVOICES Create New Save Open Invoices" at bounding box center [577, 107] width 1060 height 31
click at [164, 108] on link "PREVIOUS INVOICES" at bounding box center [175, 104] width 94 height 12
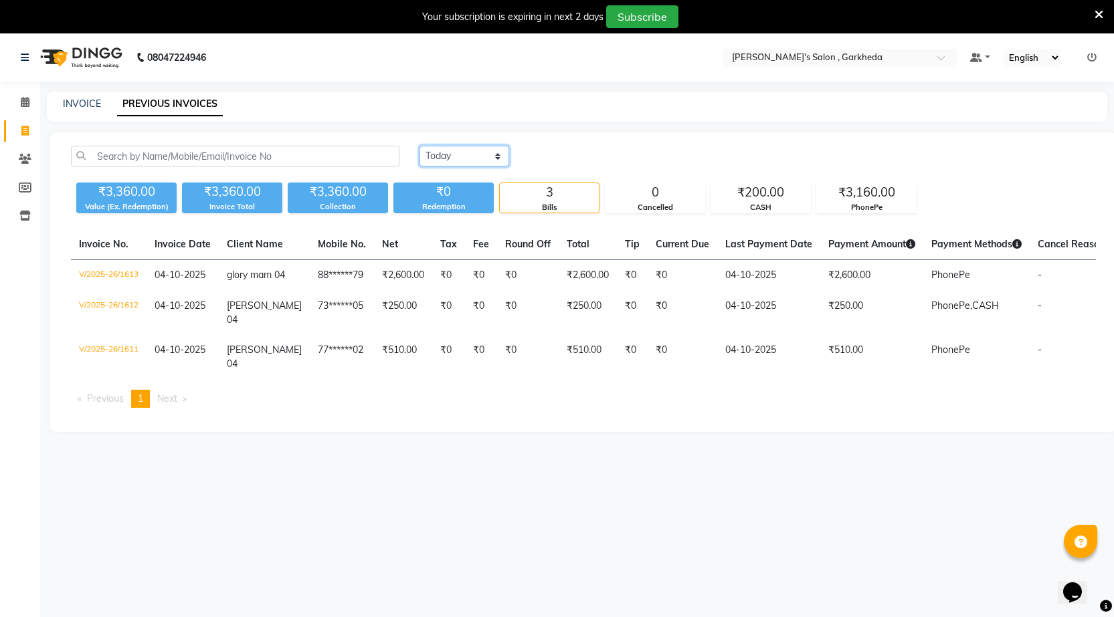
click at [459, 154] on select "[DATE] [DATE] Custom Range" at bounding box center [464, 156] width 90 height 21
click at [419, 146] on select "[DATE] [DATE] Custom Range" at bounding box center [464, 156] width 90 height 21
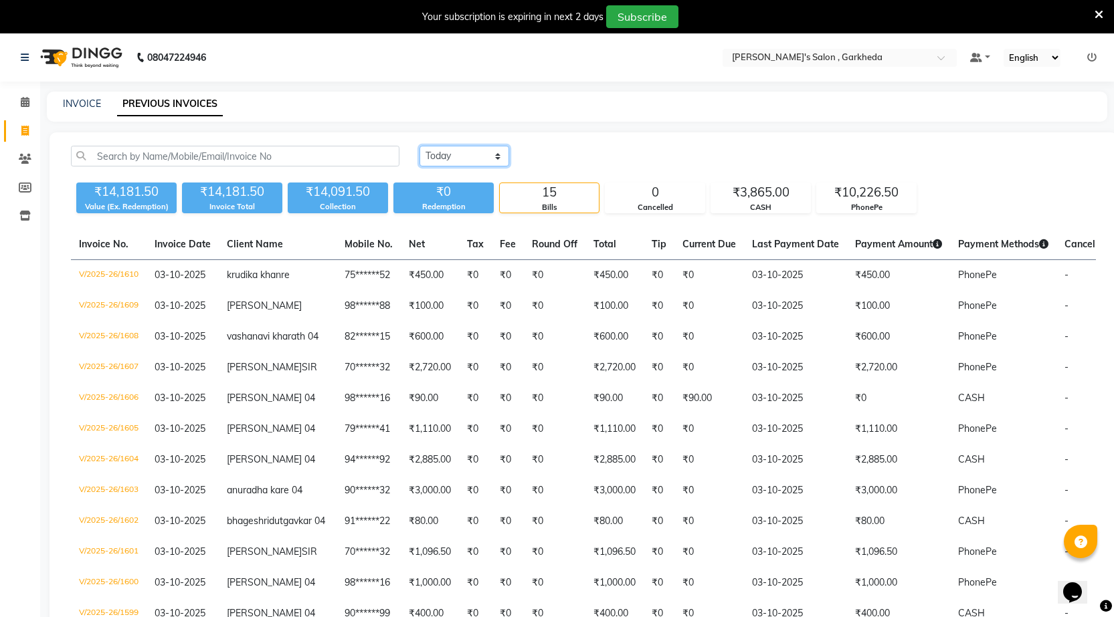
click at [474, 156] on select "[DATE] [DATE] Custom Range" at bounding box center [464, 156] width 90 height 21
select select "range"
click at [419, 146] on select "[DATE] [DATE] Custom Range" at bounding box center [464, 156] width 90 height 21
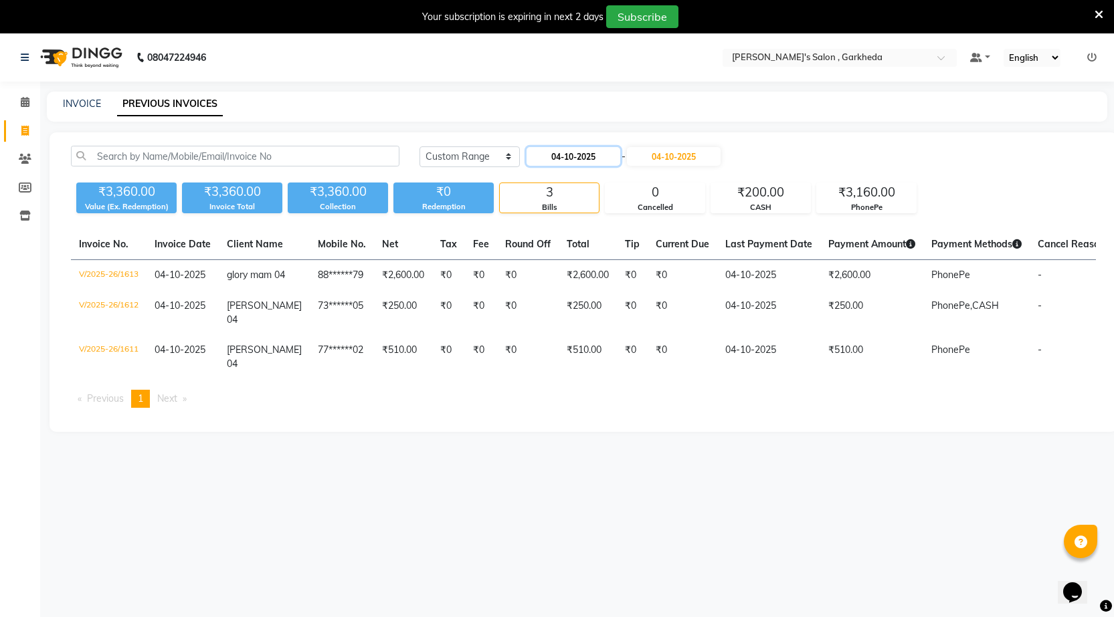
click at [607, 157] on input "04-10-2025" at bounding box center [573, 156] width 94 height 19
select select "10"
select select "2025"
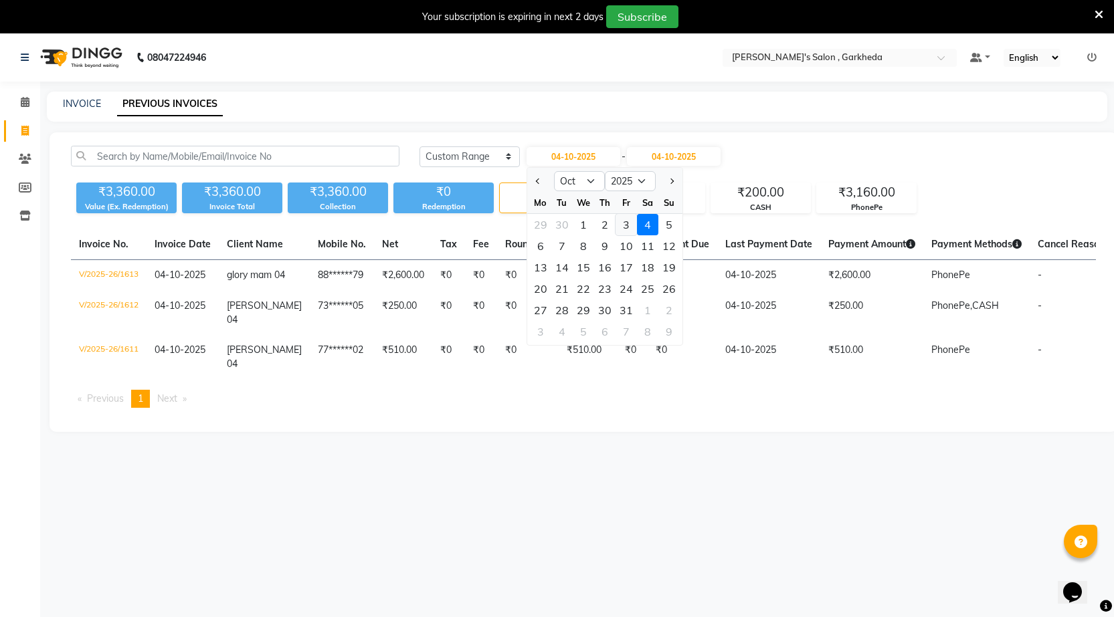
click at [627, 225] on div "3" at bounding box center [625, 224] width 21 height 21
type input "03-10-2025"
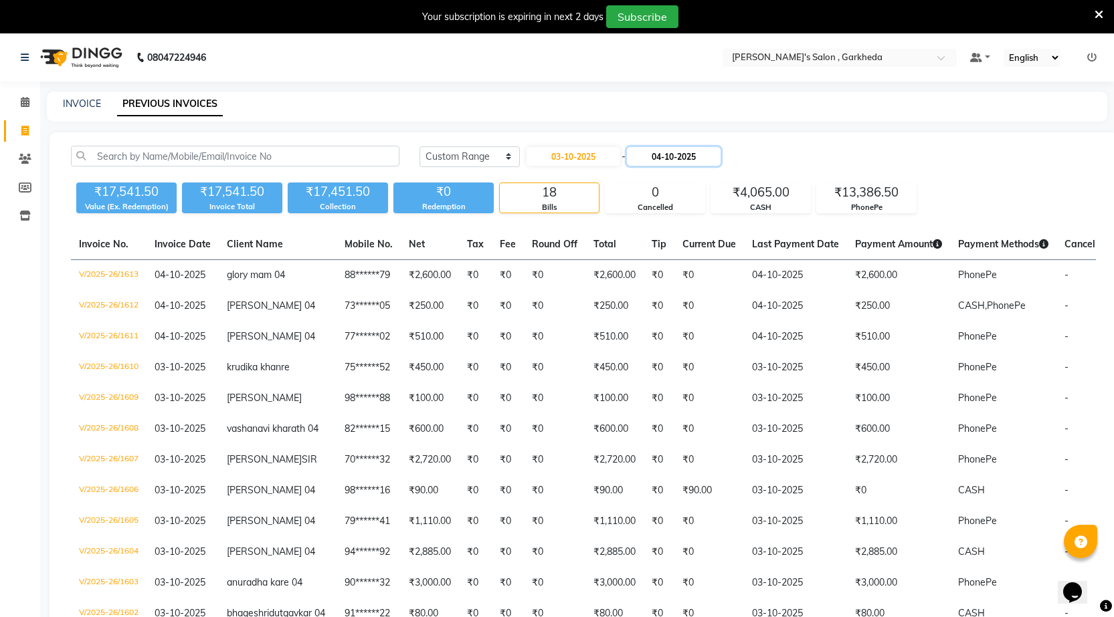
click at [700, 157] on input "04-10-2025" at bounding box center [674, 156] width 94 height 19
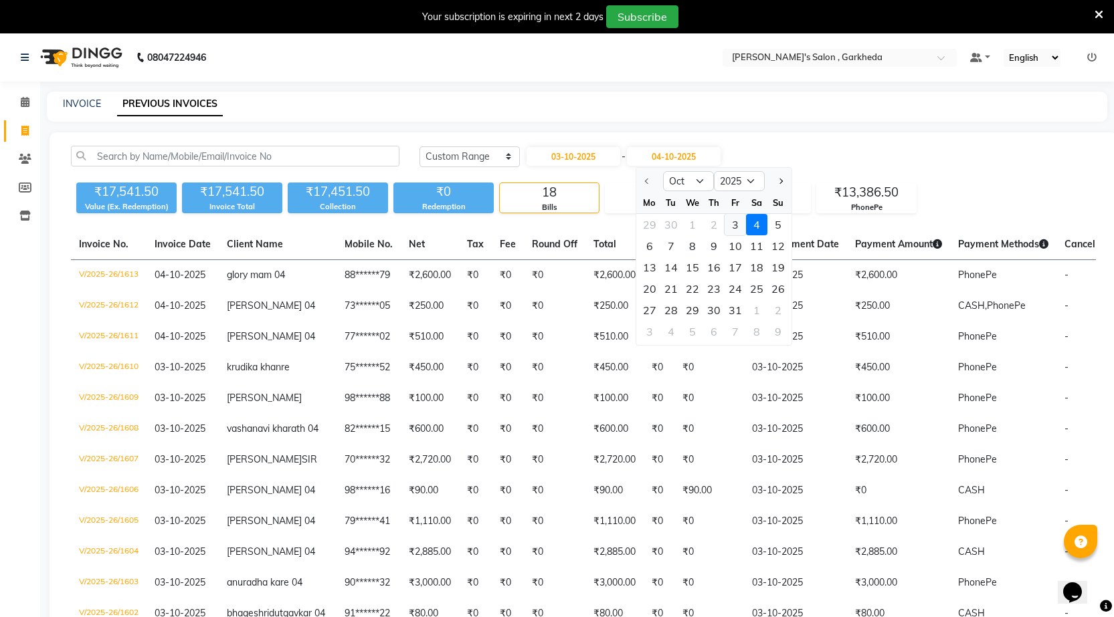
click at [734, 222] on div "3" at bounding box center [734, 224] width 21 height 21
type input "03-10-2025"
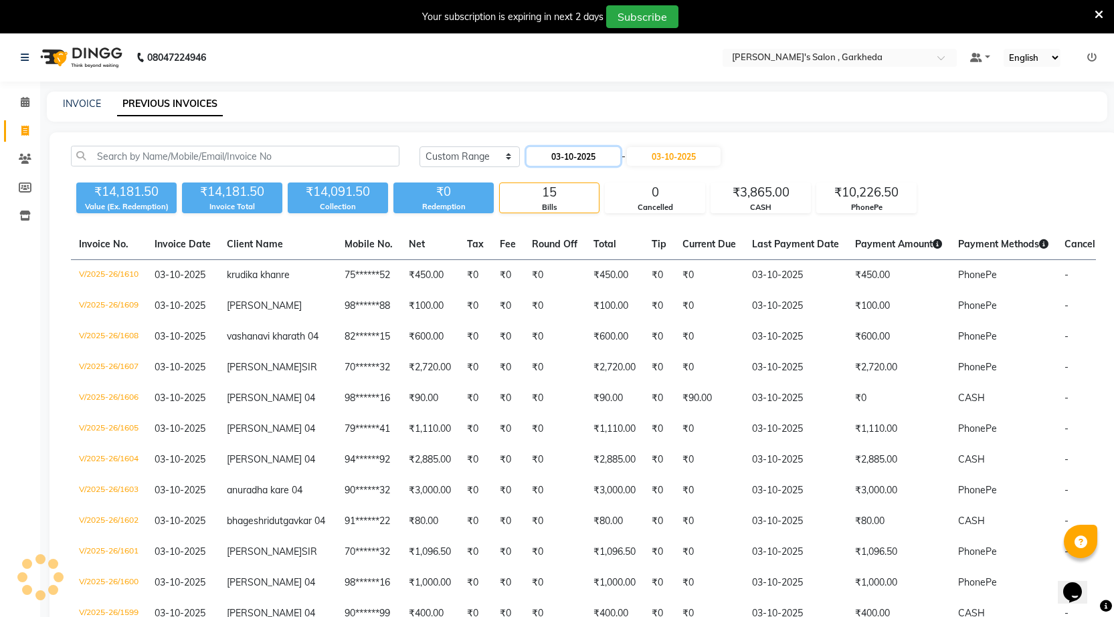
click at [599, 159] on input "03-10-2025" at bounding box center [573, 156] width 94 height 19
select select "10"
select select "2025"
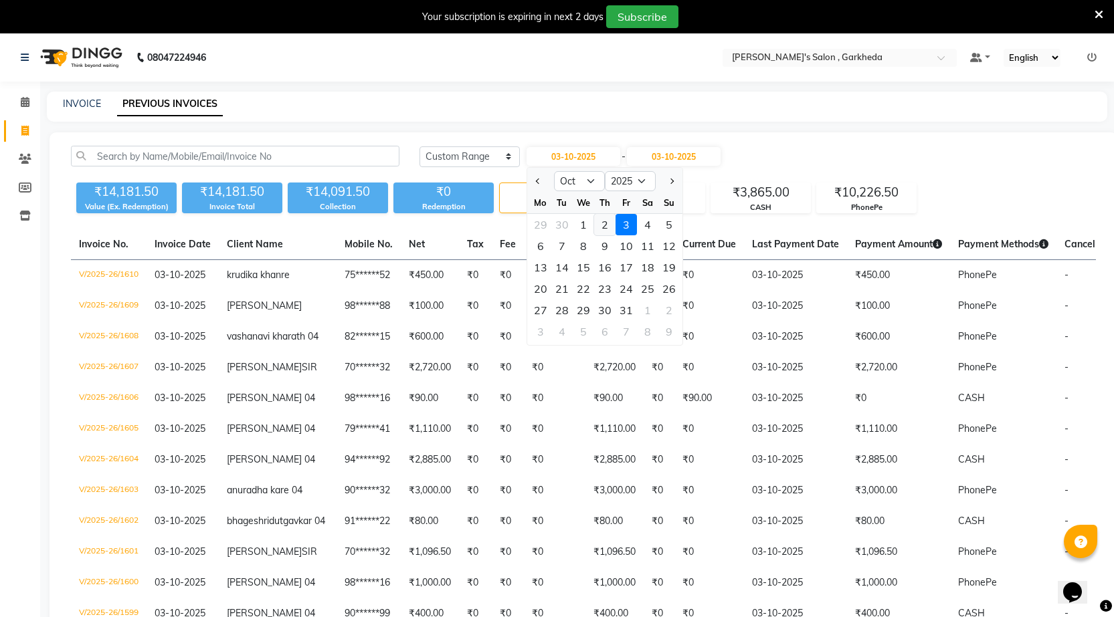
click at [611, 229] on div "2" at bounding box center [604, 224] width 21 height 21
type input "02-10-2025"
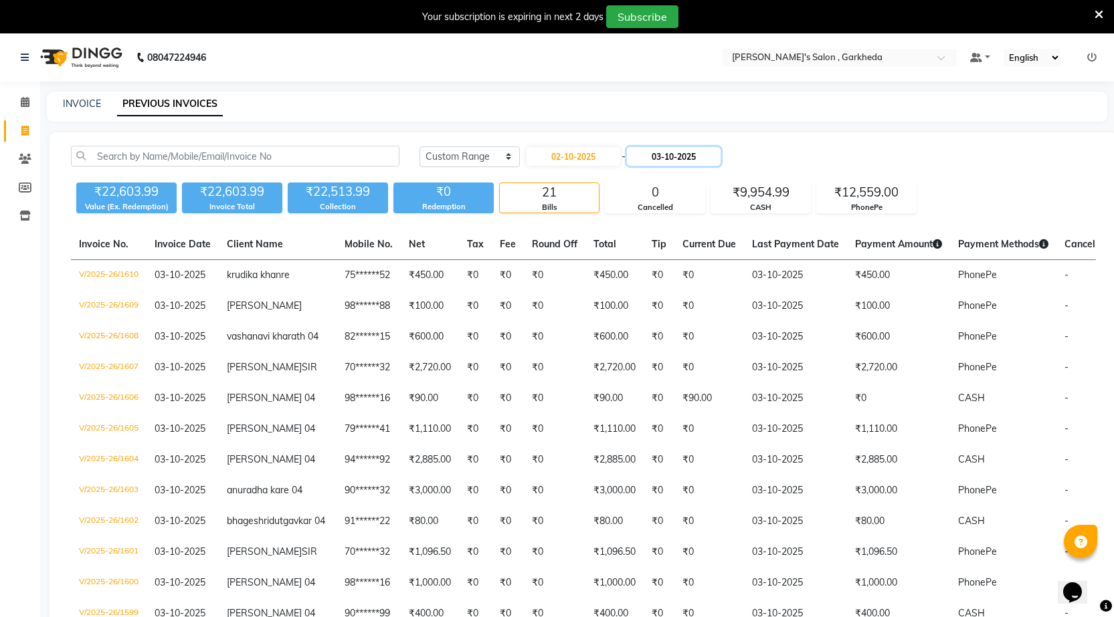
click at [720, 157] on input "03-10-2025" at bounding box center [674, 156] width 94 height 19
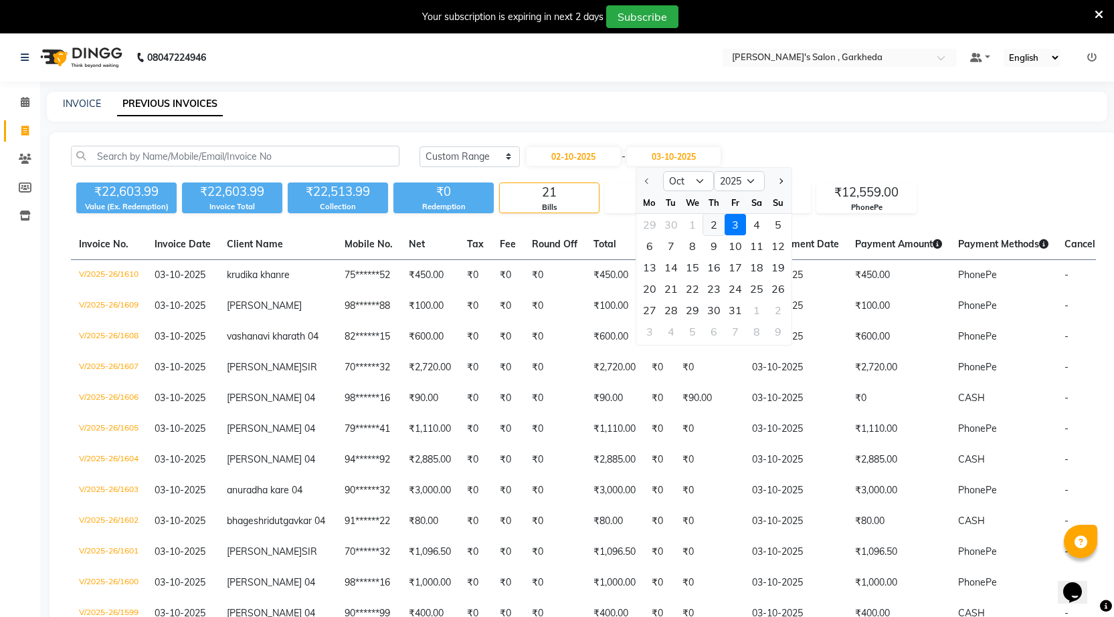
click at [716, 225] on div "2" at bounding box center [713, 224] width 21 height 21
type input "02-10-2025"
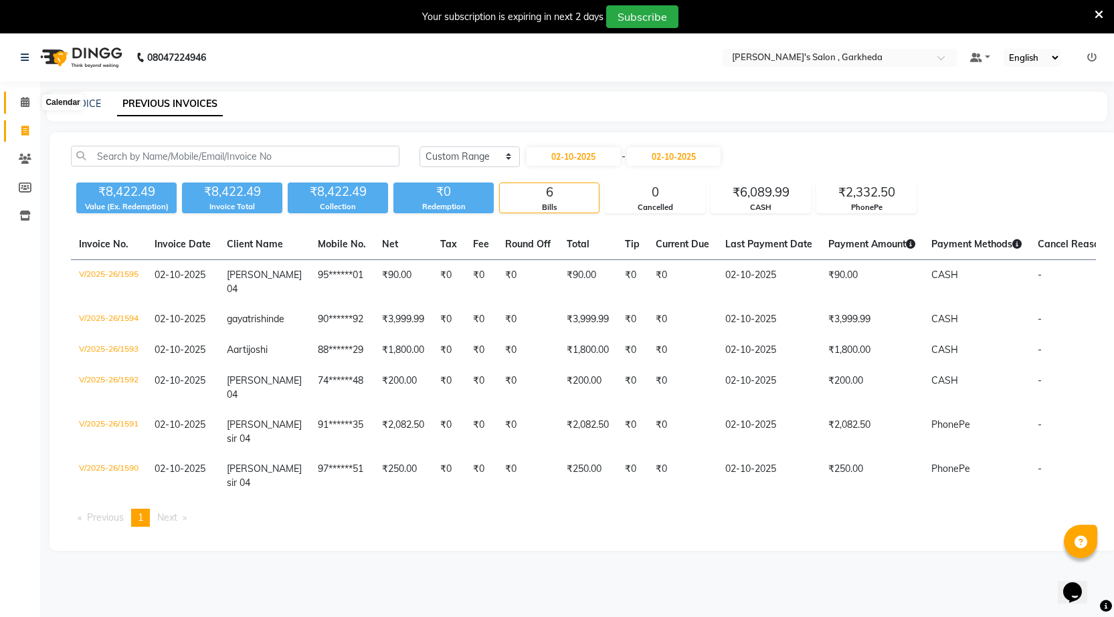
click at [21, 100] on icon at bounding box center [25, 102] width 9 height 10
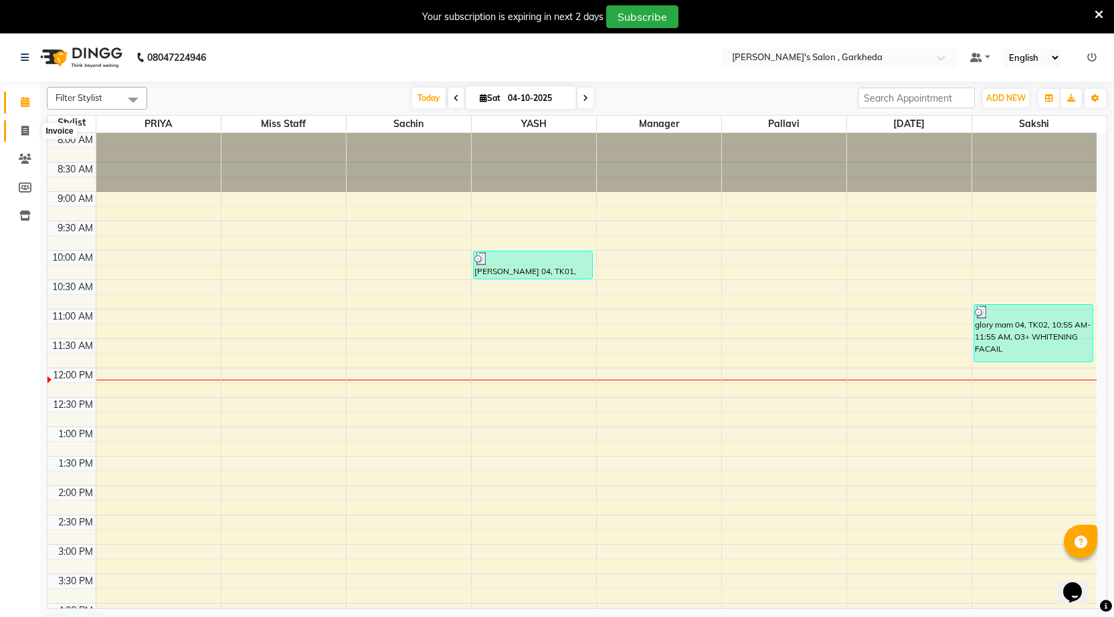
click at [30, 131] on span at bounding box center [24, 131] width 23 height 15
select select "service"
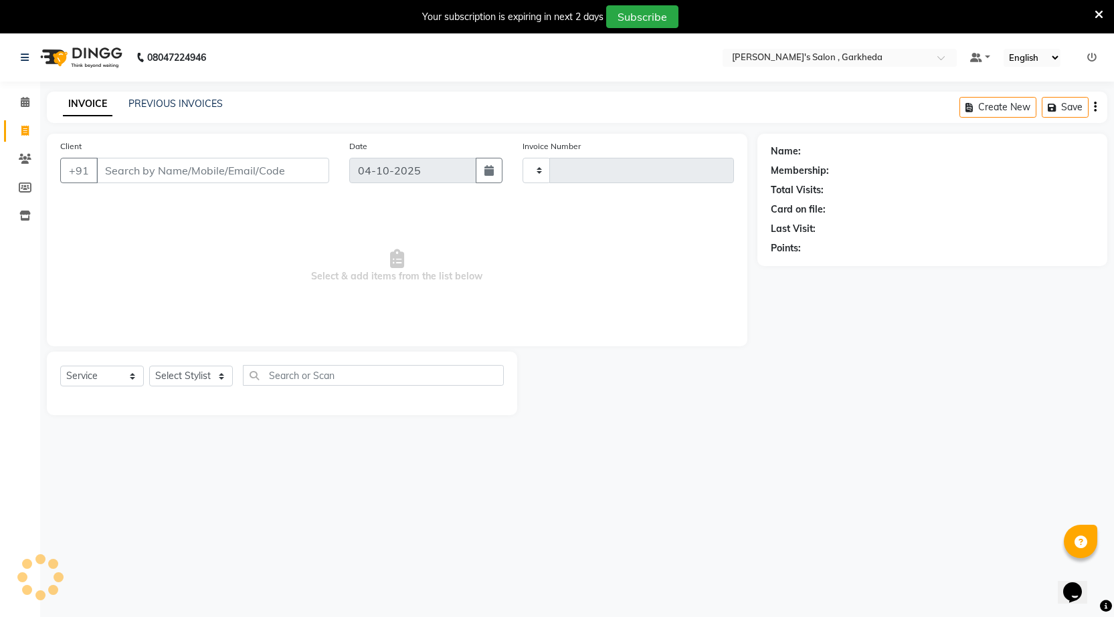
type input "1614"
select select "7062"
